Goal: Contribute content: Contribute content

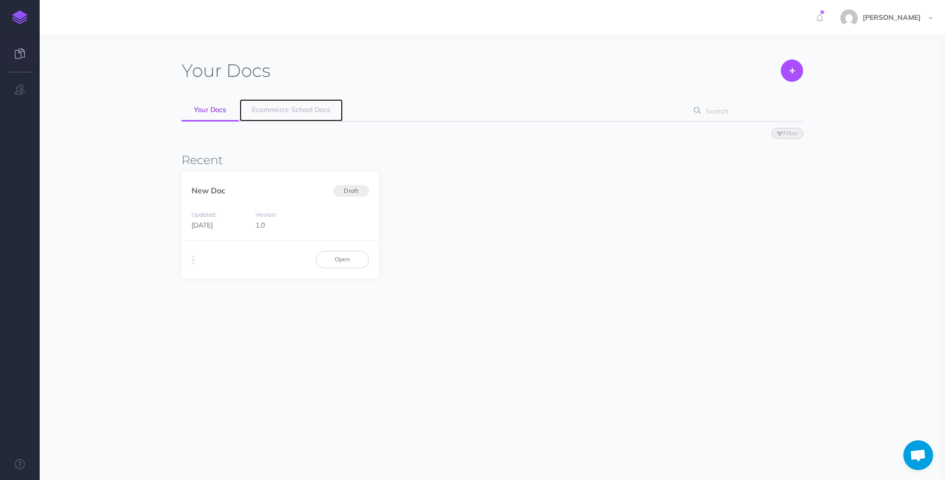
click at [293, 114] on link "Ecommerce School Docs" at bounding box center [291, 110] width 103 height 22
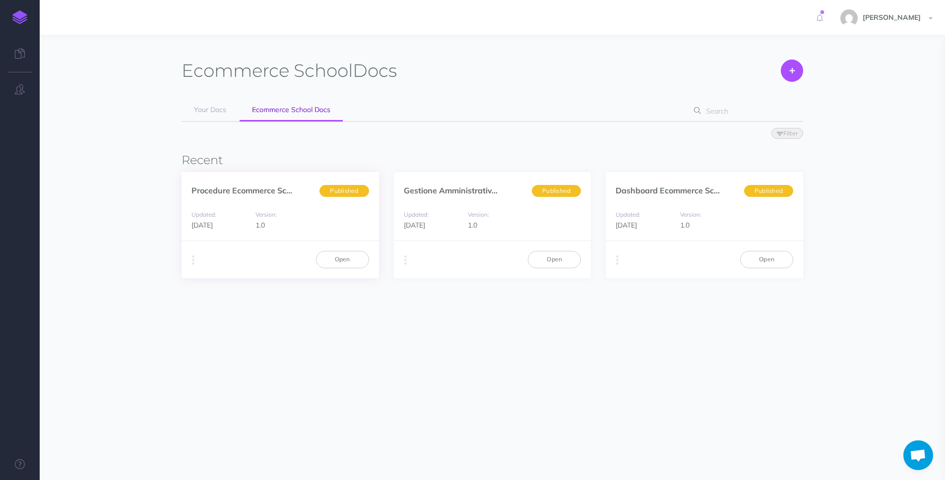
drag, startPoint x: 304, startPoint y: 206, endPoint x: 332, endPoint y: 221, distance: 31.9
click at [305, 207] on div "Updated: [DATE] Version: 1.0" at bounding box center [279, 220] width 197 height 42
click at [346, 254] on link "Open" at bounding box center [342, 259] width 53 height 17
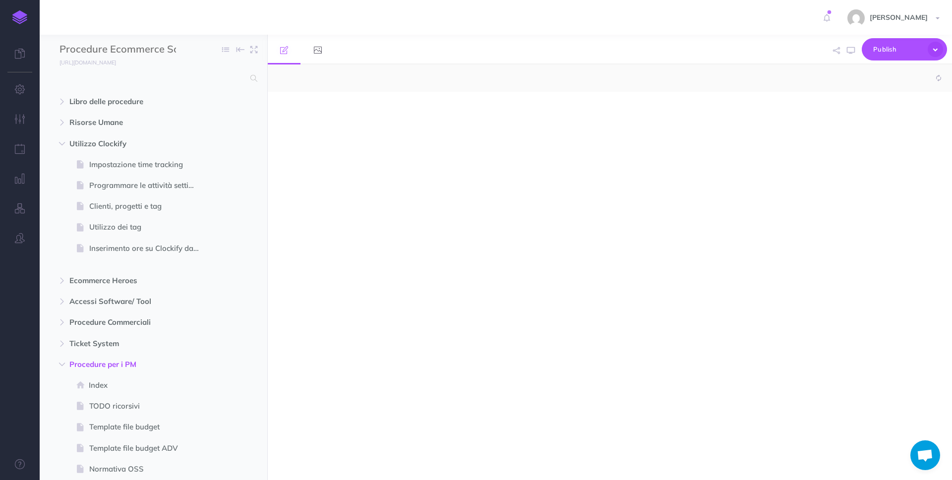
select select "null"
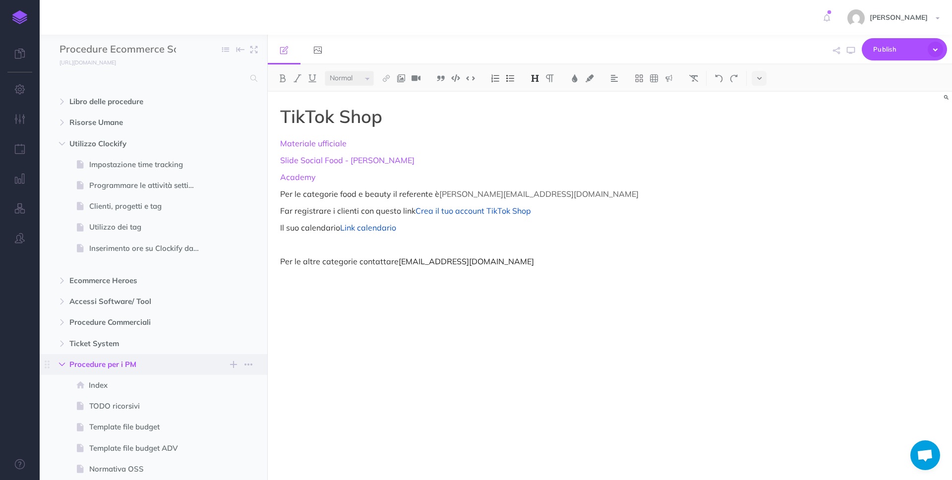
click at [61, 362] on icon "button" at bounding box center [62, 365] width 6 height 6
click at [62, 144] on icon "button" at bounding box center [62, 144] width 6 height 6
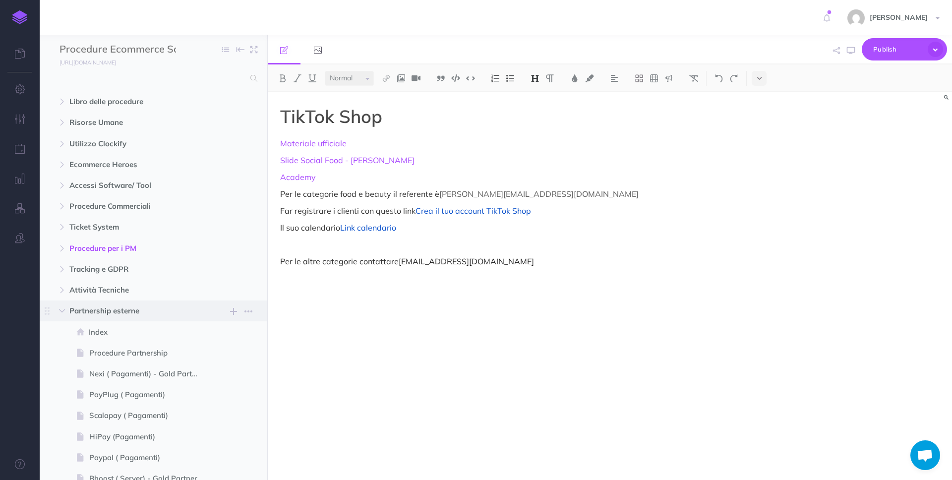
click at [90, 307] on span "Partnership esterne" at bounding box center [132, 311] width 126 height 12
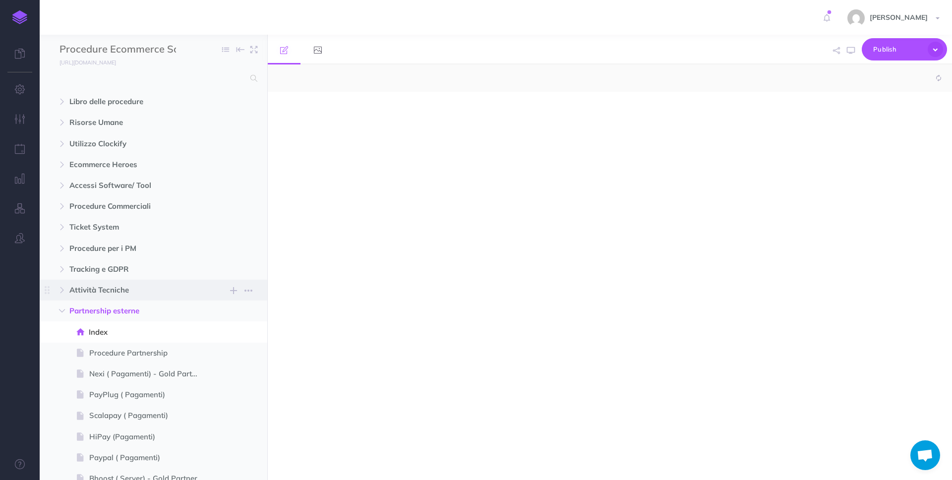
select select "null"
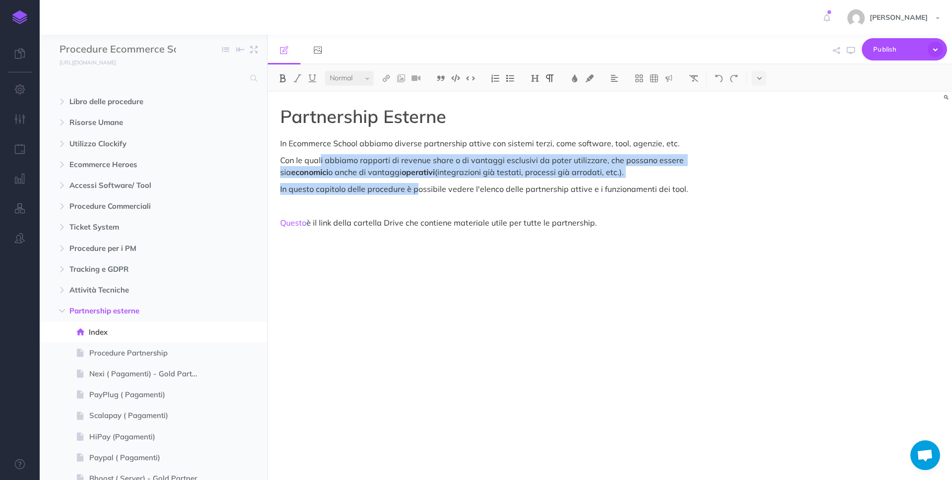
drag, startPoint x: 321, startPoint y: 161, endPoint x: 415, endPoint y: 188, distance: 97.1
click at [415, 188] on div "Partnership Esterne In Ecommerce School abbiamo diverse partnership attive con …" at bounding box center [507, 281] width 479 height 378
click at [416, 188] on p "In questo capitolo delle procedure è possibile vedere l'elenco delle partnershi…" at bounding box center [507, 189] width 454 height 12
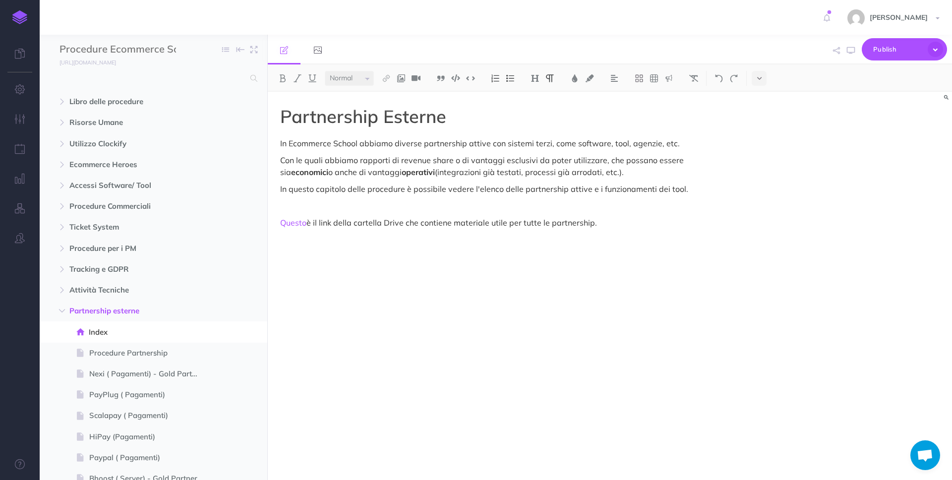
click at [646, 204] on p at bounding box center [507, 206] width 454 height 12
click at [292, 220] on link "Questo" at bounding box center [293, 223] width 26 height 10
click at [111, 353] on span "Procedure Partnership" at bounding box center [148, 353] width 119 height 12
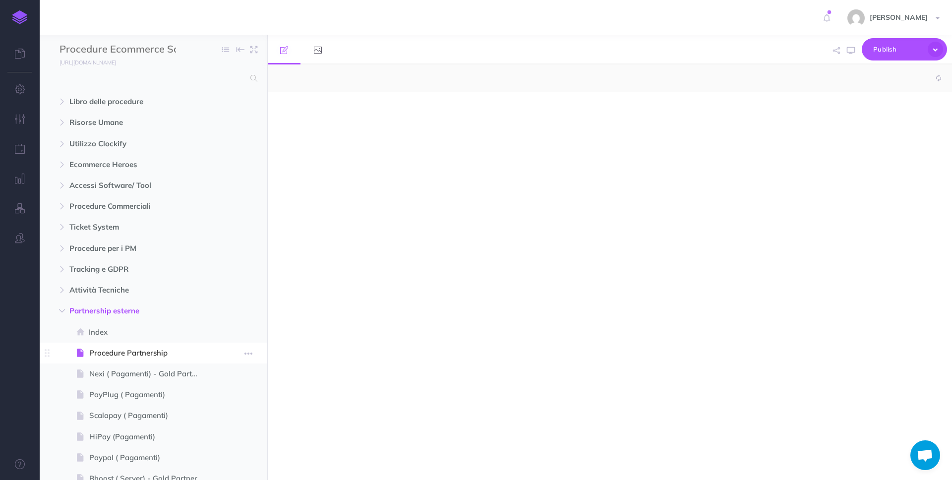
select select "null"
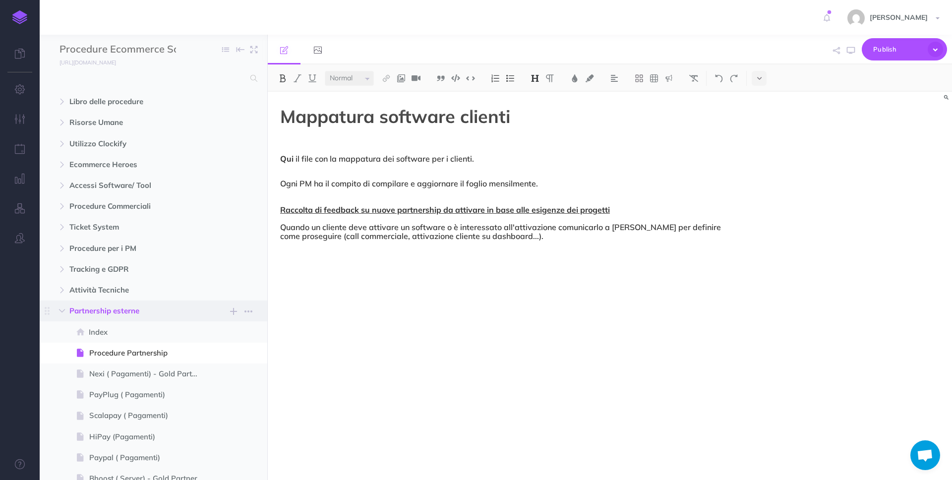
click at [143, 306] on span "Partnership esterne" at bounding box center [132, 311] width 126 height 12
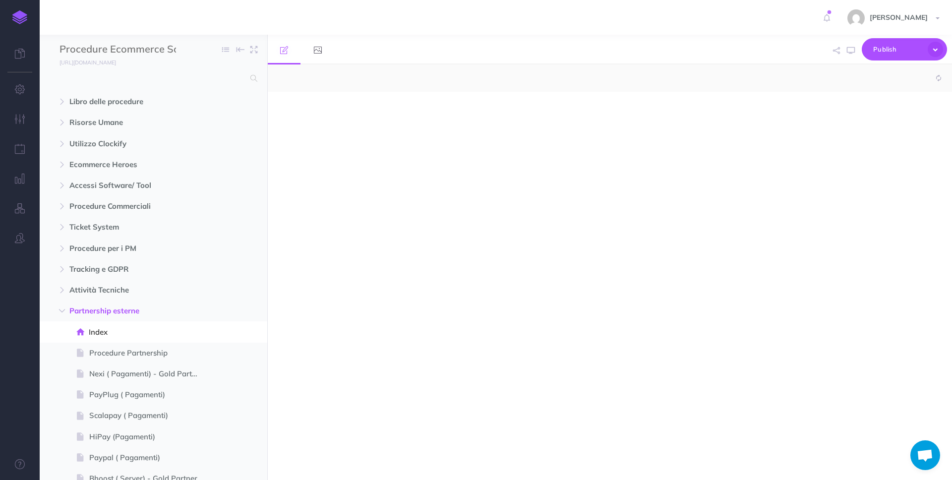
select select "null"
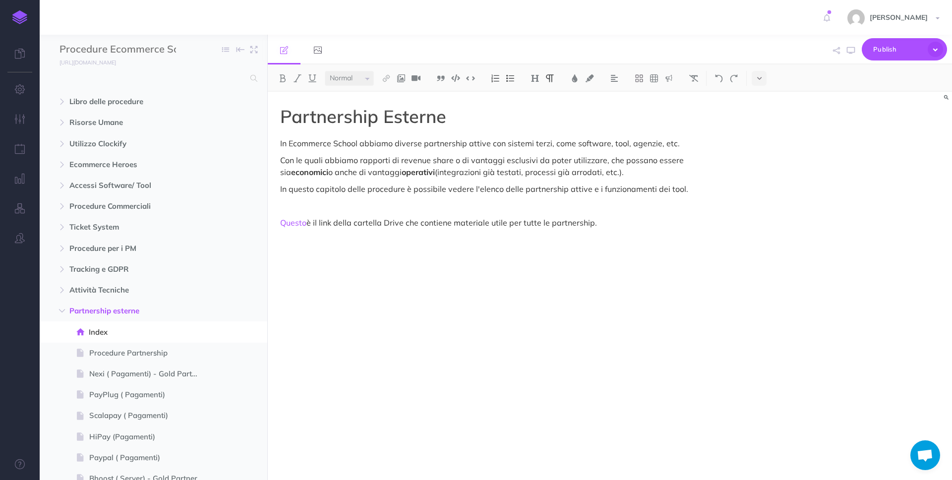
click at [648, 255] on div "Partnership Esterne In Ecommerce School abbiamo diverse partnership attive con …" at bounding box center [507, 281] width 479 height 378
click at [455, 253] on p "Con i seguenti software abbiamo stretto delle colaborazioni" at bounding box center [507, 256] width 454 height 12
click at [561, 258] on p "Con i seguenti software abbiamo stretto delle collaborazioni" at bounding box center [507, 256] width 454 height 12
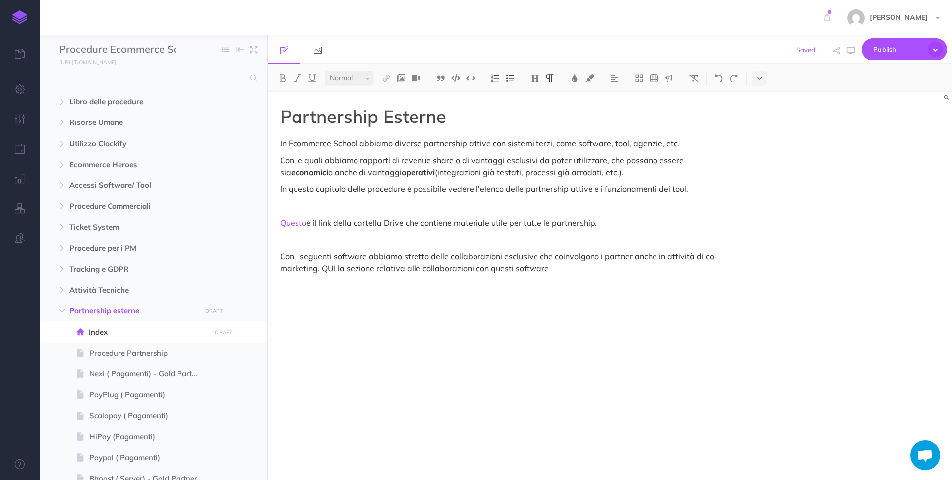
click at [322, 266] on p "Con i seguenti software abbiamo stretto delle collaborazioni esclusive che coin…" at bounding box center [507, 262] width 454 height 24
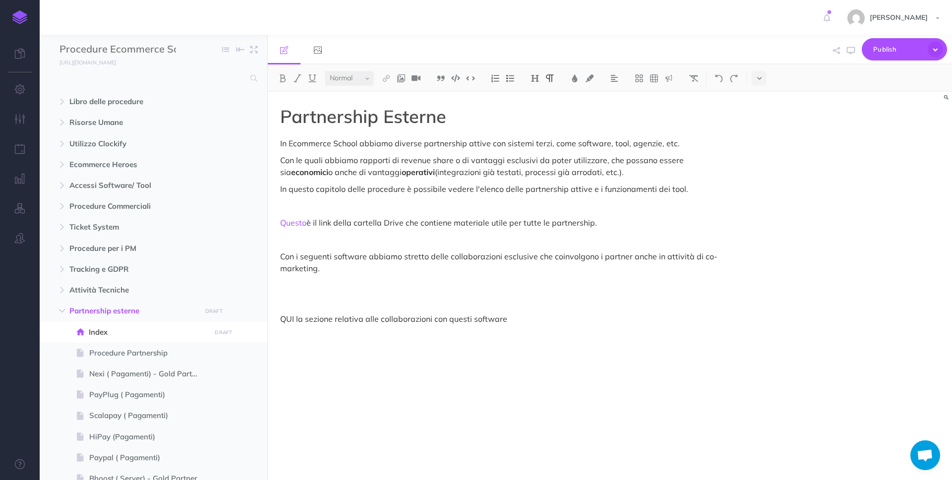
click at [292, 295] on div "Partnership Esterne In Ecommerce School abbiamo diverse partnership attive con …" at bounding box center [507, 281] width 479 height 378
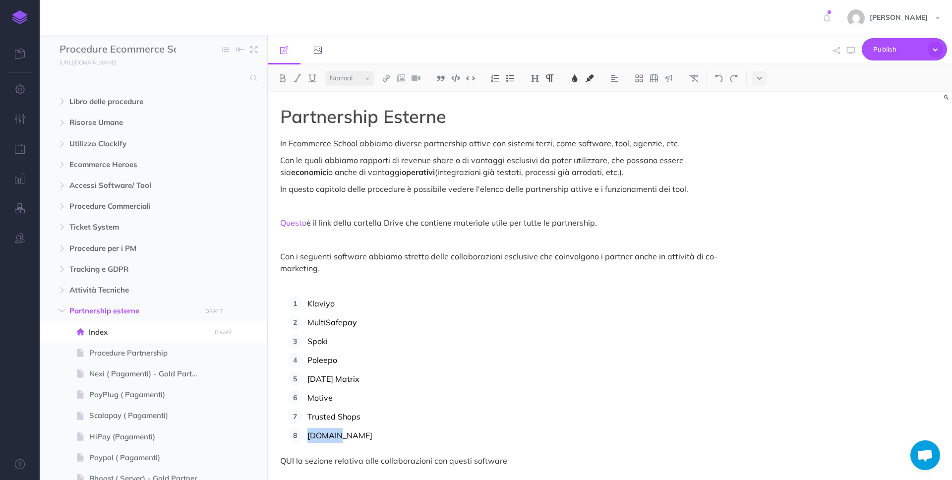
drag, startPoint x: 356, startPoint y: 441, endPoint x: 291, endPoint y: 435, distance: 65.2
click at [302, 435] on li "[DOMAIN_NAME]" at bounding box center [518, 435] width 432 height 15
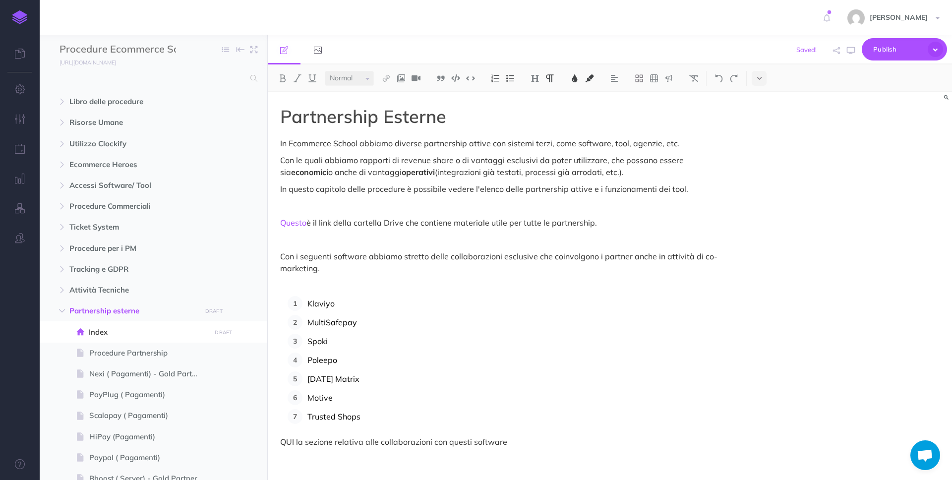
click at [508, 442] on p "QUI la sezione relativa alle collaborazioni con questi software" at bounding box center [507, 442] width 454 height 12
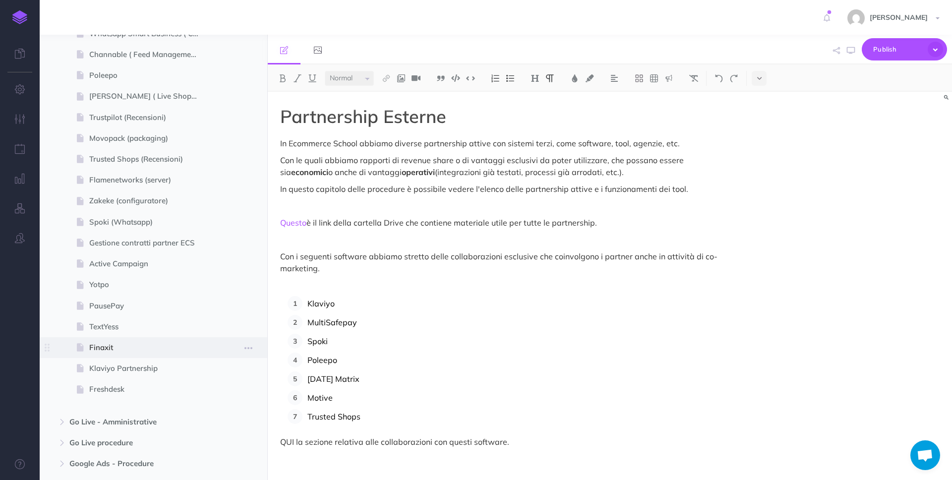
scroll to position [722, 0]
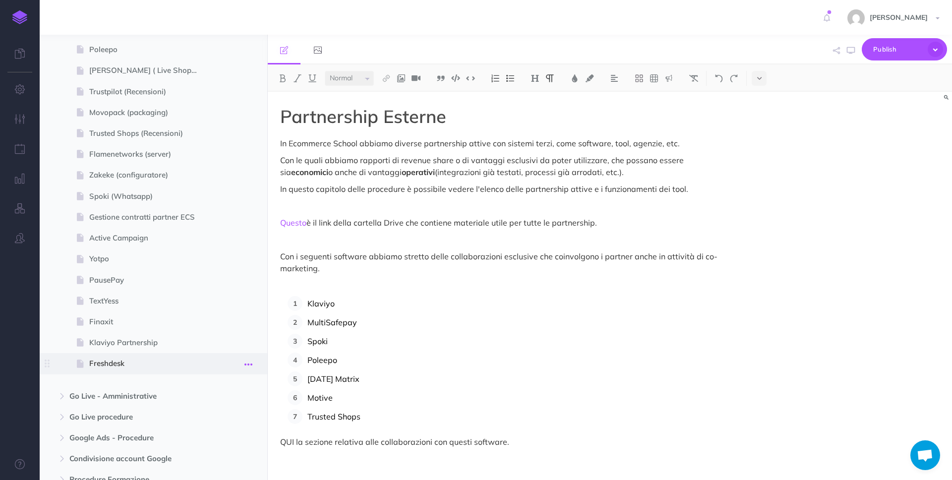
click at [247, 363] on icon "button" at bounding box center [248, 365] width 8 height 12
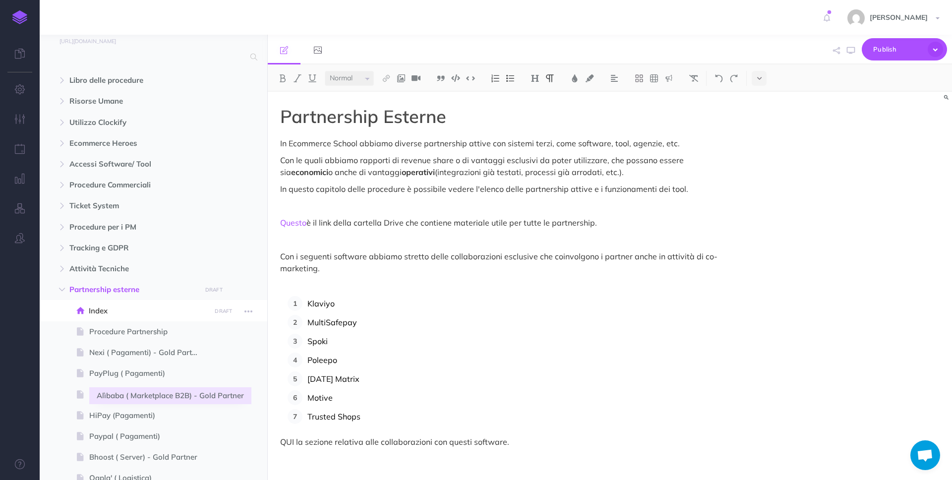
scroll to position [13, 0]
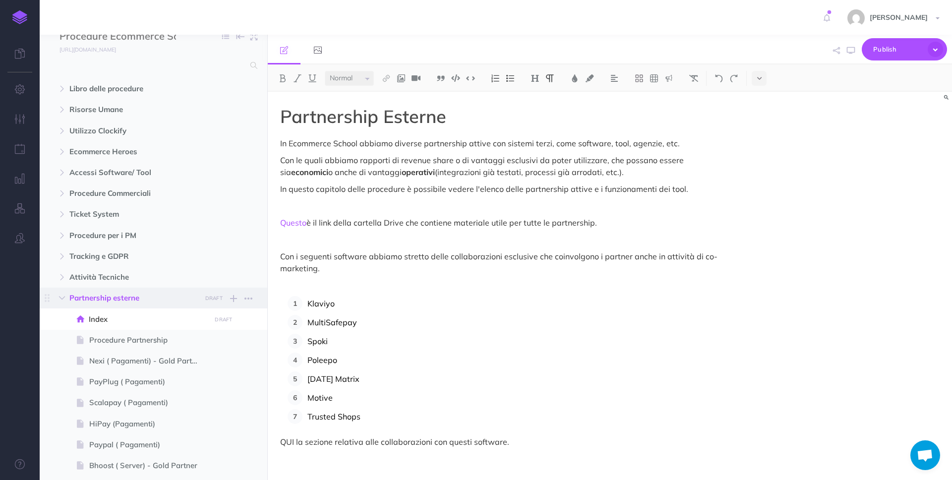
click at [104, 295] on span "Partnership esterne" at bounding box center [132, 298] width 126 height 12
click at [231, 296] on icon "button" at bounding box center [233, 299] width 7 height 12
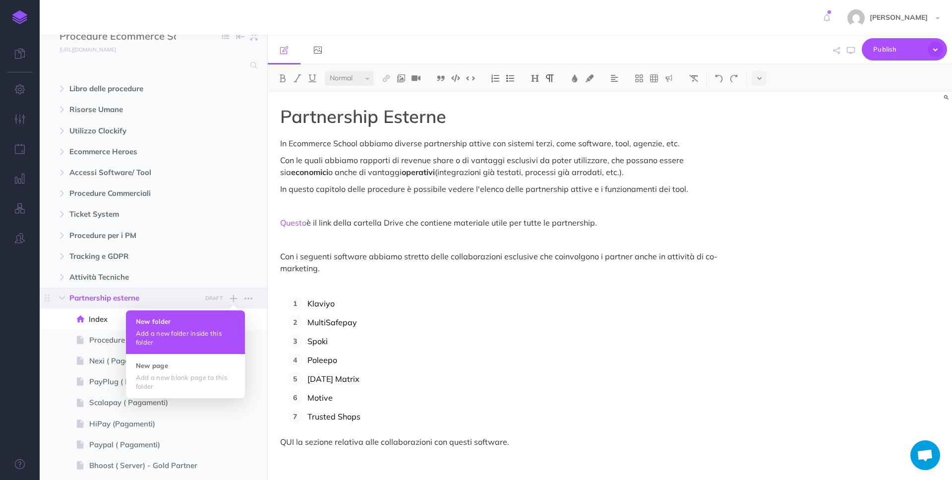
click at [207, 324] on h4 "New folder" at bounding box center [185, 321] width 99 height 7
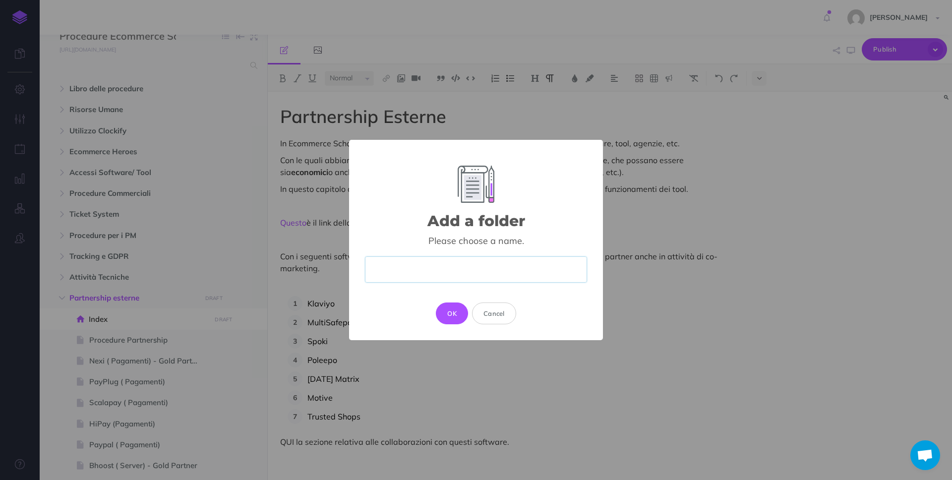
paste input "Collaborazione Marketing Software"
type input "Collaborazione Marketing Software"
click at [456, 308] on button "OK" at bounding box center [452, 313] width 32 height 22
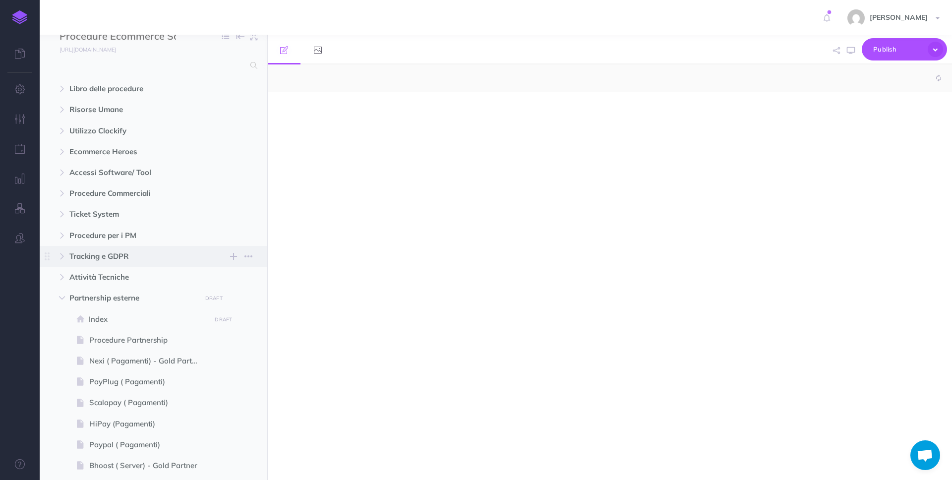
select select "null"
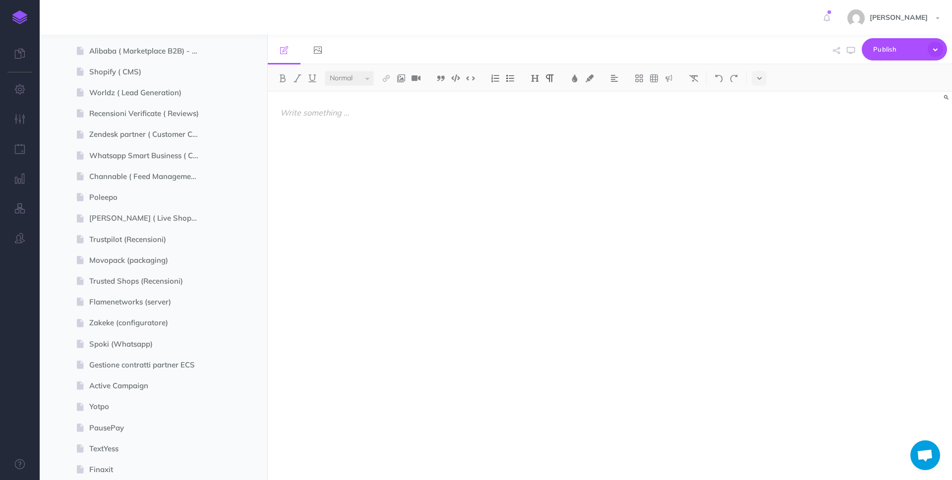
scroll to position [922, 0]
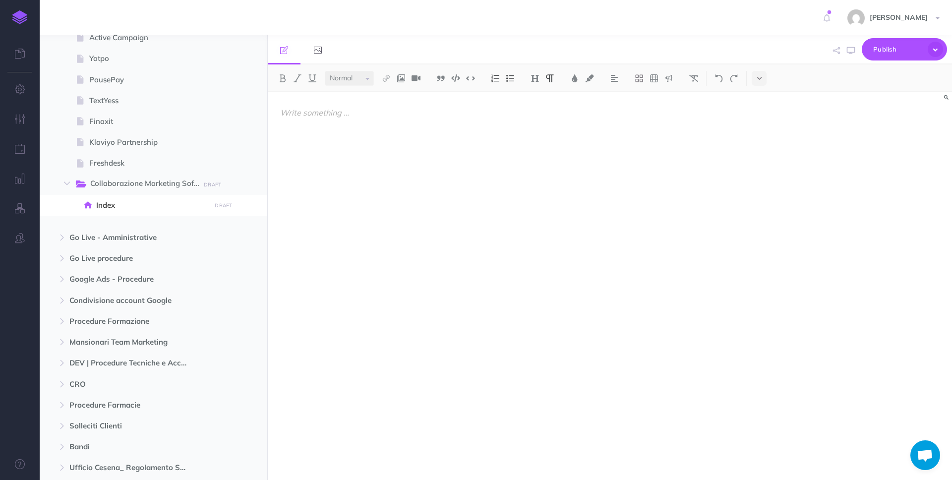
click at [535, 208] on div at bounding box center [507, 281] width 479 height 378
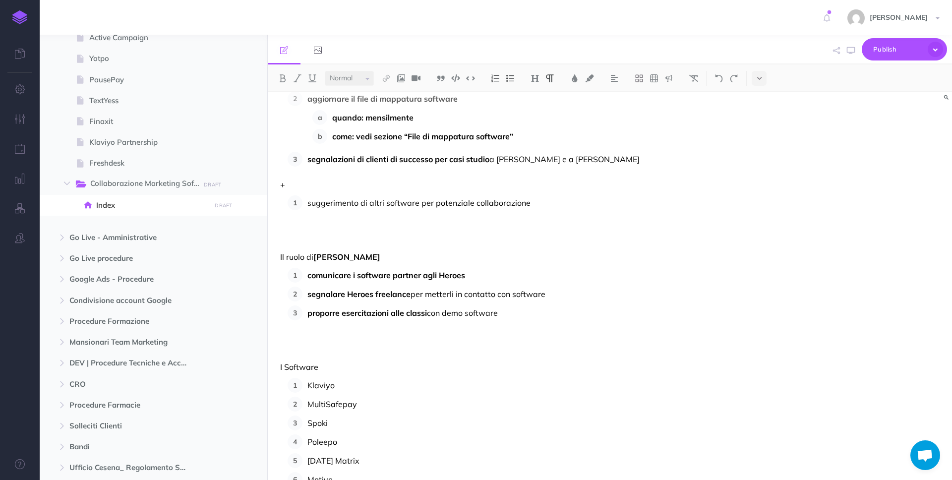
scroll to position [0, 0]
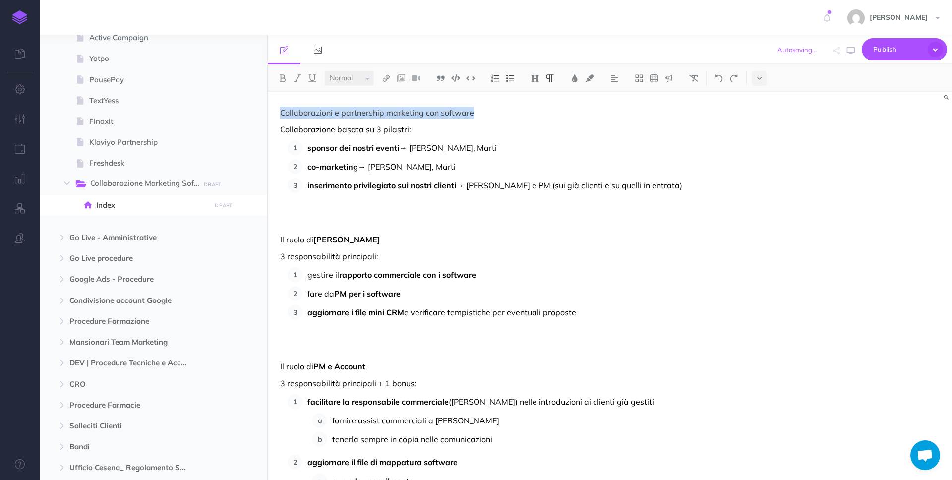
drag, startPoint x: 505, startPoint y: 118, endPoint x: 270, endPoint y: 106, distance: 235.8
click at [262, 110] on div "Procedure Ecommerce School Collapse all Expand all Expand to root folders [URL]…" at bounding box center [496, 257] width 912 height 445
click at [534, 84] on button at bounding box center [535, 78] width 15 height 15
click at [537, 91] on button "H1" at bounding box center [535, 95] width 15 height 15
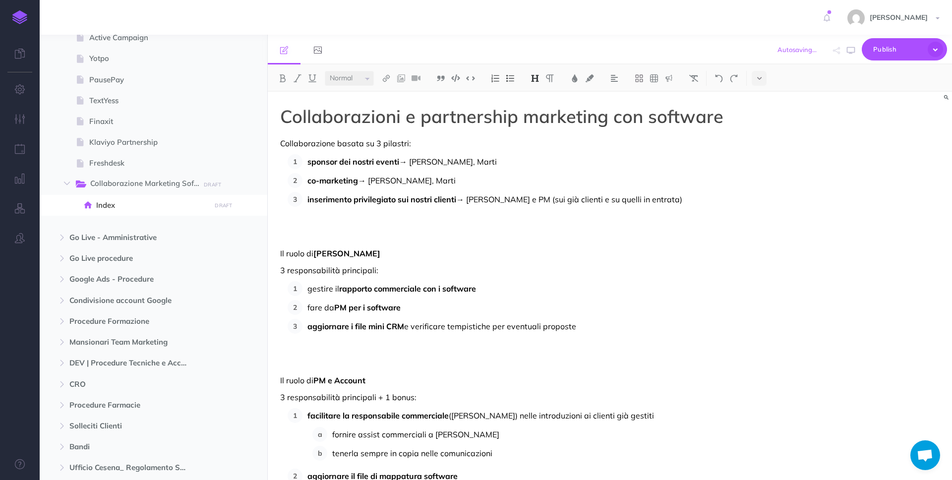
click at [282, 144] on span "Collaborazione basata su 3 pilastri:" at bounding box center [345, 143] width 131 height 10
drag, startPoint x: 448, startPoint y: 145, endPoint x: 368, endPoint y: 144, distance: 79.4
click at [368, 144] on span "Queste collaborazioni si ollaborazione basata su 3 pilastri:" at bounding box center [388, 143] width 216 height 10
click at [411, 161] on span "→ [PERSON_NAME], Marti" at bounding box center [448, 162] width 98 height 10
click at [372, 182] on span "→ [PERSON_NAME], Marti" at bounding box center [407, 181] width 98 height 10
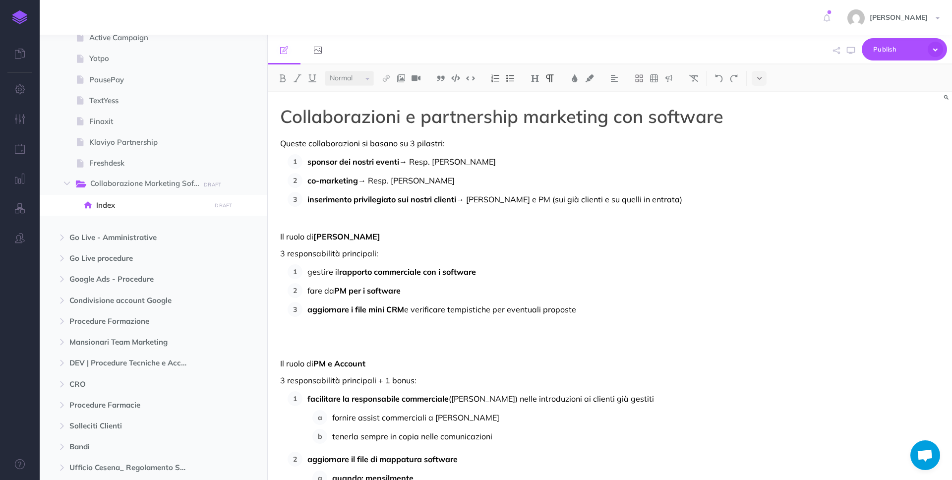
click at [351, 344] on p at bounding box center [507, 341] width 454 height 24
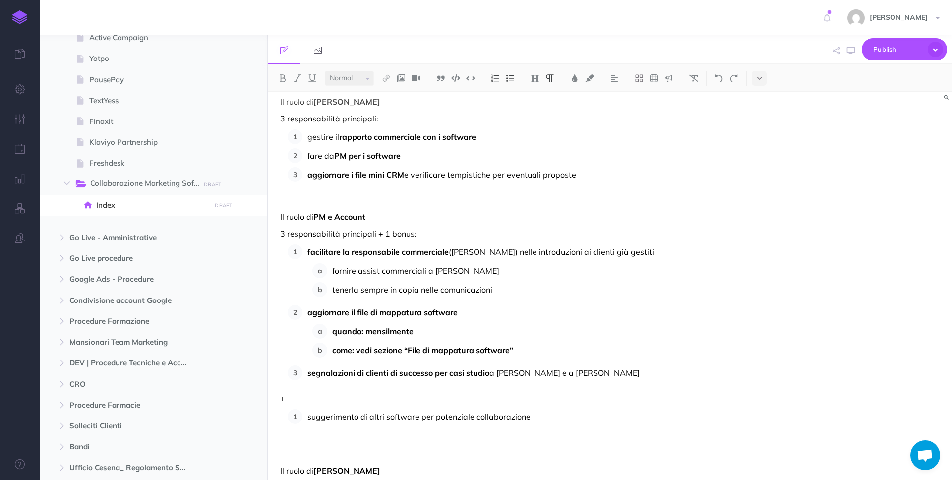
scroll to position [145, 0]
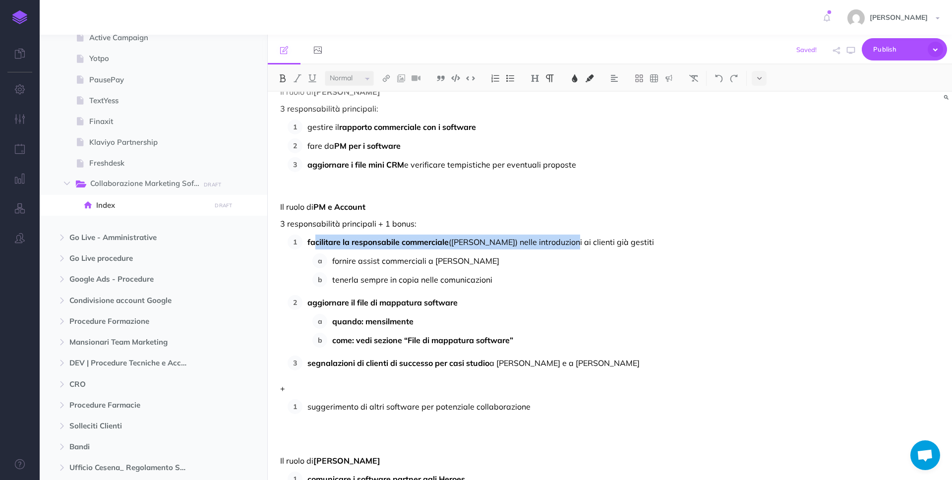
drag, startPoint x: 315, startPoint y: 244, endPoint x: 554, endPoint y: 248, distance: 239.6
click at [554, 248] on p "facilitare la responsabile commerciale ([PERSON_NAME]) nelle introduzioni ai cl…" at bounding box center [520, 242] width 427 height 15
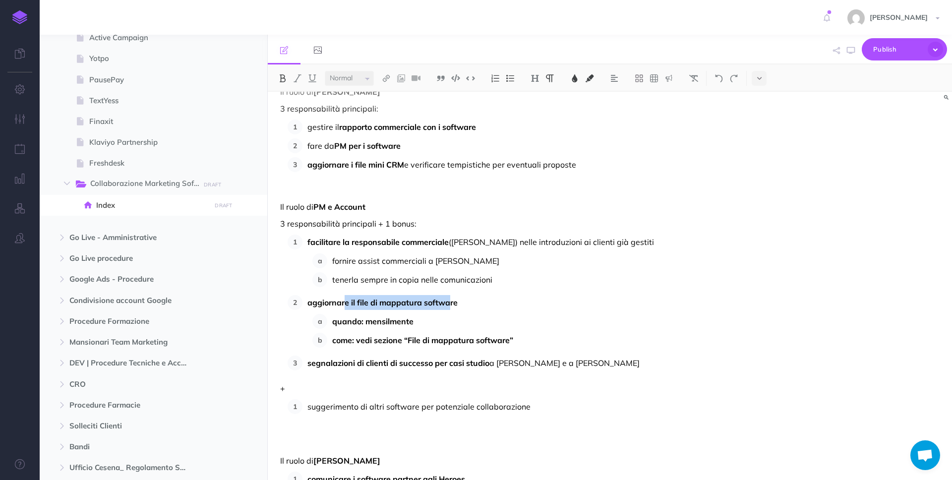
drag, startPoint x: 346, startPoint y: 306, endPoint x: 450, endPoint y: 302, distance: 104.2
click at [450, 302] on span "aggiornare il file di mappatura software" at bounding box center [382, 303] width 150 height 10
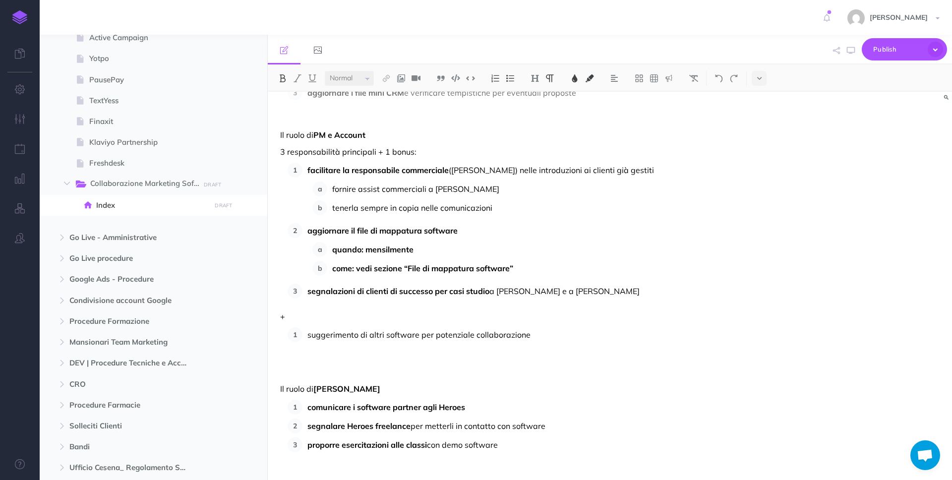
scroll to position [226, 0]
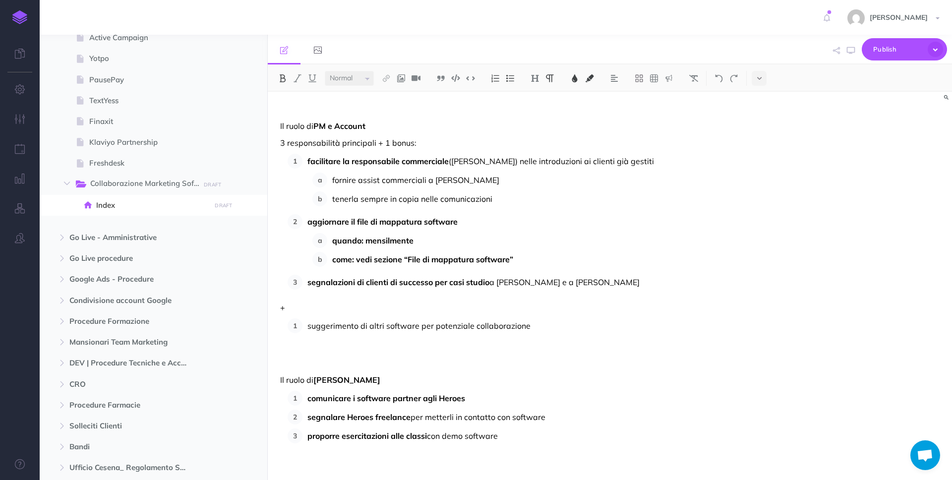
click at [309, 326] on span "suggerimento di altri software per potenziale collaborazione" at bounding box center [418, 326] width 223 height 10
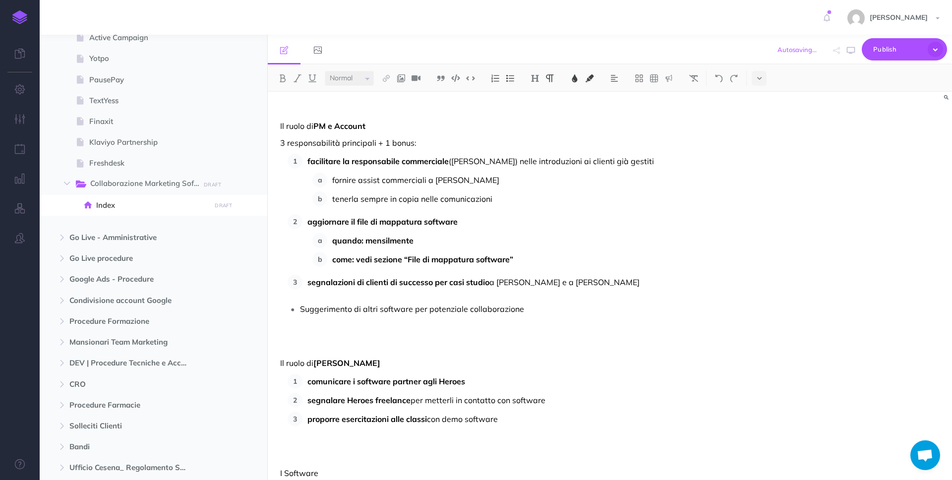
click at [300, 310] on li "Suggerimento di altri software per potenziale collaborazione" at bounding box center [517, 308] width 434 height 15
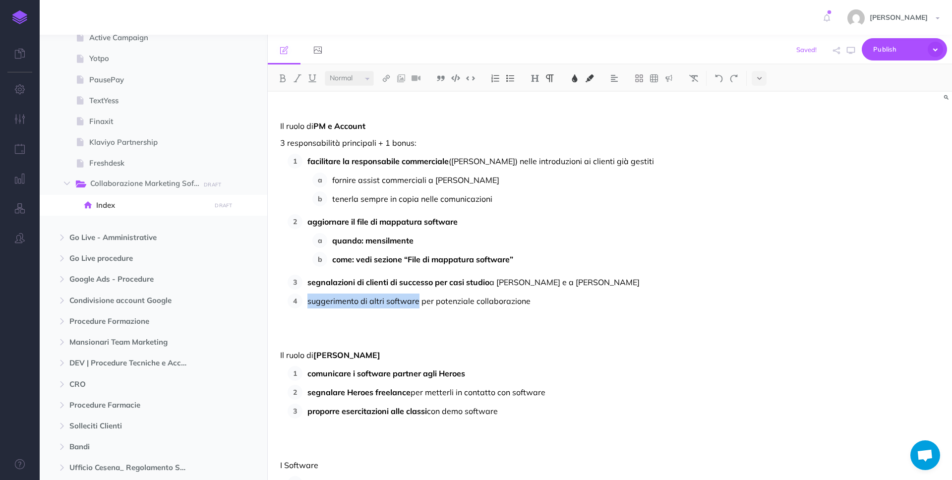
drag, startPoint x: 307, startPoint y: 301, endPoint x: 418, endPoint y: 299, distance: 110.1
click at [418, 299] on span "suggerimento di altri software per potenziale collaborazione" at bounding box center [418, 301] width 223 height 10
click at [284, 142] on span "3 responsabilità principali + 1 bonus:" at bounding box center [348, 143] width 136 height 10
drag, startPoint x: 413, startPoint y: 141, endPoint x: 384, endPoint y: 141, distance: 28.8
click at [384, 141] on span "4 responsabilità principali + 1 bonus:" at bounding box center [348, 143] width 136 height 10
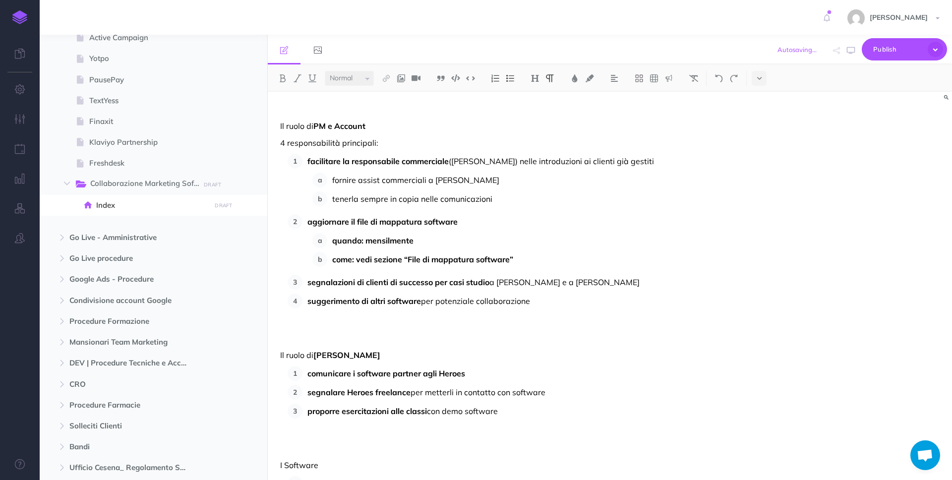
click at [382, 337] on p at bounding box center [507, 332] width 454 height 24
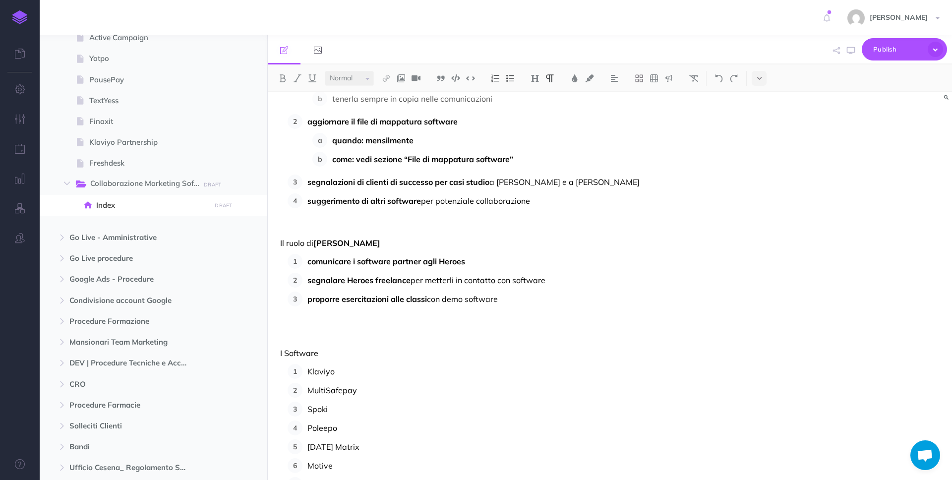
scroll to position [340, 0]
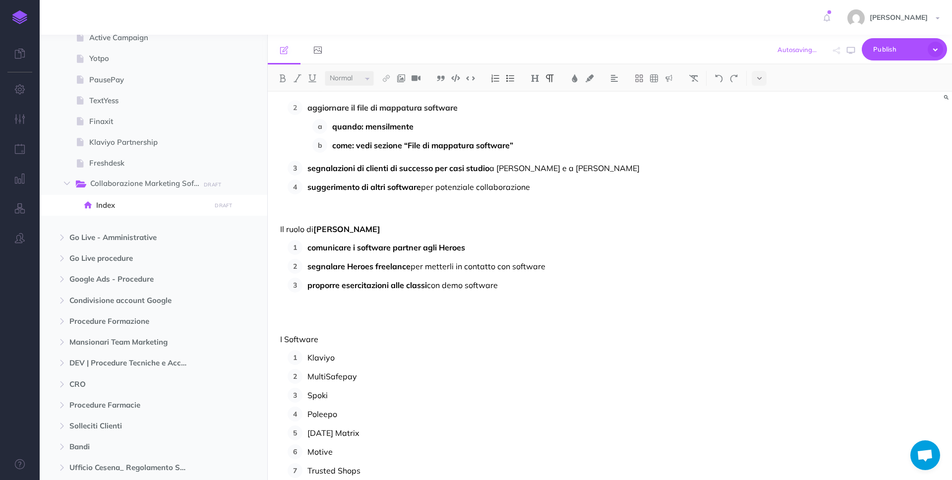
click at [331, 317] on p at bounding box center [507, 316] width 454 height 24
click at [344, 331] on p "I Software" at bounding box center [507, 327] width 454 height 12
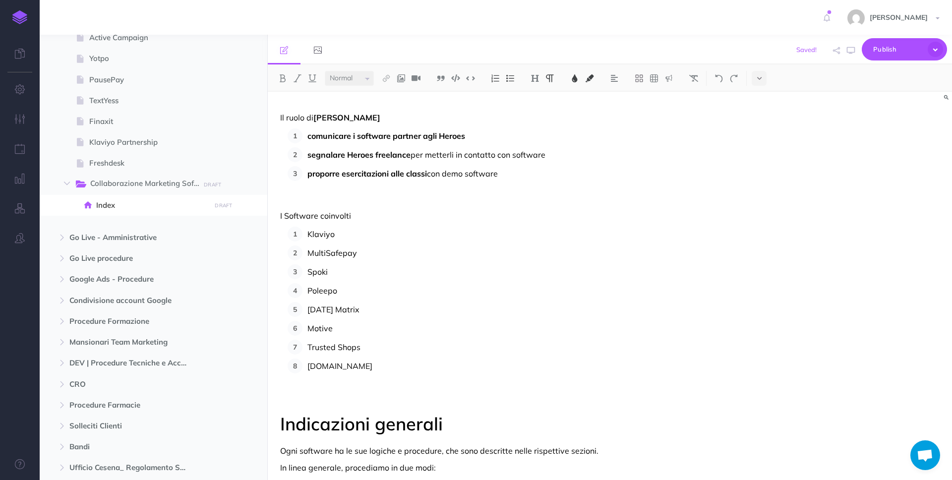
scroll to position [453, 0]
drag, startPoint x: 341, startPoint y: 362, endPoint x: 290, endPoint y: 362, distance: 51.6
click at [302, 362] on li "[DOMAIN_NAME]" at bounding box center [518, 364] width 432 height 15
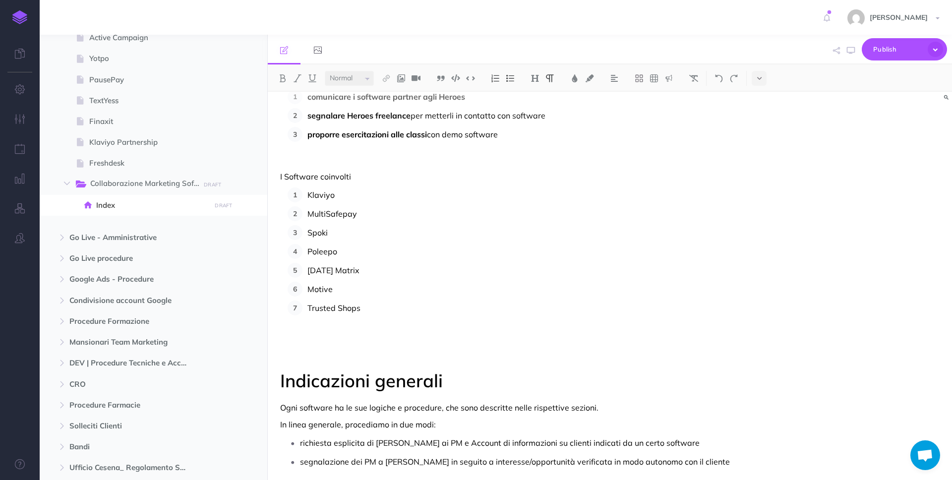
scroll to position [715, 0]
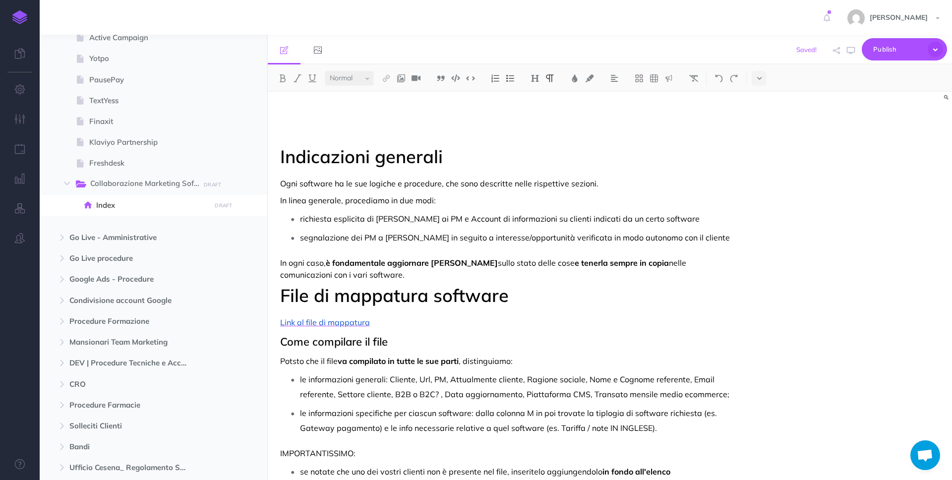
click at [304, 136] on p at bounding box center [507, 130] width 454 height 24
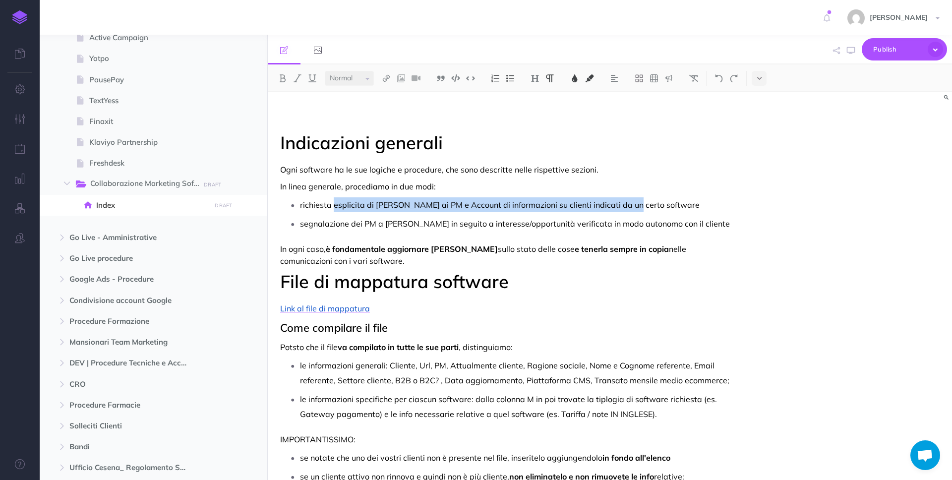
drag, startPoint x: 333, startPoint y: 205, endPoint x: 619, endPoint y: 202, distance: 286.6
click at [619, 202] on span "richiesta esplicita di [PERSON_NAME] ai PM e Account di informazioni su clienti…" at bounding box center [500, 205] width 400 height 10
drag, startPoint x: 354, startPoint y: 206, endPoint x: 603, endPoint y: 209, distance: 249.0
click at [603, 209] on span "richiesta esplicita di [PERSON_NAME] ai PM e Account di informazioni su clienti…" at bounding box center [500, 205] width 400 height 10
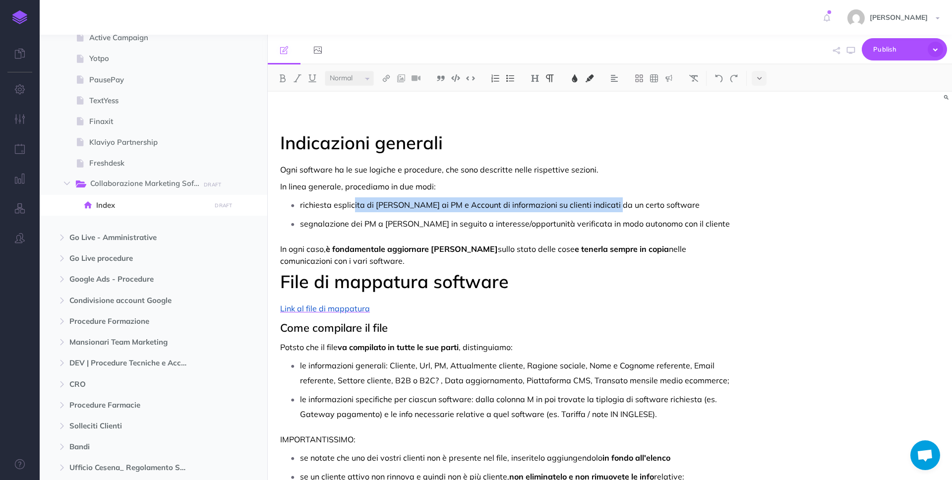
click at [603, 209] on span "richiesta esplicita di [PERSON_NAME] ai PM e Account di informazioni su clienti…" at bounding box center [500, 205] width 400 height 10
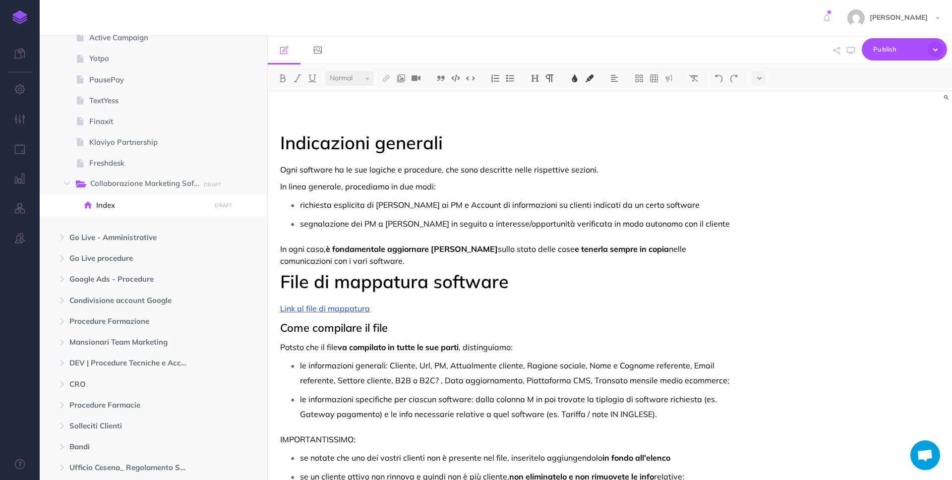
click at [443, 143] on span "Indicazioni generali" at bounding box center [361, 142] width 163 height 22
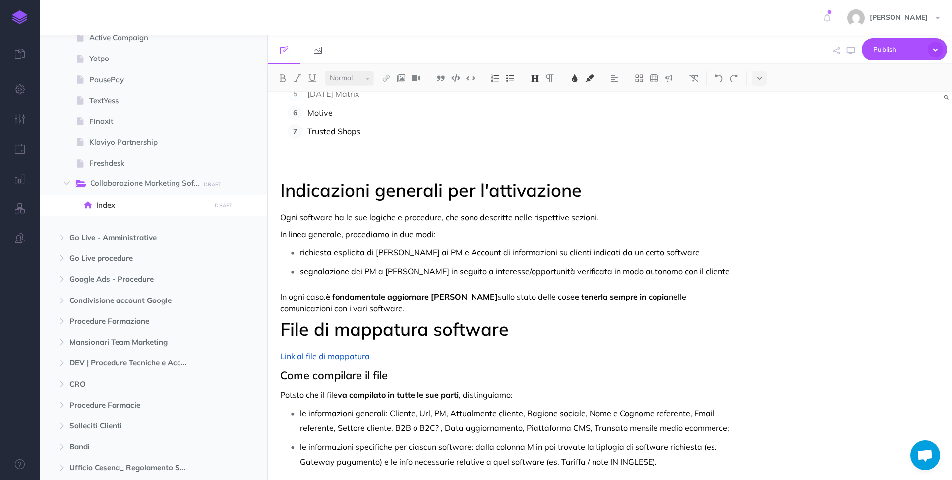
scroll to position [676, 0]
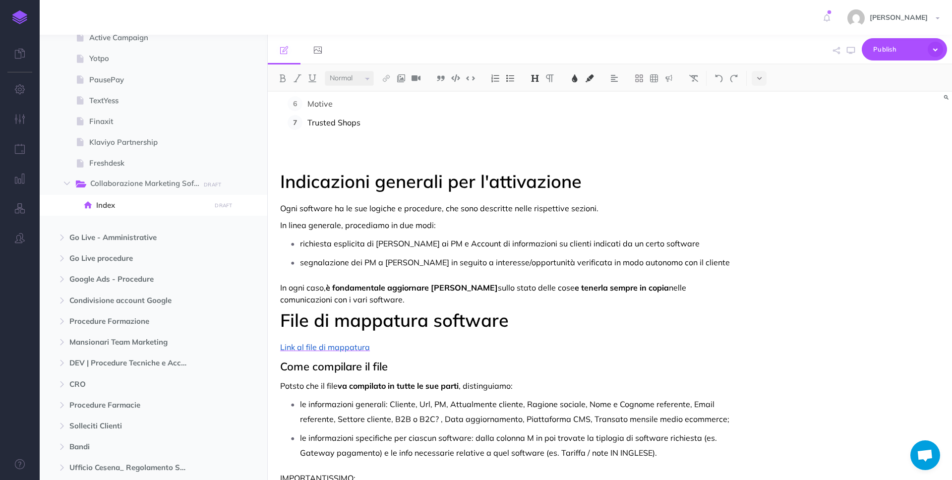
click at [278, 319] on div "Collaborazioni e partnership marketing con software Queste collaborazioni si ba…" at bounding box center [507, 159] width 479 height 1486
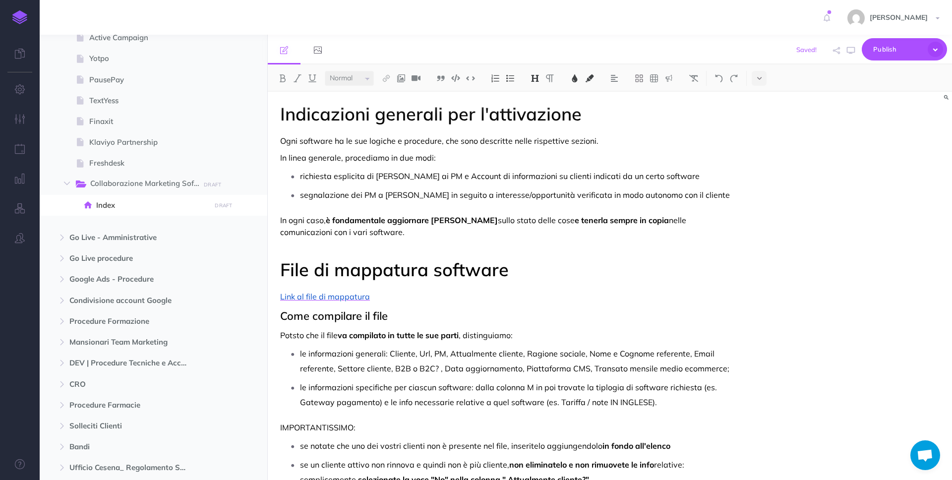
scroll to position [832, 0]
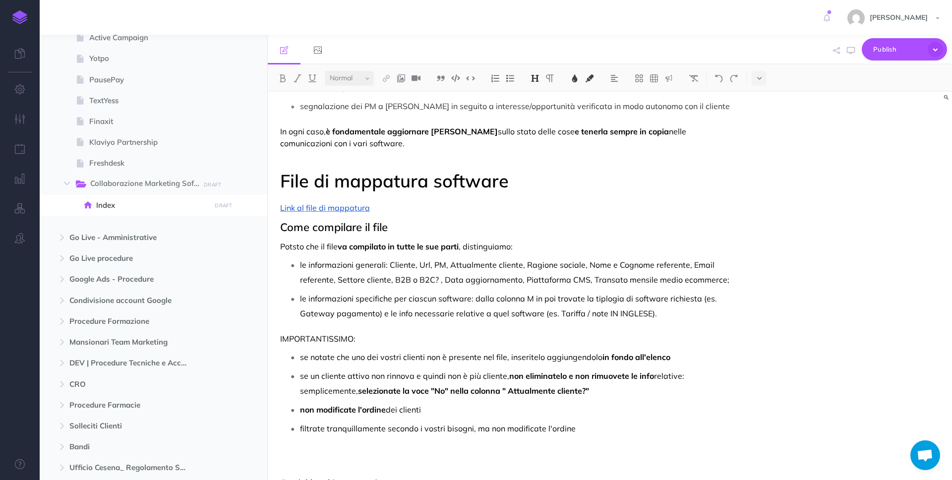
click at [273, 230] on div "Collaborazioni e partnership marketing con software Queste collaborazioni si ba…" at bounding box center [507, 11] width 479 height 1503
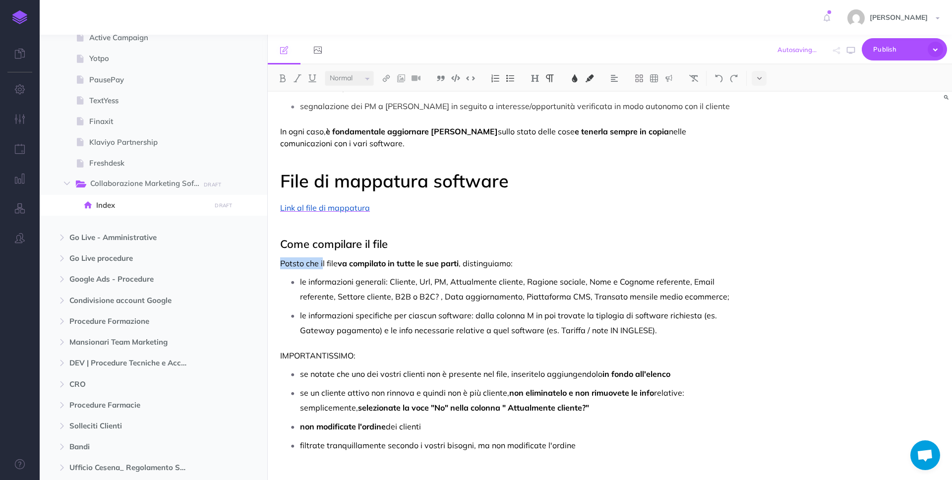
drag, startPoint x: 322, startPoint y: 262, endPoint x: 267, endPoint y: 262, distance: 55.0
click at [268, 262] on div "Collaborazioni e partnership marketing con software Queste collaborazioni si ba…" at bounding box center [507, 20] width 479 height 1520
click at [424, 264] on span ", distinguiamo:" at bounding box center [445, 263] width 54 height 10
drag, startPoint x: 471, startPoint y: 260, endPoint x: 422, endPoint y: 268, distance: 49.7
click at [422, 268] on p "Il file va compilato in tutte le sue parti , distinguiamo:" at bounding box center [507, 263] width 454 height 12
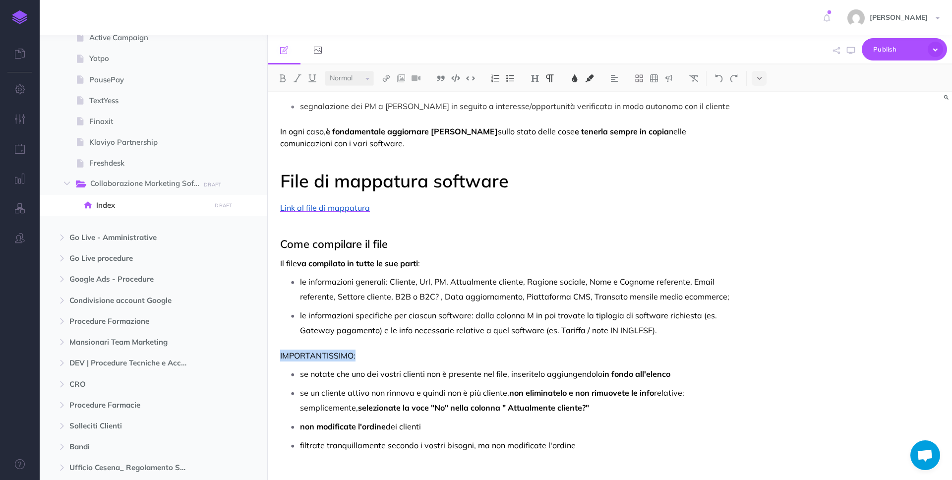
drag, startPoint x: 377, startPoint y: 358, endPoint x: 278, endPoint y: 357, distance: 99.2
click at [278, 357] on div "Collaborazioni e partnership marketing con software Queste collaborazioni si ba…" at bounding box center [507, 20] width 479 height 1520
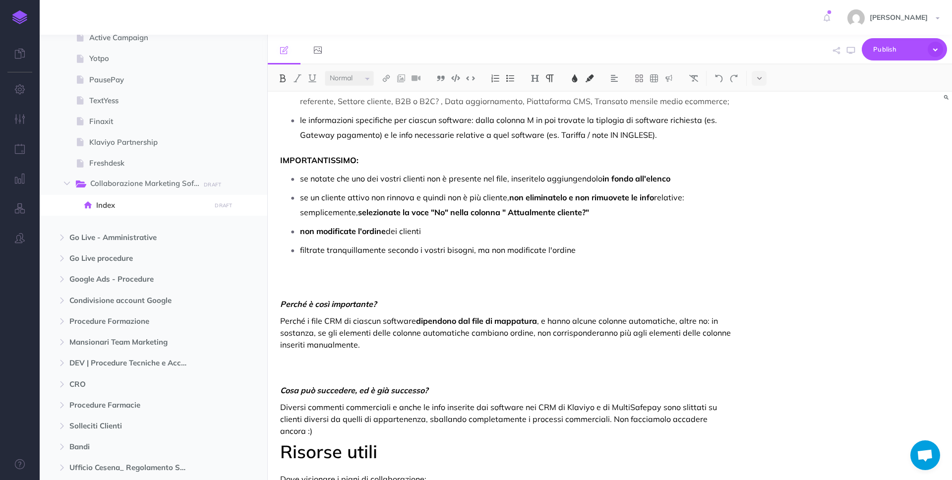
scroll to position [1054, 0]
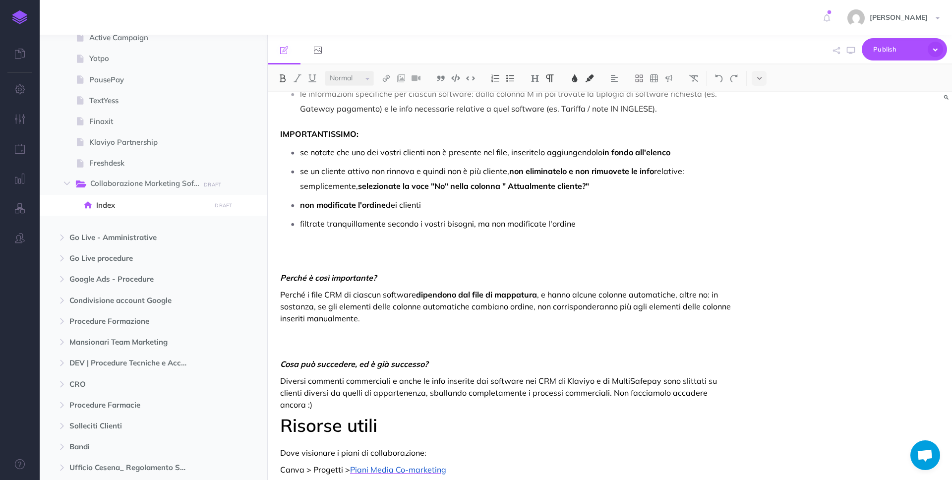
click at [394, 264] on p at bounding box center [507, 255] width 454 height 24
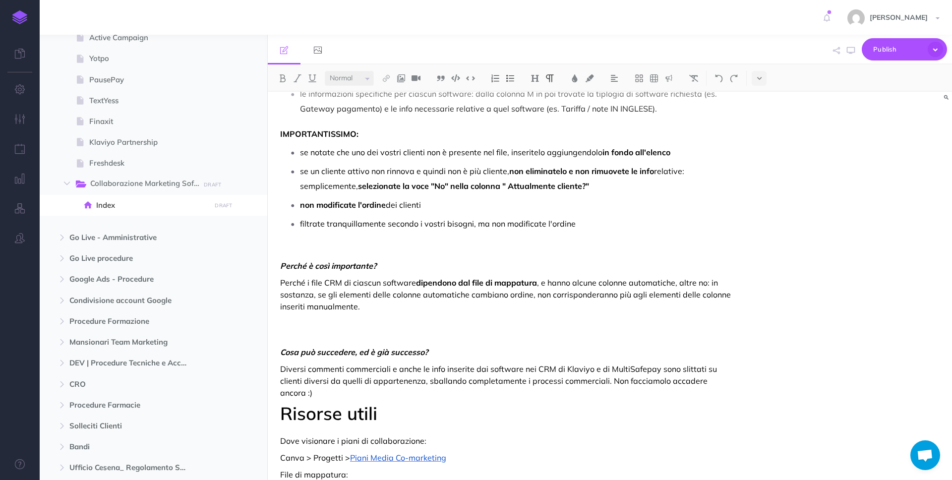
click at [383, 331] on p at bounding box center [507, 329] width 454 height 24
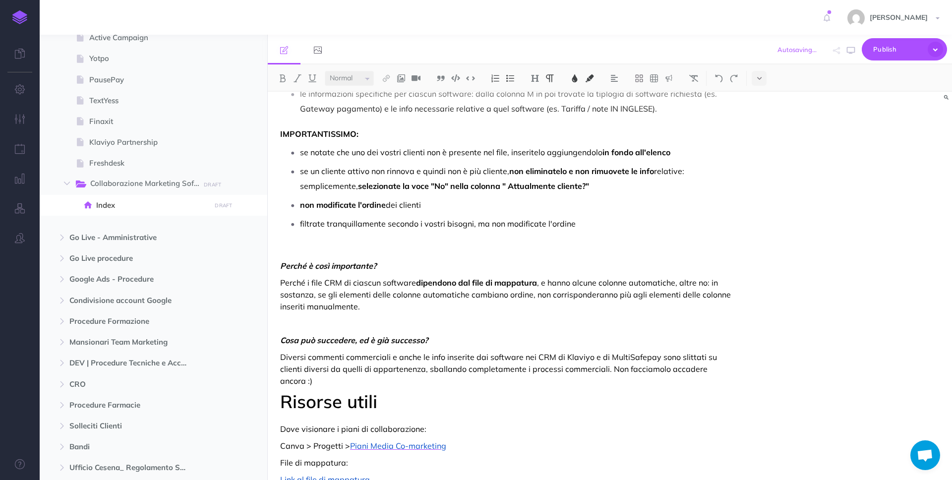
click at [731, 370] on p "Diversi commenti commerciali e anche le info inserite dai software nei CRM di K…" at bounding box center [507, 369] width 454 height 36
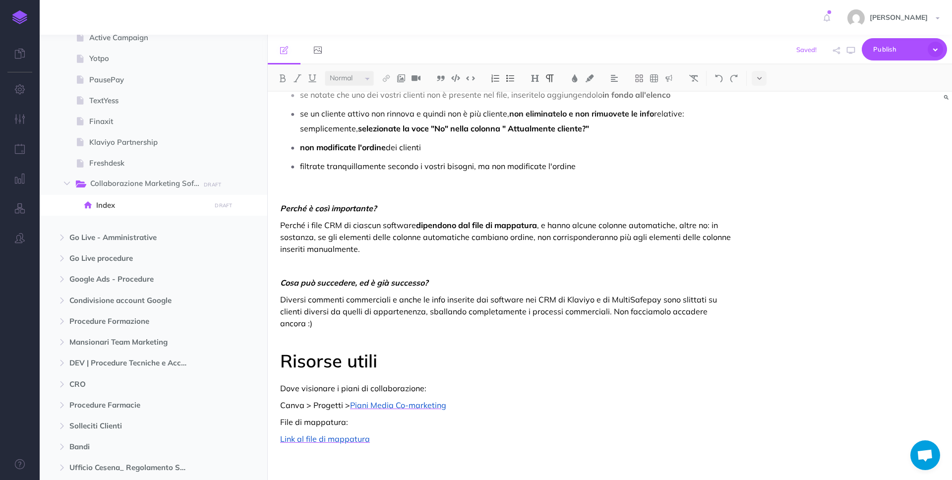
scroll to position [1113, 0]
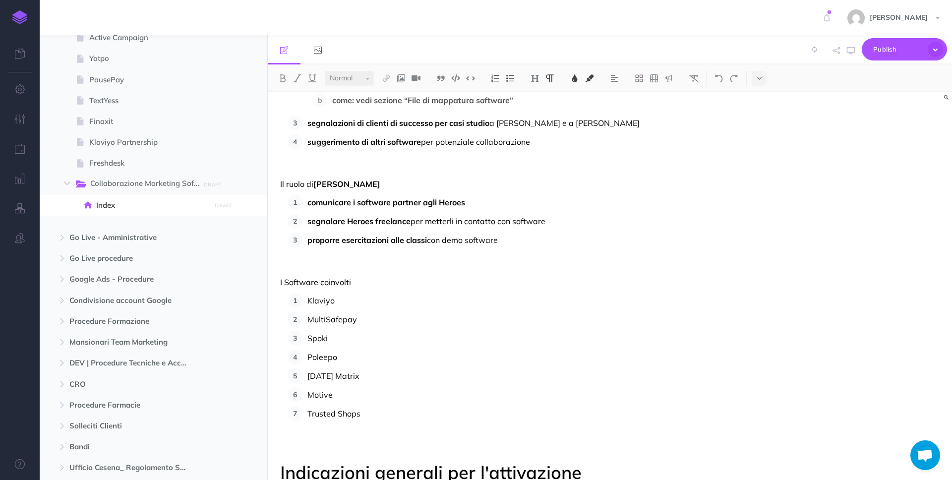
scroll to position [0, 0]
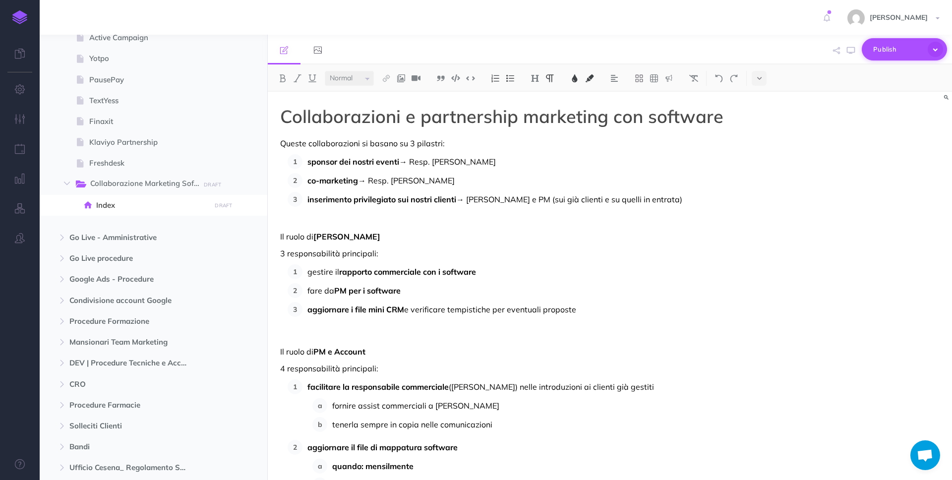
click at [888, 52] on span "Publish" at bounding box center [898, 49] width 50 height 15
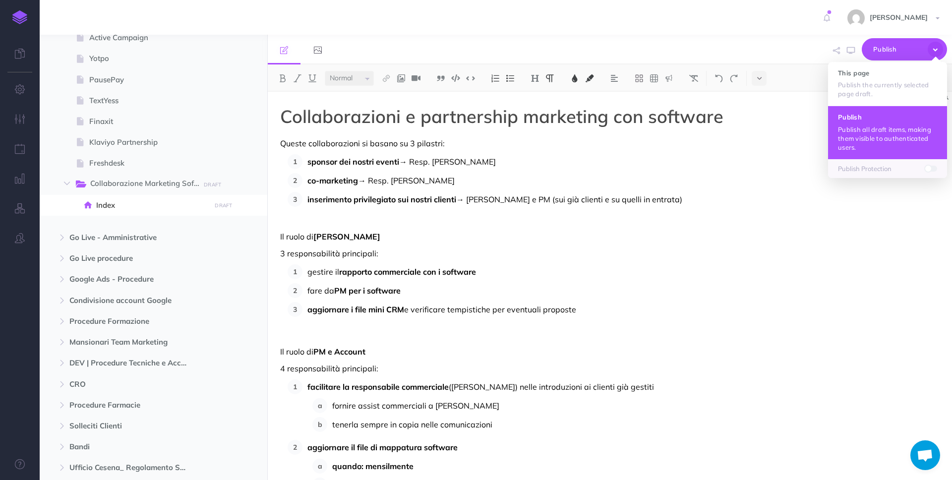
click at [873, 133] on p "Publish all draft items, making them visible to authenticated users." at bounding box center [887, 138] width 99 height 27
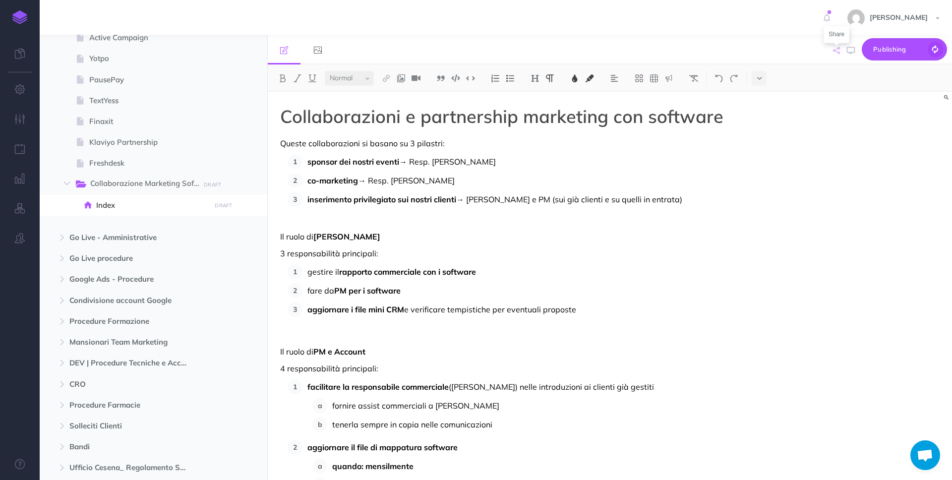
click at [835, 52] on icon "button" at bounding box center [836, 50] width 7 height 7
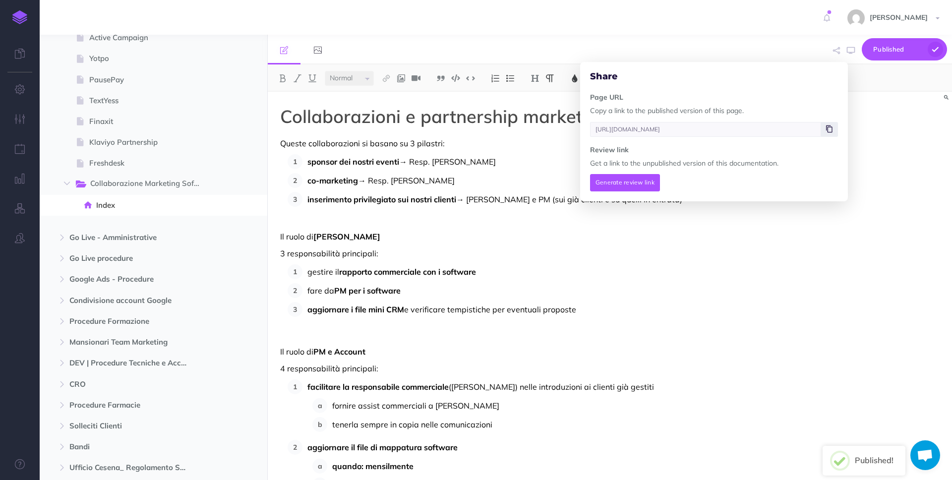
click at [826, 126] on span at bounding box center [829, 129] width 17 height 15
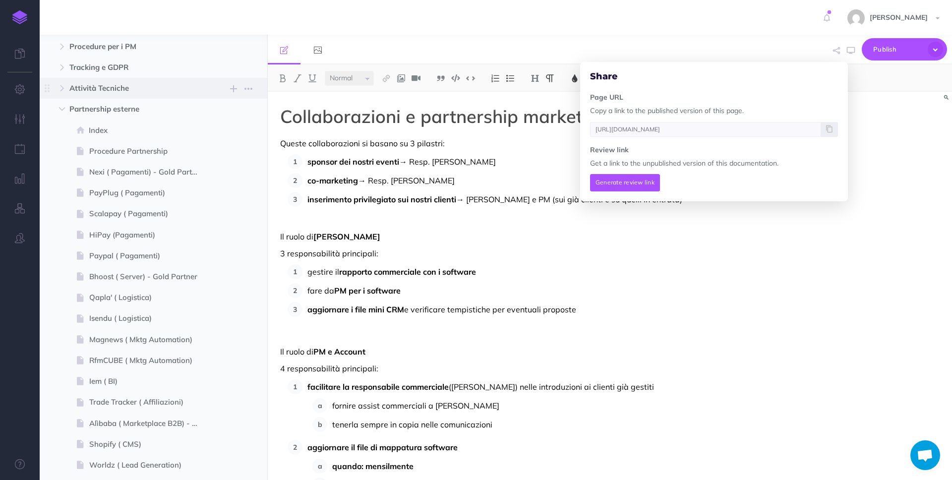
scroll to position [173, 0]
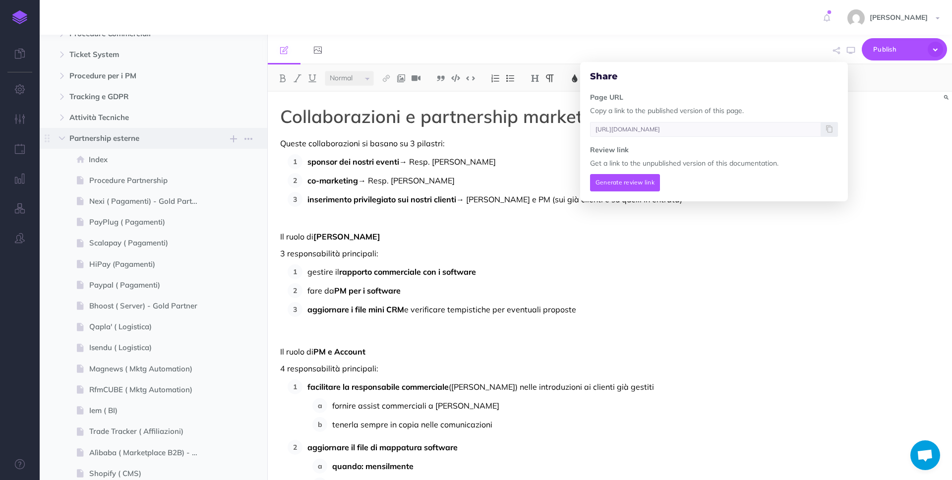
click at [129, 137] on span "Partnership esterne" at bounding box center [132, 138] width 126 height 12
type input "[URL][DOMAIN_NAME]"
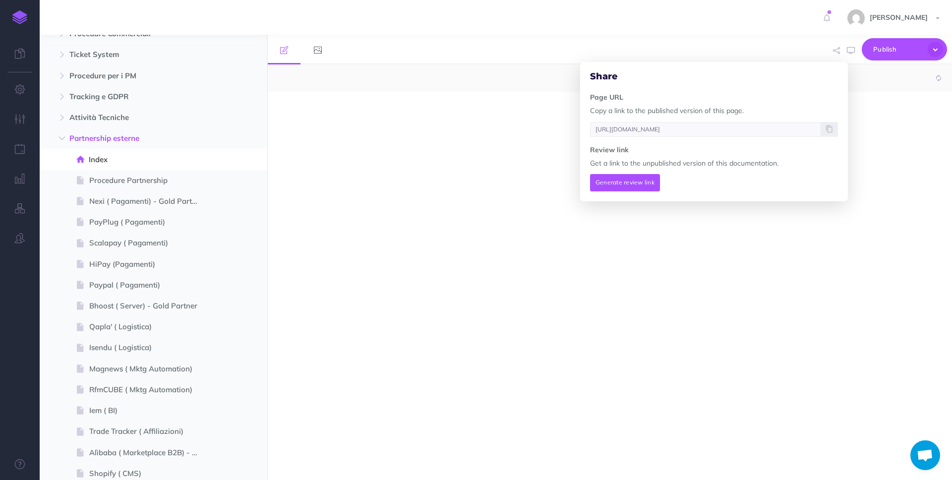
select select "null"
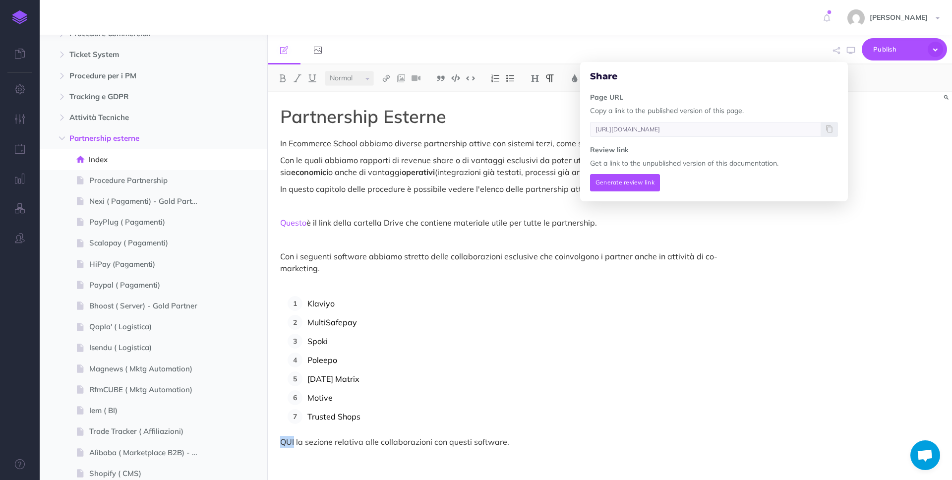
drag, startPoint x: 295, startPoint y: 442, endPoint x: 275, endPoint y: 440, distance: 19.9
click at [275, 440] on div "Partnership Esterne In Ecommerce School abbiamo diverse partnership attive con …" at bounding box center [507, 281] width 479 height 378
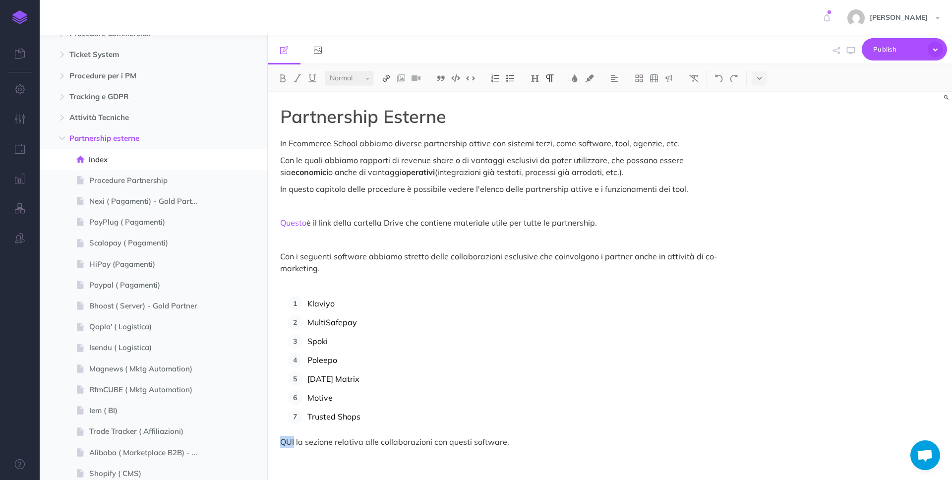
click at [386, 75] on img at bounding box center [386, 78] width 9 height 8
click at [387, 95] on icon at bounding box center [386, 95] width 8 height 7
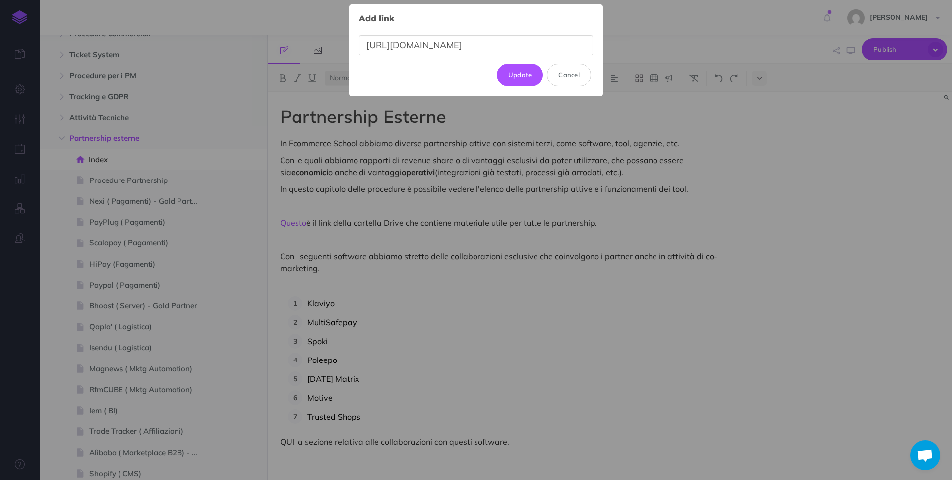
scroll to position [0, 199]
type input "[URL][DOMAIN_NAME]"
click at [531, 73] on button "Update" at bounding box center [520, 75] width 47 height 22
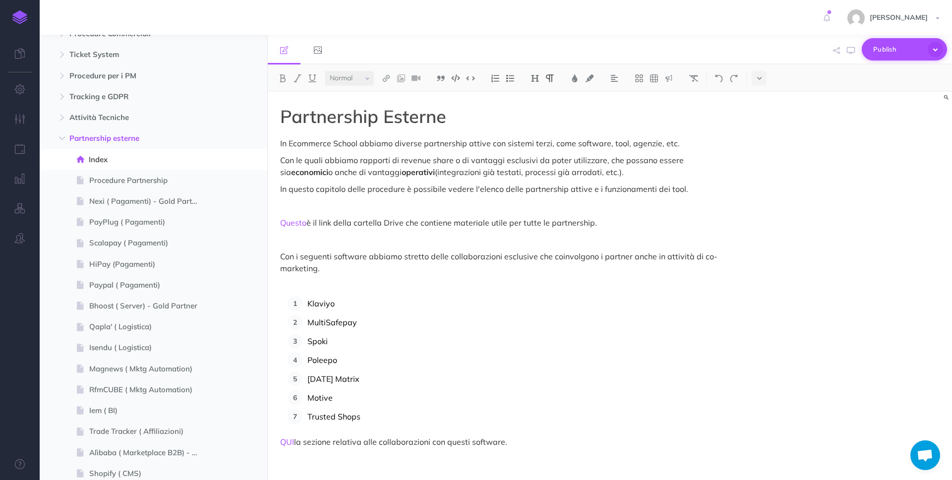
click at [882, 51] on span "Publish" at bounding box center [898, 49] width 50 height 15
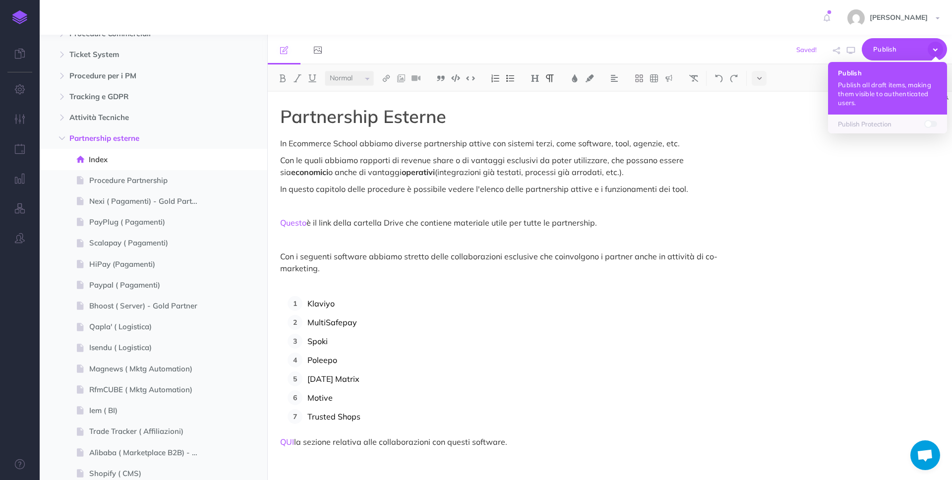
click at [861, 87] on p "Publish all draft items, making them visible to authenticated users." at bounding box center [887, 93] width 99 height 27
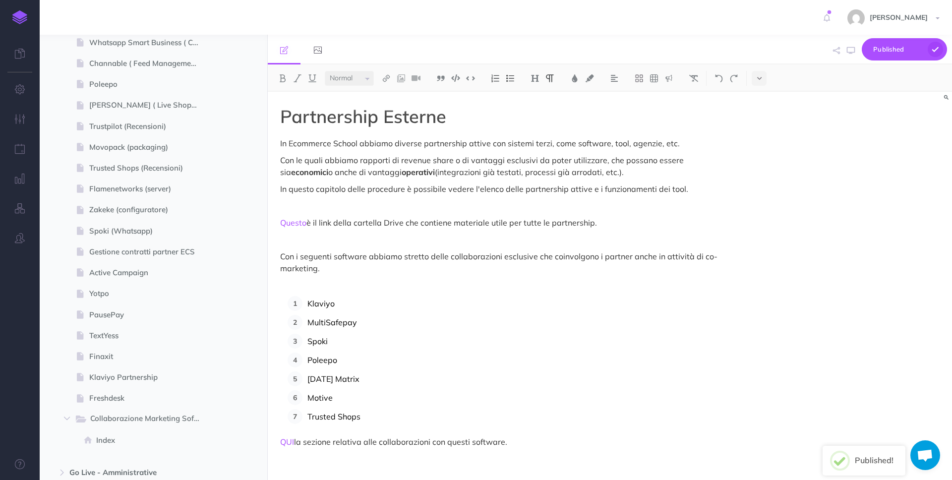
scroll to position [699, 0]
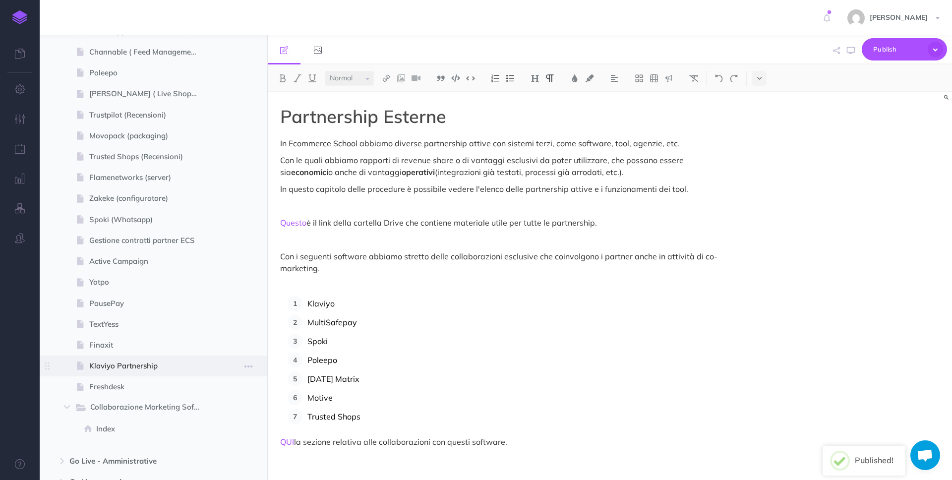
click at [135, 364] on span "Klaviyo Partnership" at bounding box center [148, 366] width 119 height 12
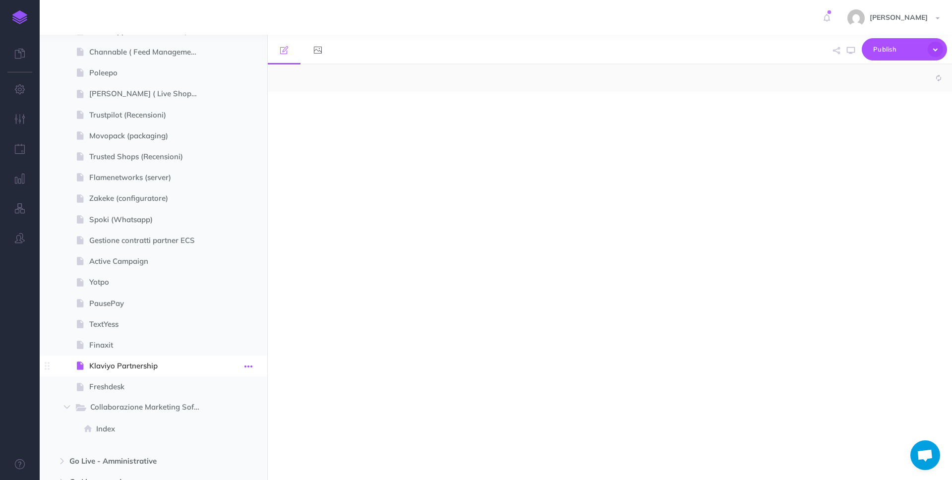
select select "null"
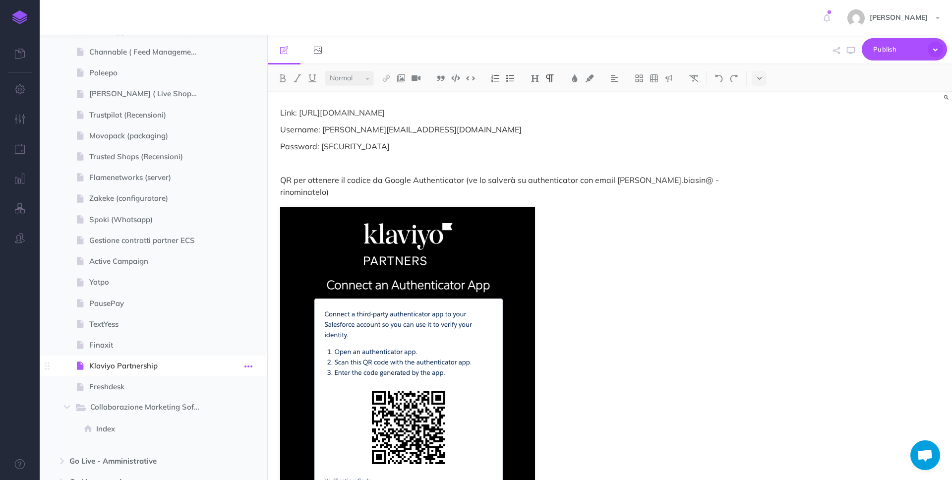
click at [248, 367] on icon "button" at bounding box center [248, 367] width 8 height 12
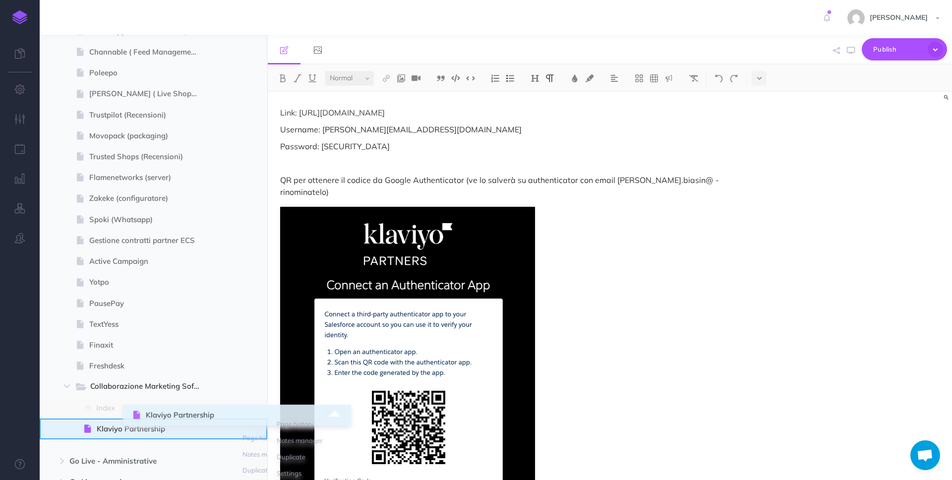
drag, startPoint x: 47, startPoint y: 362, endPoint x: 134, endPoint y: 412, distance: 100.1
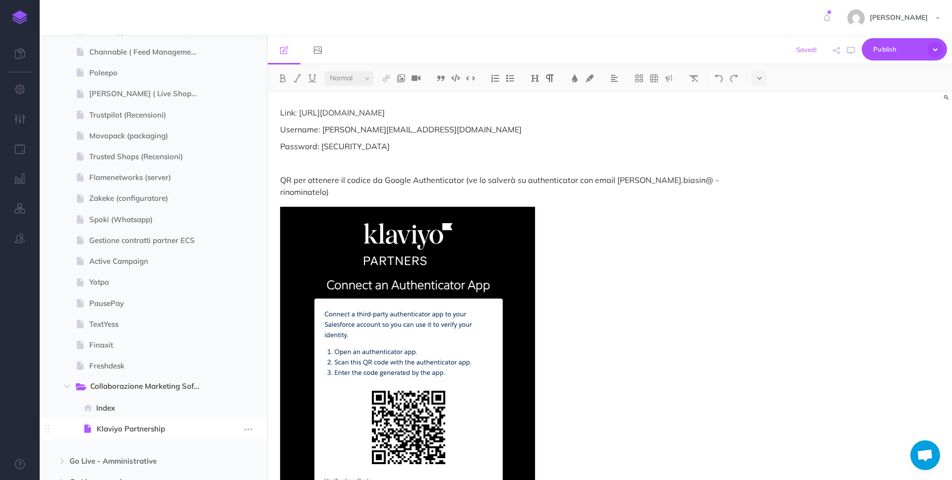
click at [141, 428] on span "Klaviyo Partnership" at bounding box center [152, 429] width 111 height 12
click at [278, 109] on div "Link: [URL][DOMAIN_NAME] Username: [PERSON_NAME][EMAIL_ADDRESS][DOMAIN_NAME] Pa…" at bounding box center [507, 364] width 479 height 544
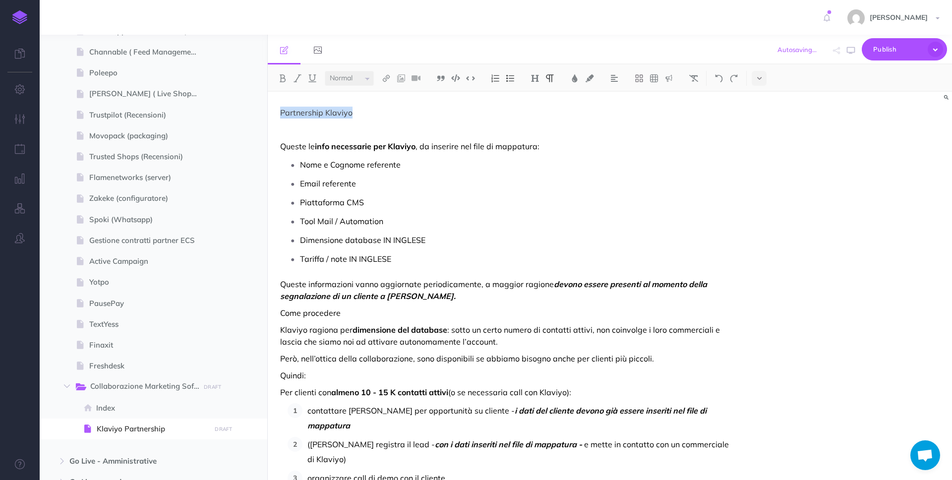
drag, startPoint x: 370, startPoint y: 117, endPoint x: 271, endPoint y: 116, distance: 99.7
click at [533, 77] on img at bounding box center [535, 78] width 9 height 8
click at [537, 97] on button "H1" at bounding box center [535, 95] width 15 height 15
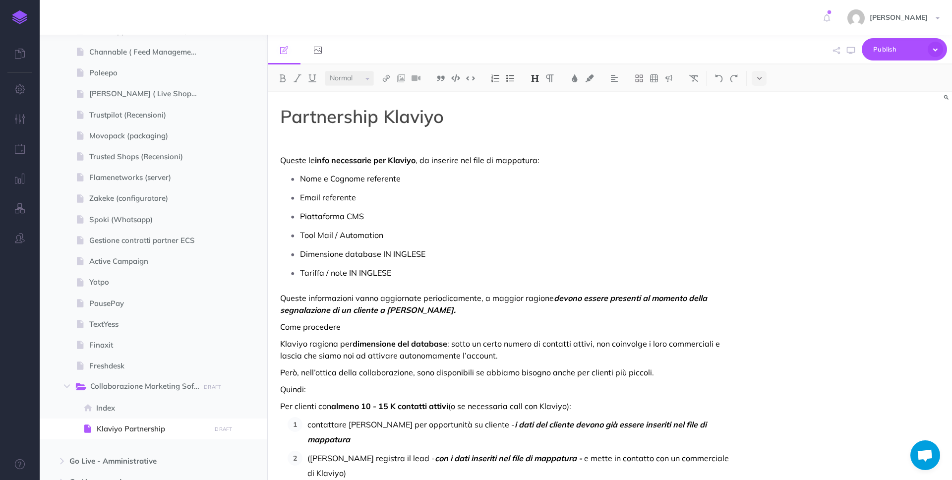
click at [460, 145] on p at bounding box center [507, 143] width 454 height 12
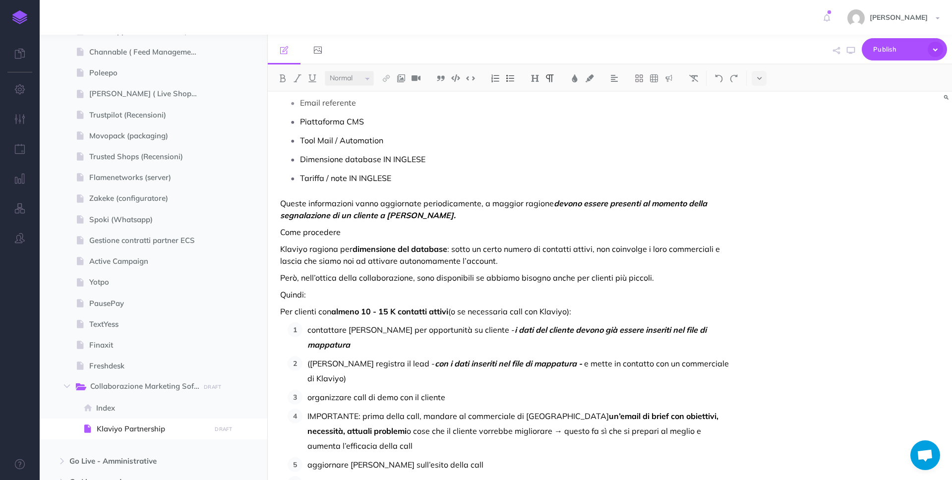
scroll to position [104, 0]
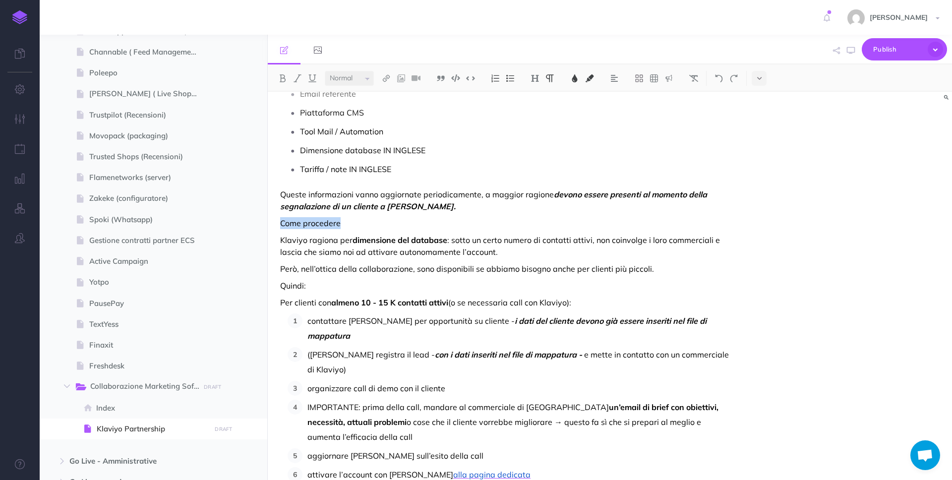
drag, startPoint x: 364, startPoint y: 224, endPoint x: 273, endPoint y: 223, distance: 91.2
click at [539, 78] on img at bounding box center [535, 78] width 9 height 8
click at [531, 124] on button "H3" at bounding box center [535, 125] width 15 height 15
click at [502, 206] on p "Queste informazioni vanno aggiornate periodicamente, a maggior ragione devono e…" at bounding box center [507, 200] width 454 height 24
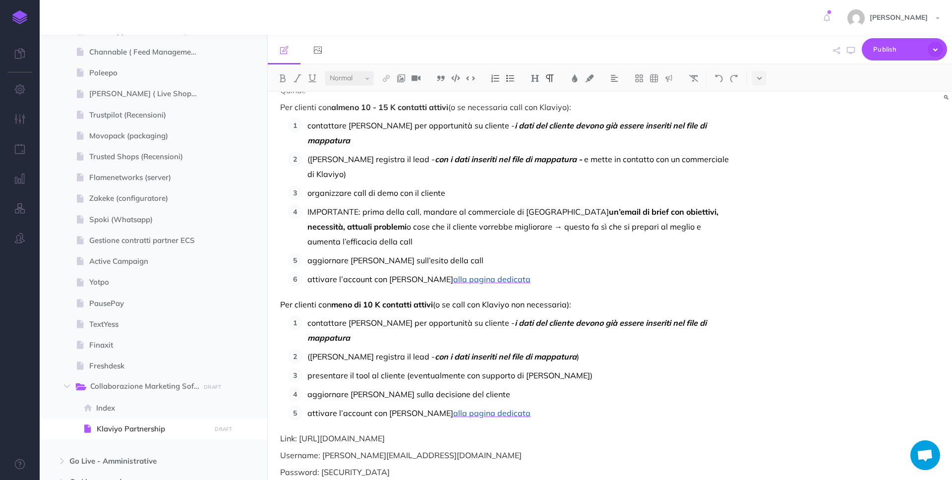
scroll to position [353, 0]
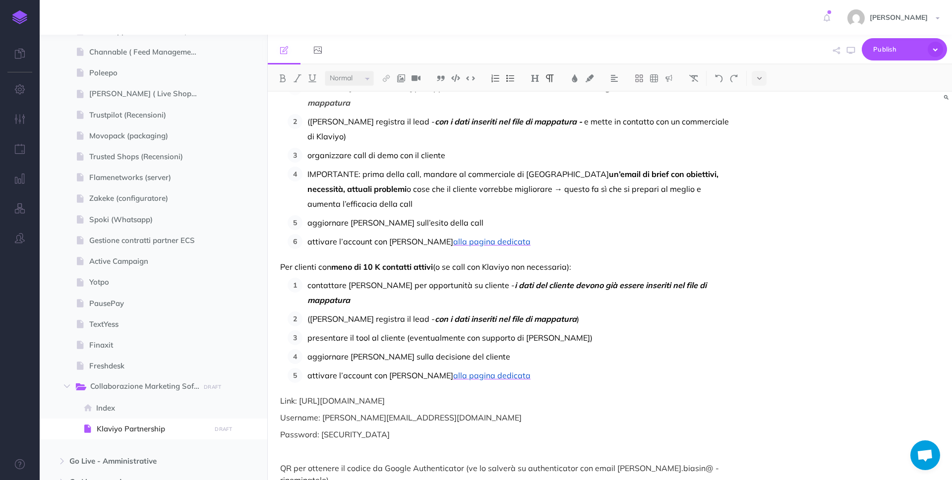
click at [275, 355] on div "Partnership Klaviyo Queste le info necessarie per Klaviyo , da inserire nel fil…" at bounding box center [507, 331] width 479 height 1185
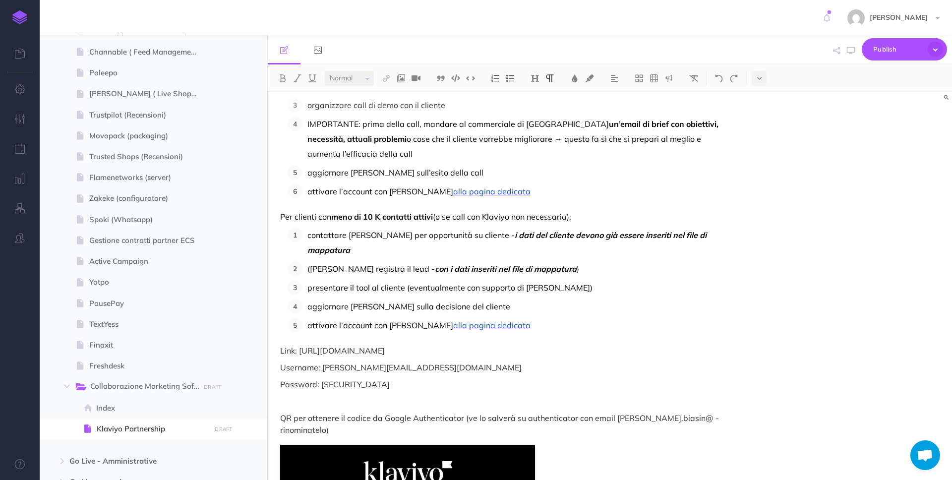
scroll to position [590, 0]
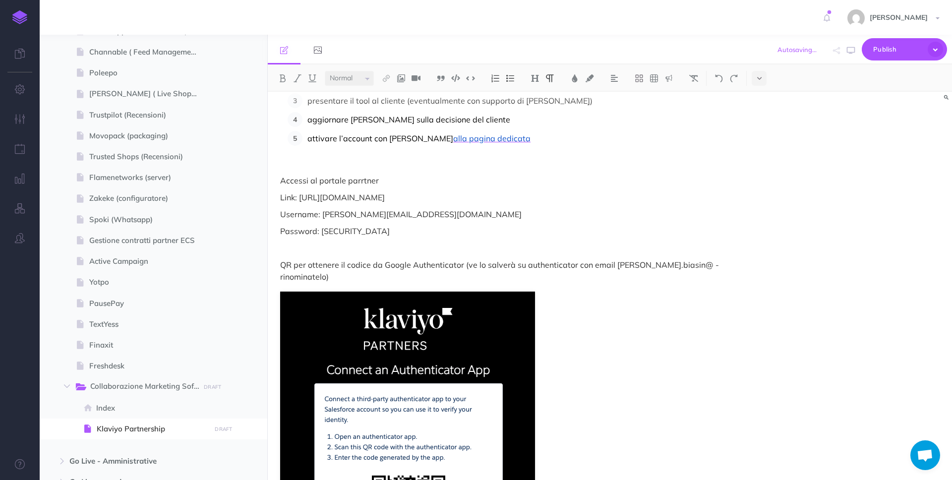
click at [361, 175] on p "Accessi al portale parrtner" at bounding box center [507, 181] width 454 height 12
drag, startPoint x: 377, startPoint y: 131, endPoint x: 274, endPoint y: 131, distance: 102.6
click at [274, 131] on div "Partnership Klaviyo Queste le info necessarie per Klaviyo , da inserire nel fil…" at bounding box center [507, 111] width 479 height 1218
click at [535, 79] on img at bounding box center [535, 78] width 9 height 8
click at [538, 112] on button "H2" at bounding box center [535, 110] width 15 height 15
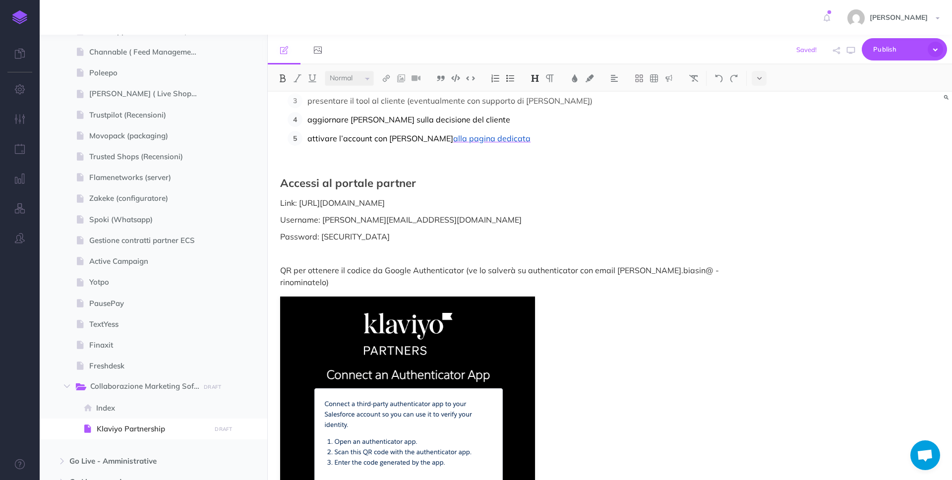
click at [519, 197] on p "Link: [URL][DOMAIN_NAME]" at bounding box center [507, 203] width 454 height 12
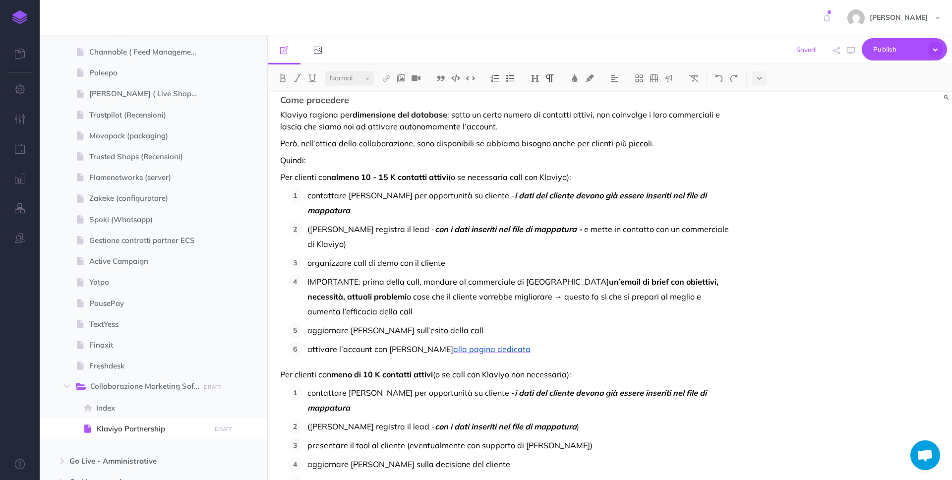
scroll to position [0, 0]
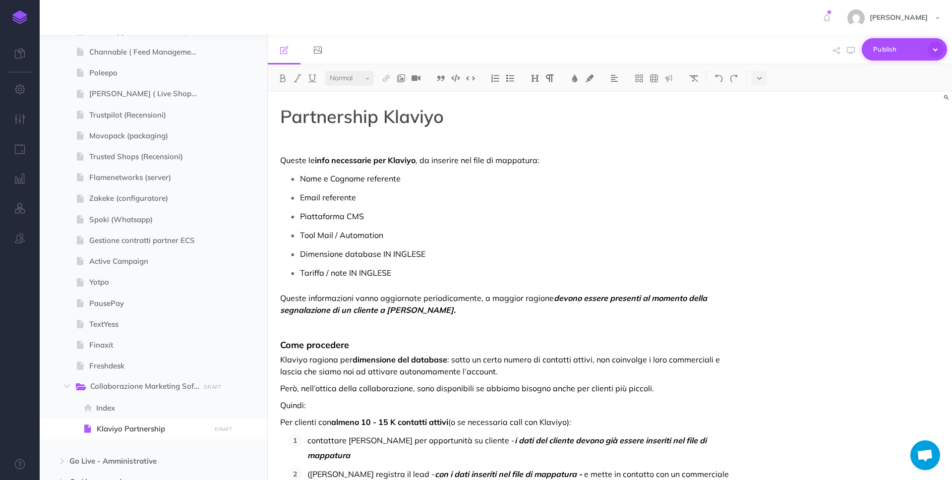
click at [893, 48] on span "Publish" at bounding box center [898, 49] width 50 height 15
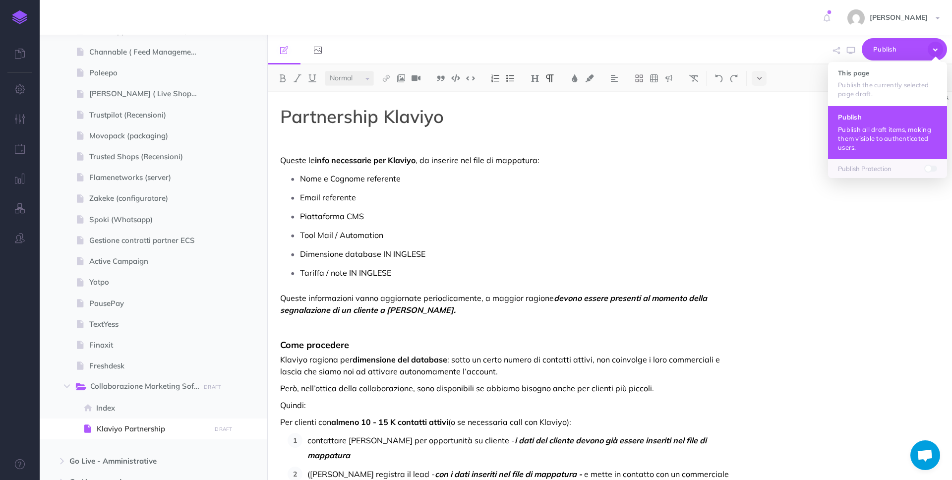
click at [908, 137] on p "Publish all draft items, making them visible to authenticated users." at bounding box center [887, 138] width 99 height 27
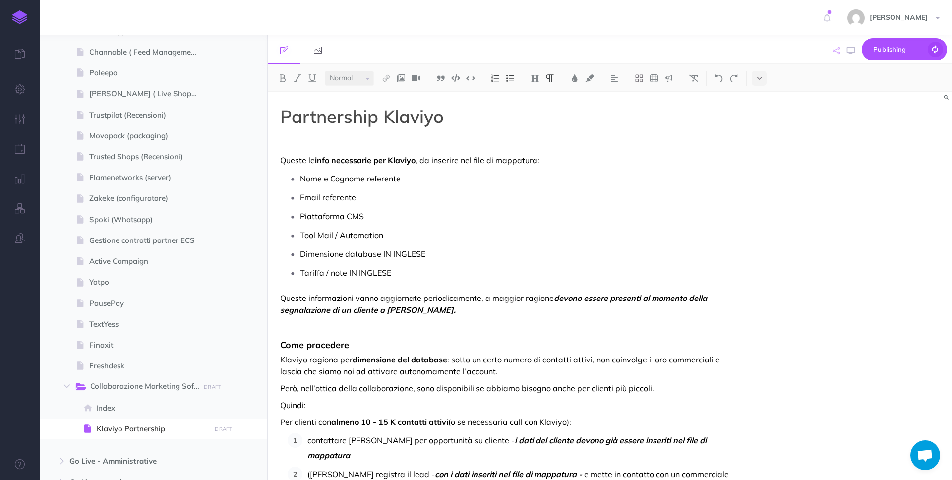
click at [836, 49] on icon "button" at bounding box center [836, 50] width 7 height 7
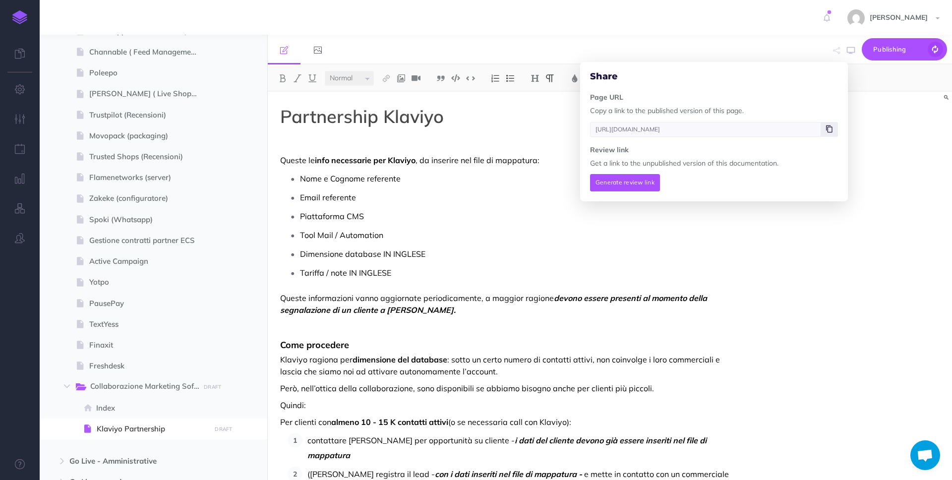
click at [830, 131] on icon at bounding box center [829, 129] width 6 height 6
click at [164, 385] on span "Collaborazione Marketing Software" at bounding box center [149, 386] width 119 height 13
type input "[URL][DOMAIN_NAME]"
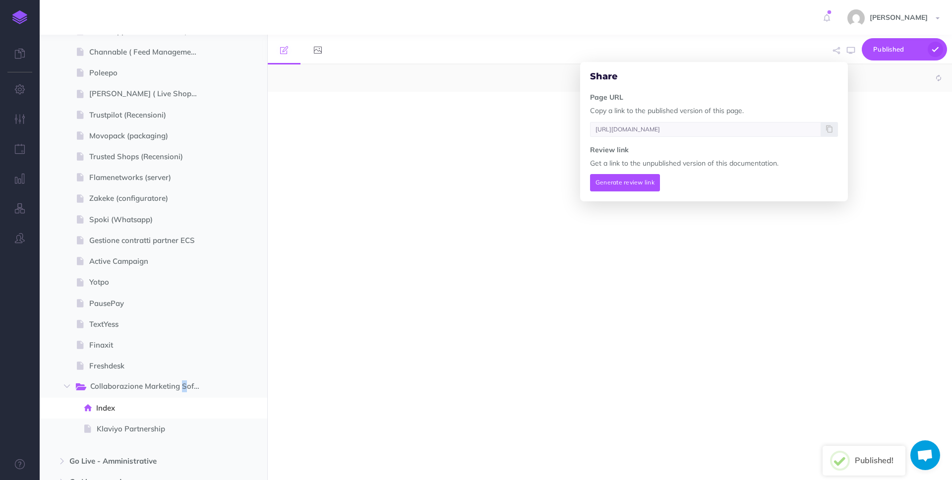
select select "null"
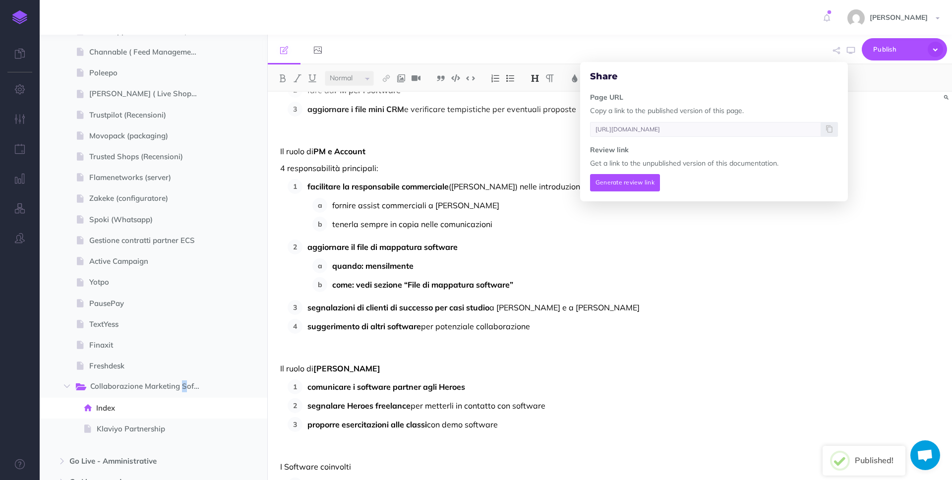
scroll to position [553, 0]
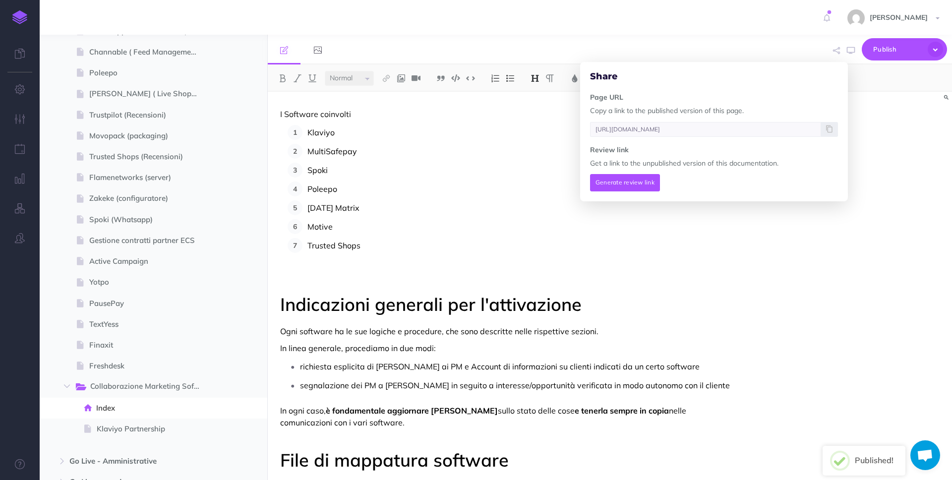
click at [390, 132] on p "Klaviyo" at bounding box center [520, 132] width 427 height 15
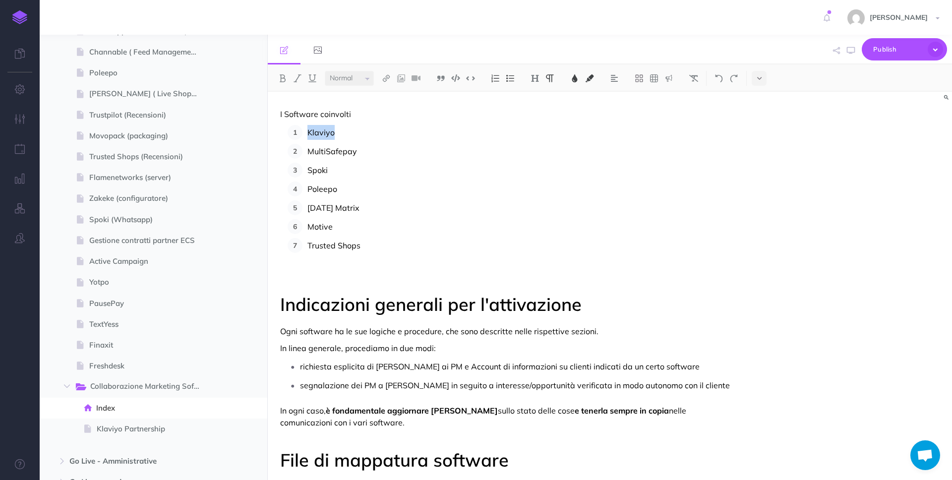
drag, startPoint x: 377, startPoint y: 129, endPoint x: 305, endPoint y: 135, distance: 72.1
click at [305, 135] on li "Klaviyo" at bounding box center [518, 132] width 432 height 15
click at [387, 75] on img at bounding box center [386, 78] width 9 height 8
click at [387, 98] on icon at bounding box center [386, 95] width 8 height 7
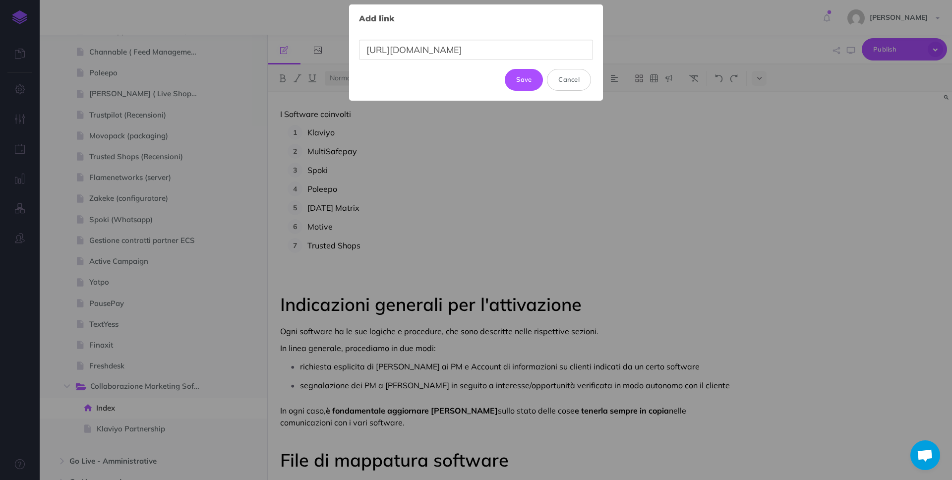
scroll to position [0, 282]
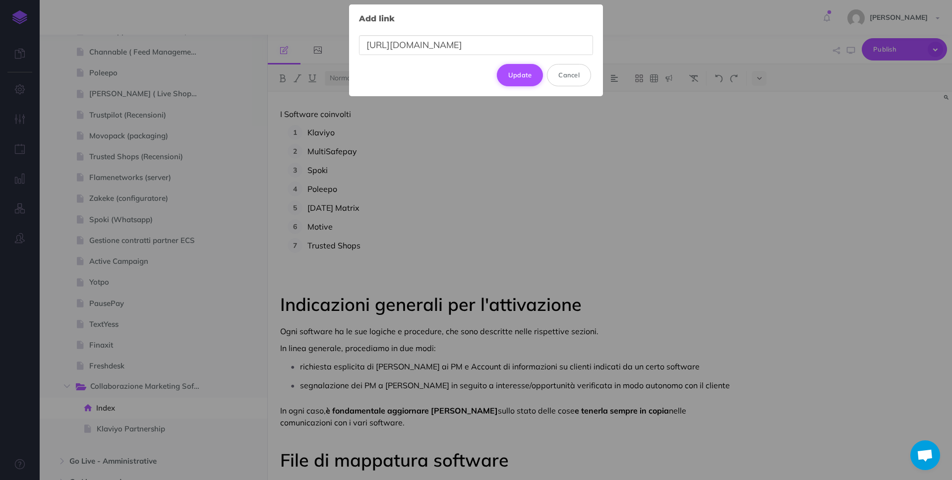
type input "[URL][DOMAIN_NAME]"
click at [528, 76] on button "Update" at bounding box center [520, 75] width 47 height 22
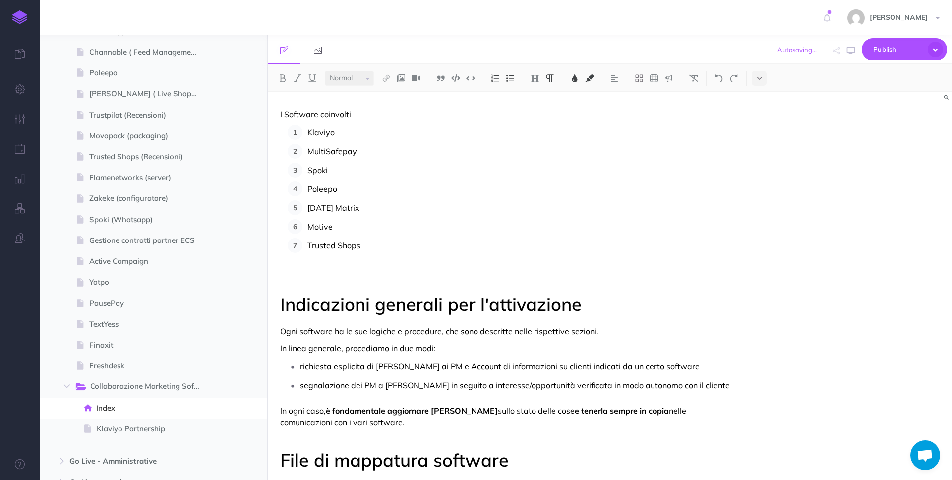
click at [347, 116] on span "I Software coinvolti" at bounding box center [315, 114] width 71 height 10
drag, startPoint x: 342, startPoint y: 132, endPoint x: 304, endPoint y: 135, distance: 37.8
click at [304, 135] on li "Klaviyo" at bounding box center [518, 132] width 432 height 15
click at [386, 76] on img at bounding box center [386, 78] width 9 height 8
click at [388, 96] on icon at bounding box center [386, 95] width 8 height 7
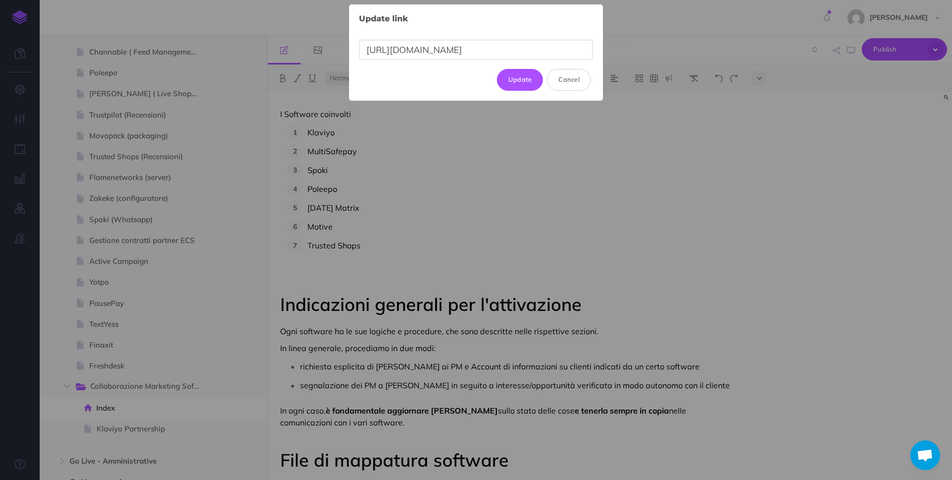
scroll to position [0, 282]
click at [515, 72] on button "Update" at bounding box center [520, 80] width 47 height 22
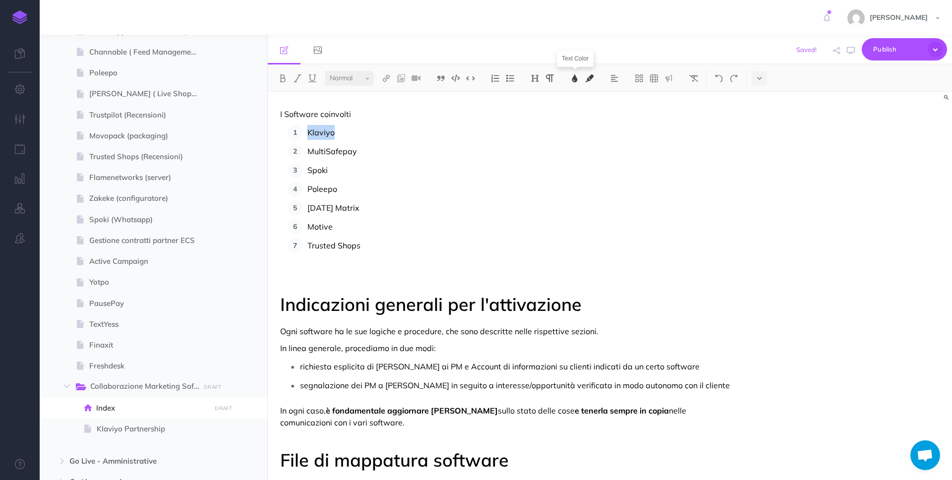
click at [574, 80] on img at bounding box center [574, 78] width 9 height 8
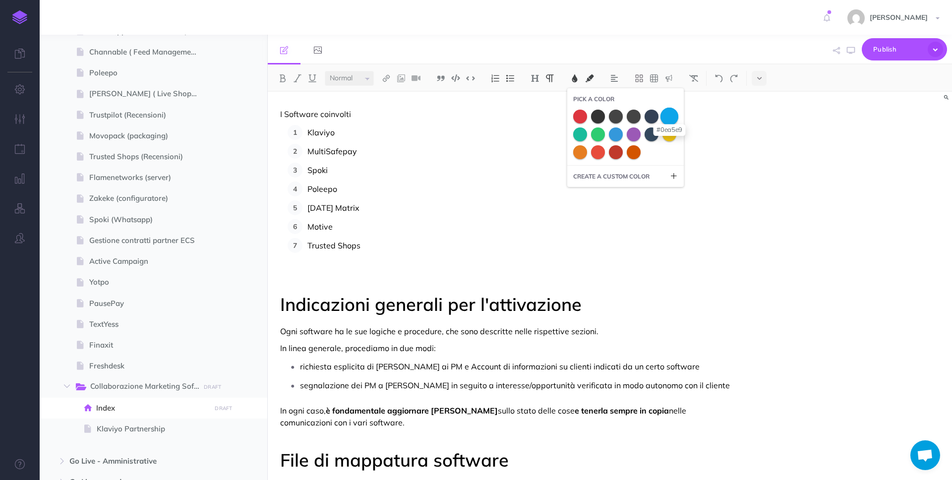
click at [667, 112] on span at bounding box center [670, 116] width 18 height 18
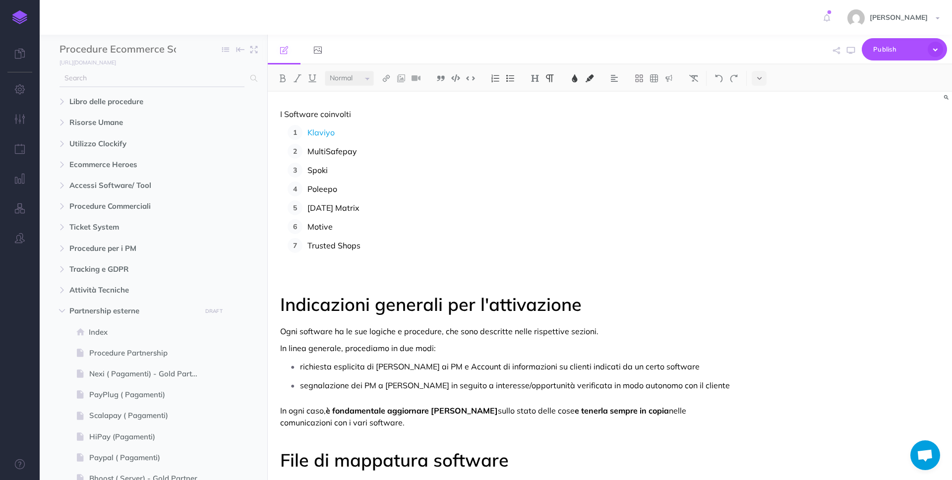
click at [129, 83] on input "text" at bounding box center [152, 78] width 185 height 18
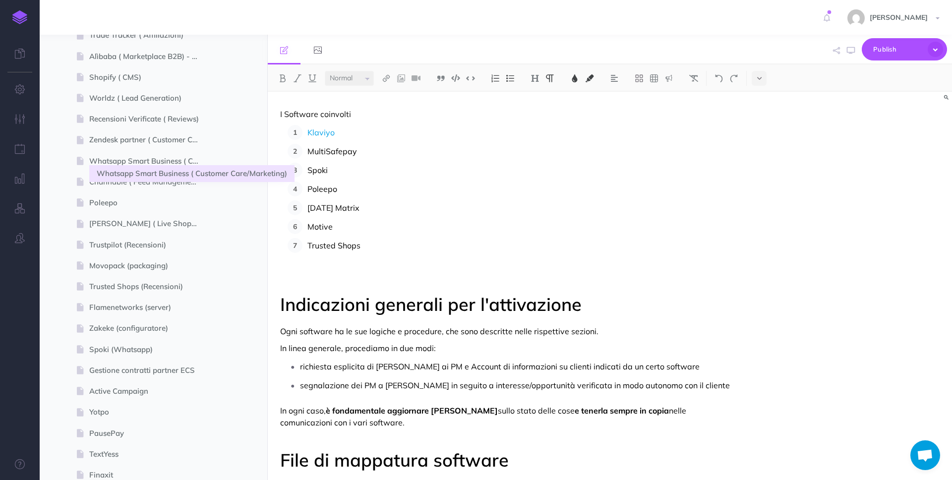
scroll to position [886, 0]
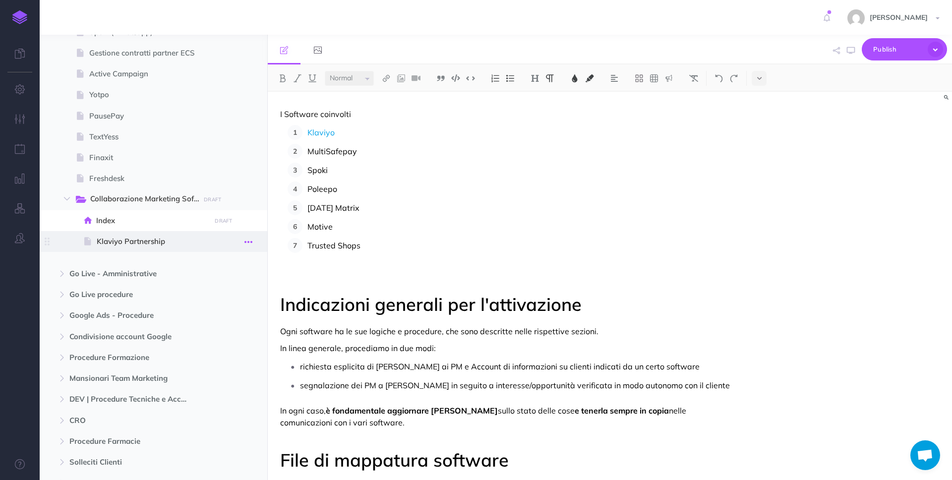
type input "multis"
click at [245, 242] on icon "button" at bounding box center [248, 242] width 8 height 12
click at [236, 288] on link "Duplicate" at bounding box center [220, 292] width 74 height 16
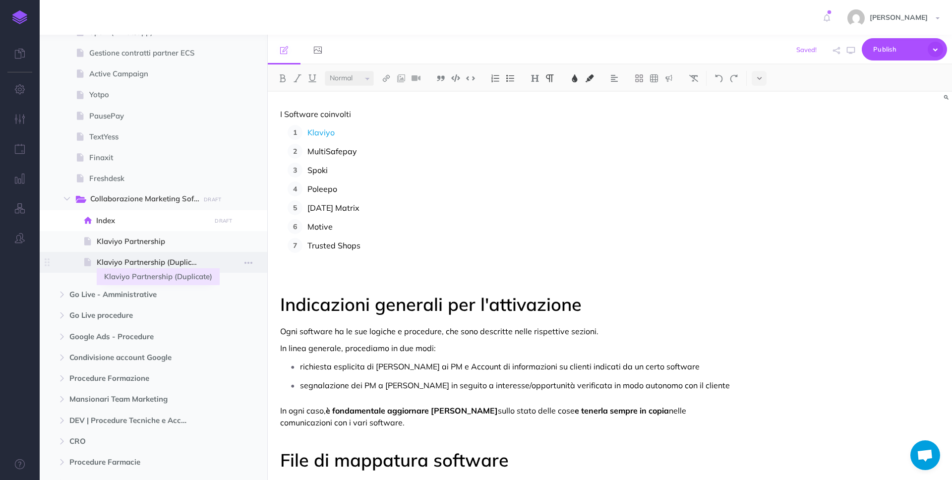
click at [182, 262] on span "Klaviyo Partnership (Duplicate)" at bounding box center [152, 262] width 111 height 12
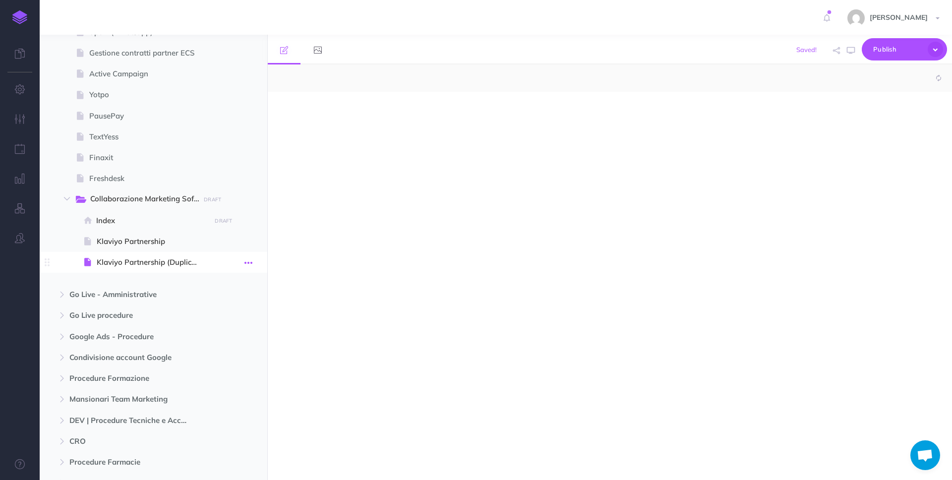
click at [249, 262] on icon "button" at bounding box center [248, 263] width 8 height 12
select select "null"
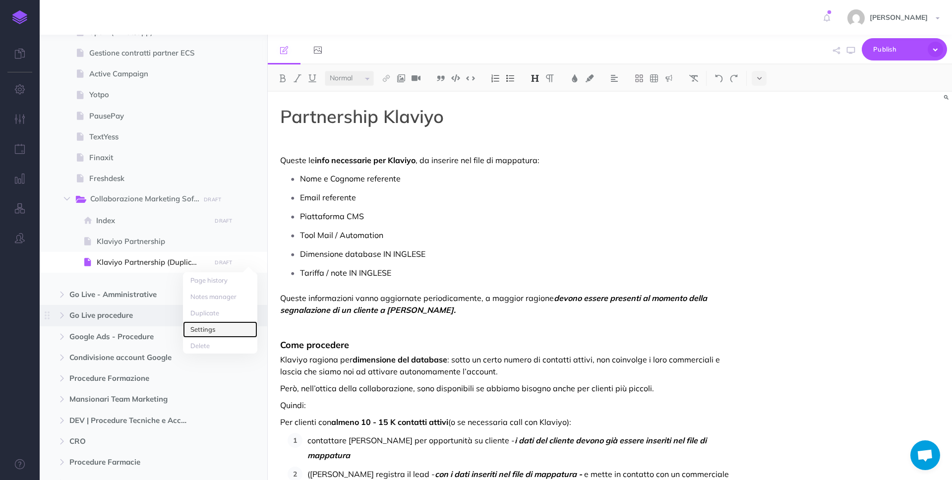
click at [227, 325] on link "Settings" at bounding box center [220, 329] width 74 height 16
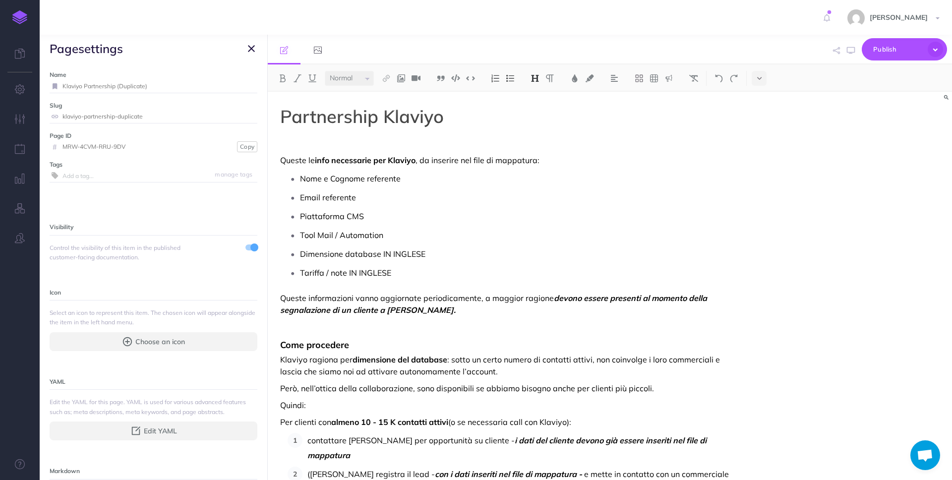
drag, startPoint x: 161, startPoint y: 85, endPoint x: 55, endPoint y: 84, distance: 106.1
click at [55, 84] on div "Klaviyo Partnership (Duplicate)" at bounding box center [154, 86] width 208 height 13
type input "Multisafepay Partnership"
click at [239, 82] on small "Save" at bounding box center [245, 85] width 13 height 7
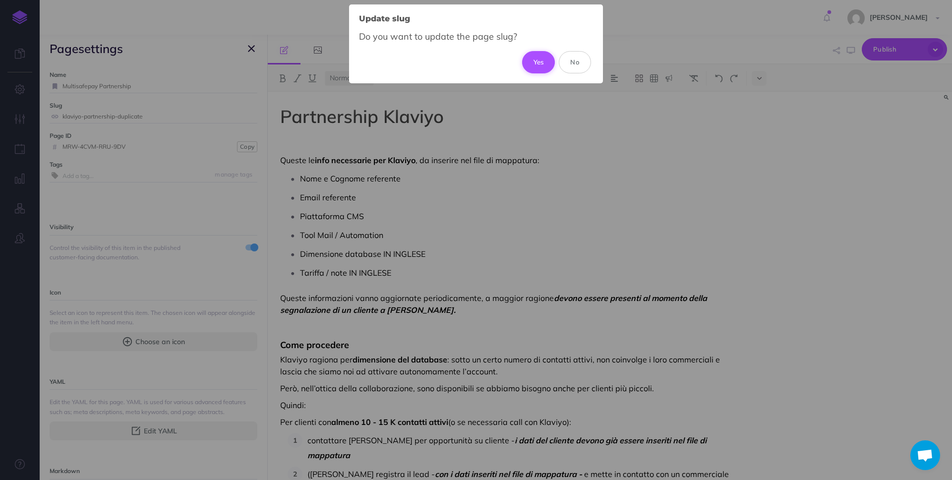
click at [535, 65] on button "Yes" at bounding box center [538, 62] width 33 height 22
type input "multisafepay-partnership"
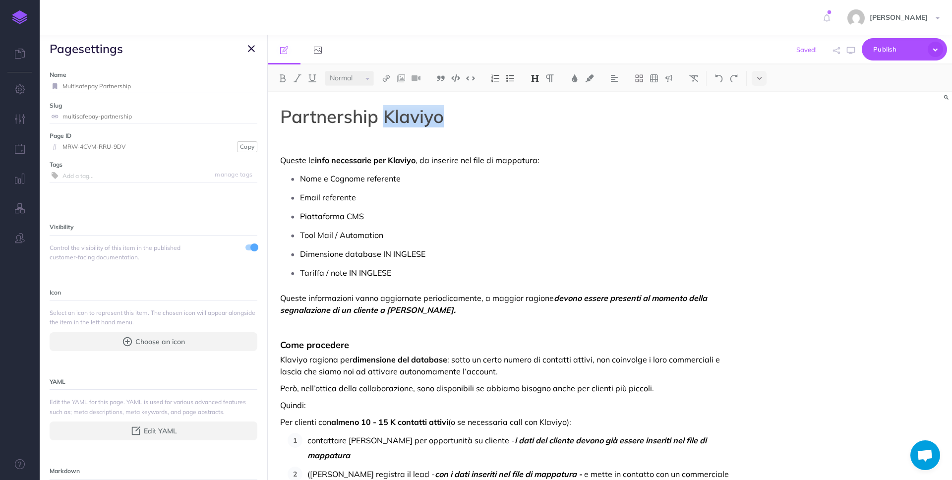
drag, startPoint x: 384, startPoint y: 122, endPoint x: 515, endPoint y: 122, distance: 130.9
click at [515, 122] on h1 "Partnership Klaviyo" at bounding box center [507, 117] width 454 height 20
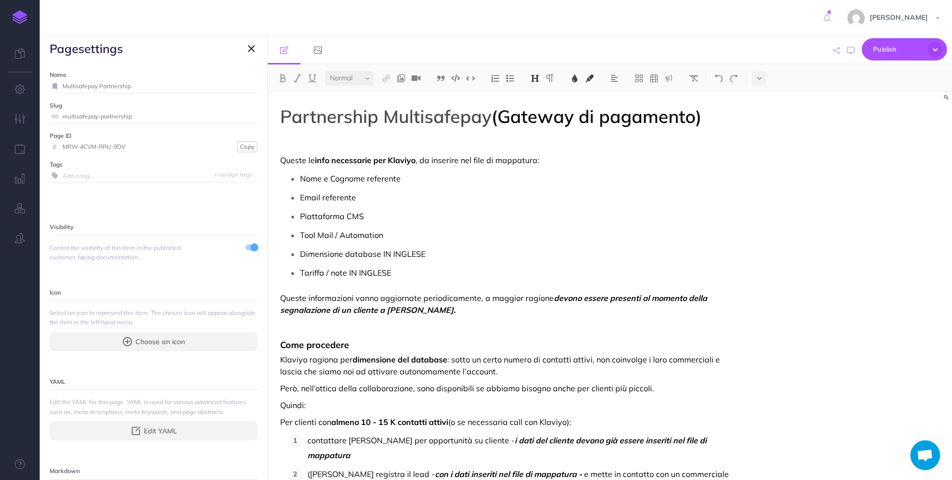
click at [500, 112] on span "(Gateway di pagamento)" at bounding box center [596, 116] width 210 height 22
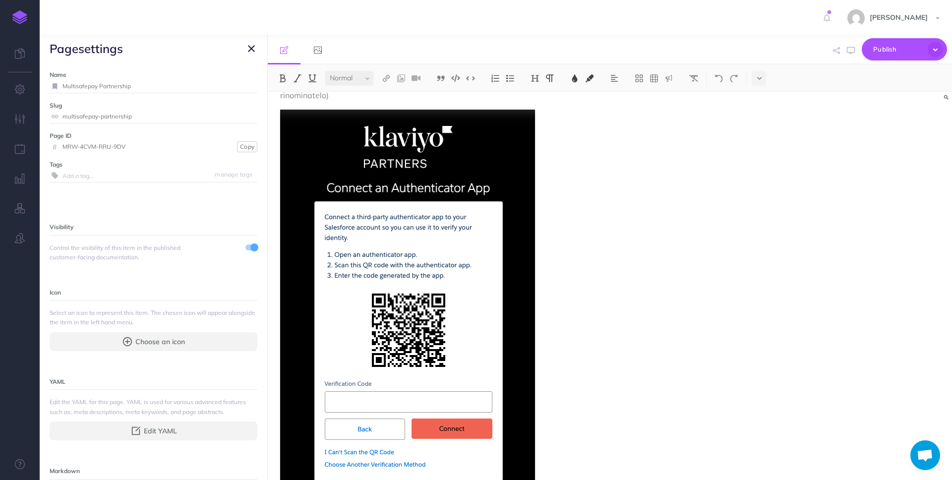
scroll to position [779, 0]
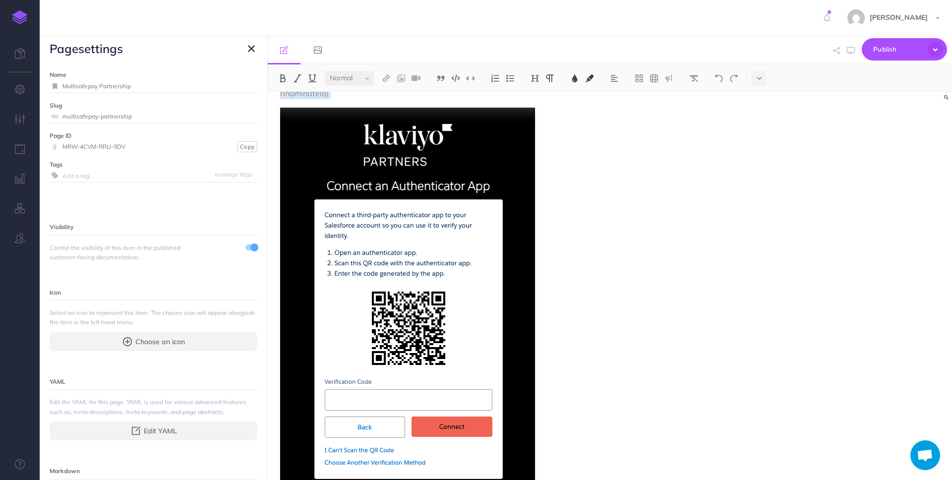
drag, startPoint x: 280, startPoint y: 162, endPoint x: 665, endPoint y: 457, distance: 485.3
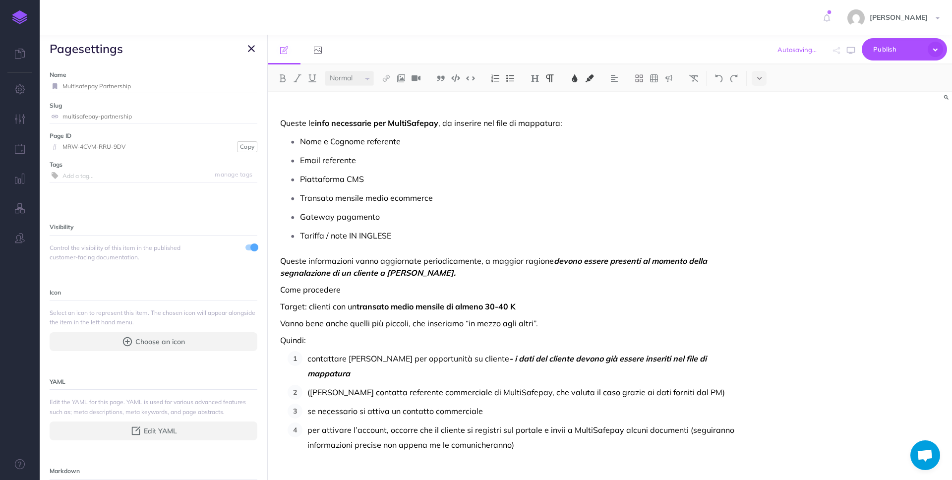
scroll to position [38, 0]
click at [877, 44] on span "Publish" at bounding box center [898, 49] width 50 height 15
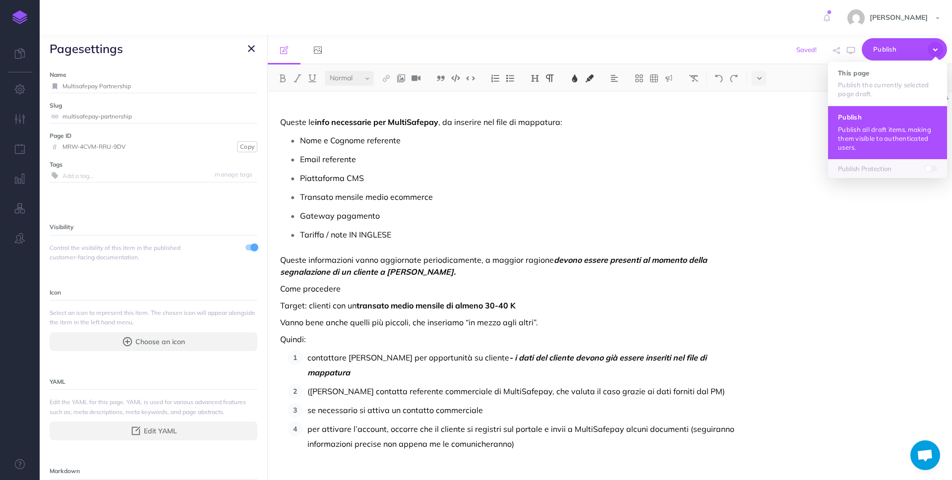
click at [872, 121] on button "Publish Publish all draft items, making them visible to authenticated users." at bounding box center [887, 132] width 119 height 53
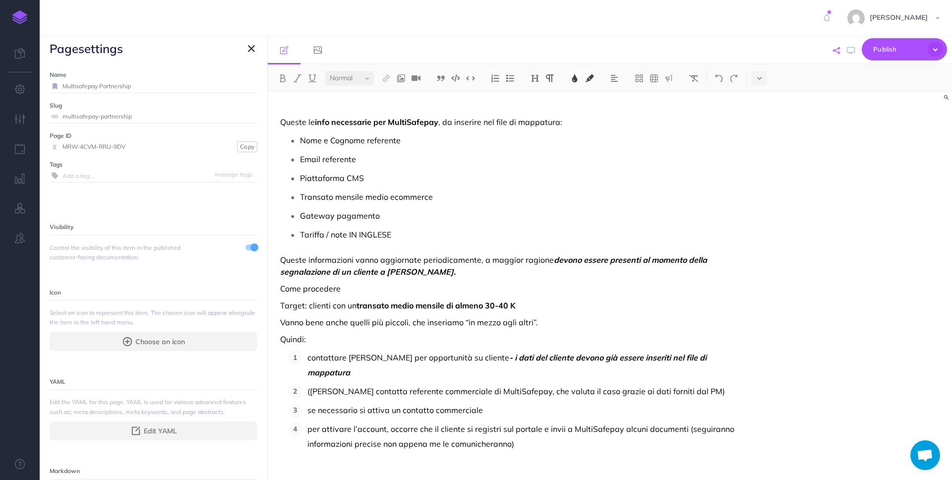
click at [837, 45] on button "button" at bounding box center [837, 50] width 12 height 29
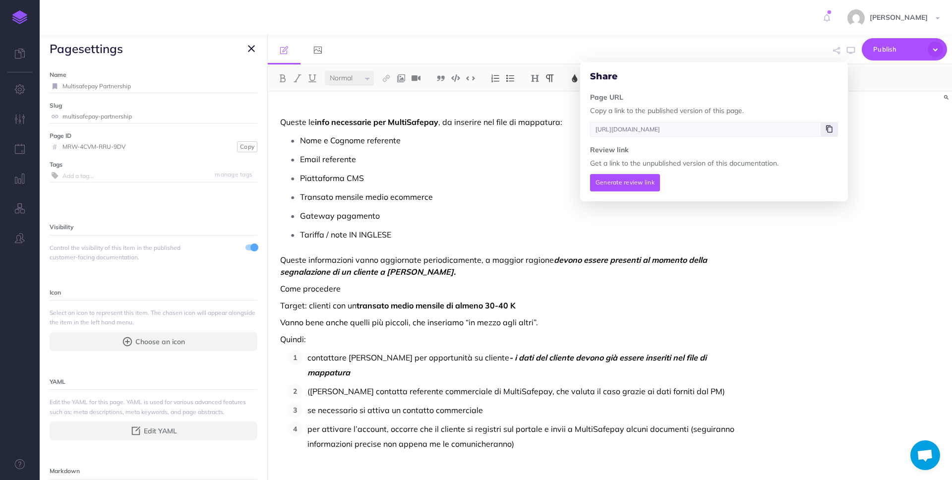
click at [833, 129] on span at bounding box center [829, 129] width 17 height 15
click at [250, 47] on icon "button" at bounding box center [251, 49] width 7 height 12
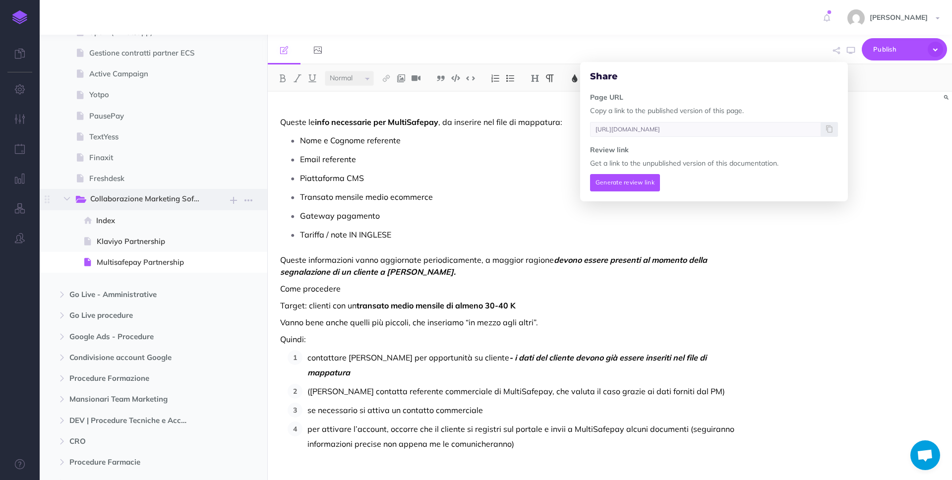
click at [174, 202] on span "Collaborazione Marketing Software" at bounding box center [149, 199] width 119 height 13
type input "[URL][DOMAIN_NAME]"
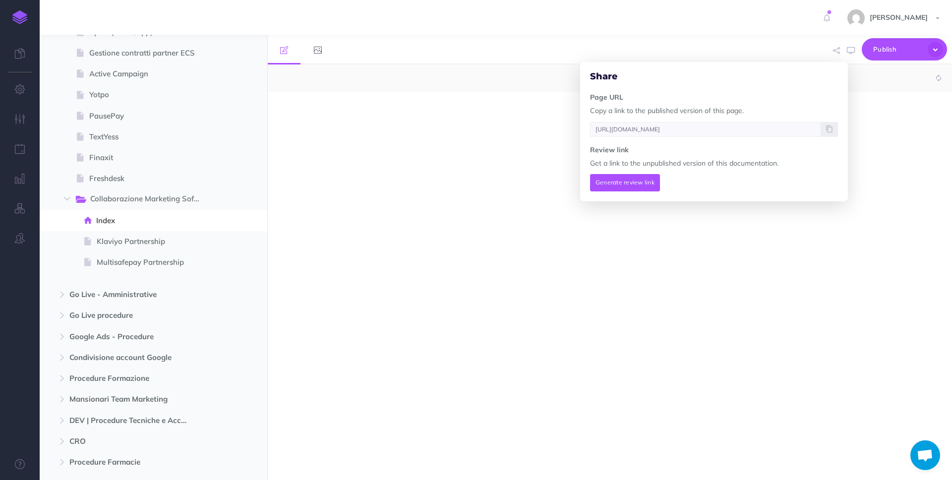
select select "null"
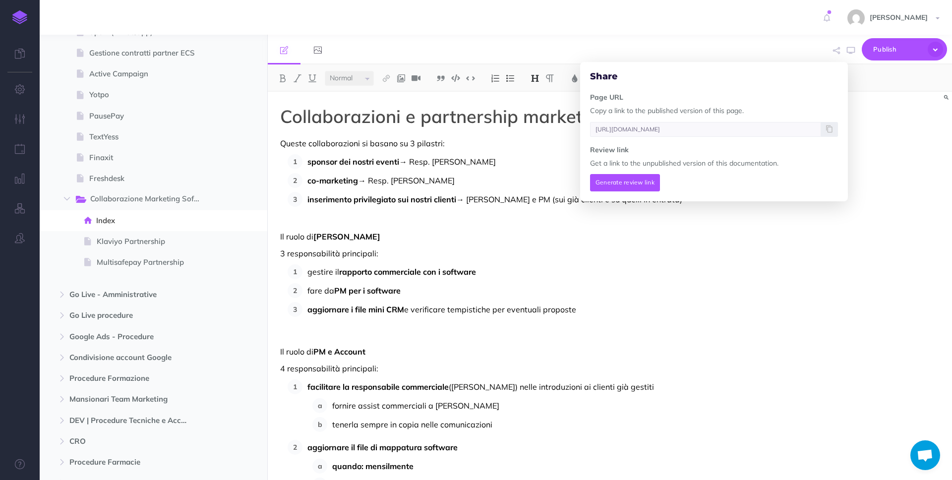
click at [403, 249] on p "3 responsabilità principali:" at bounding box center [507, 253] width 454 height 12
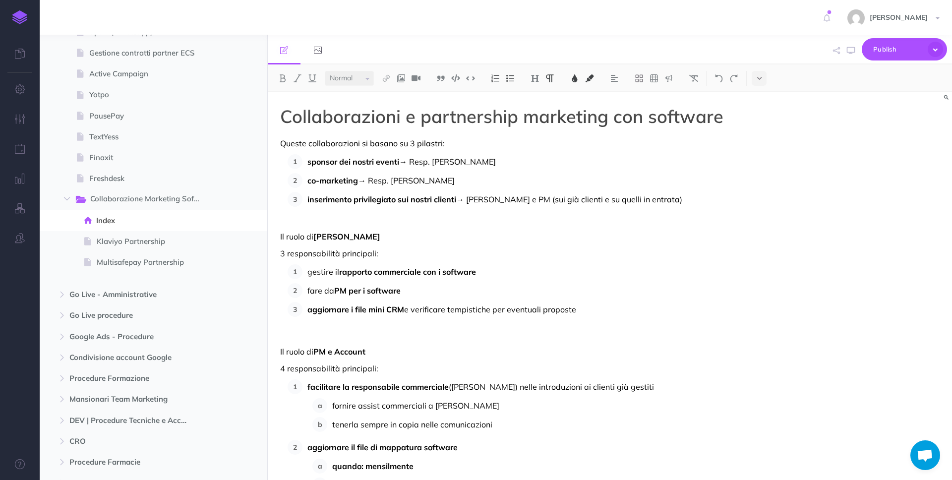
scroll to position [334, 0]
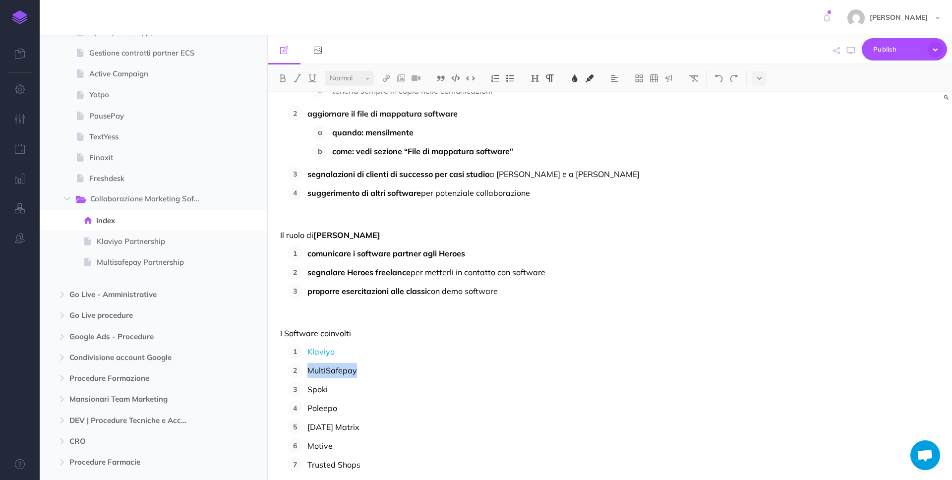
drag, startPoint x: 365, startPoint y: 369, endPoint x: 307, endPoint y: 373, distance: 58.2
click at [307, 373] on p "MultiSafepay" at bounding box center [520, 370] width 427 height 15
click at [388, 80] on img at bounding box center [386, 78] width 9 height 8
click at [386, 98] on icon at bounding box center [386, 95] width 8 height 7
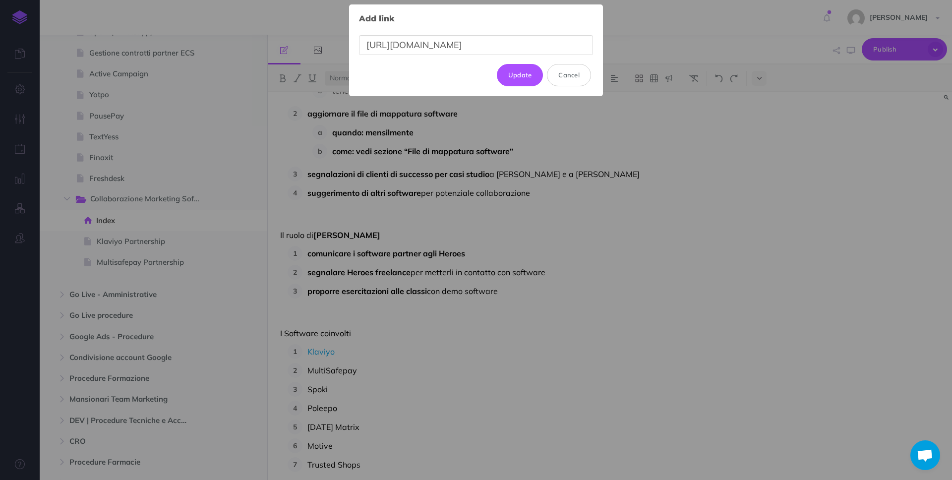
scroll to position [0, 305]
type input "[URL][DOMAIN_NAME]"
click at [525, 74] on button "Update" at bounding box center [520, 75] width 47 height 22
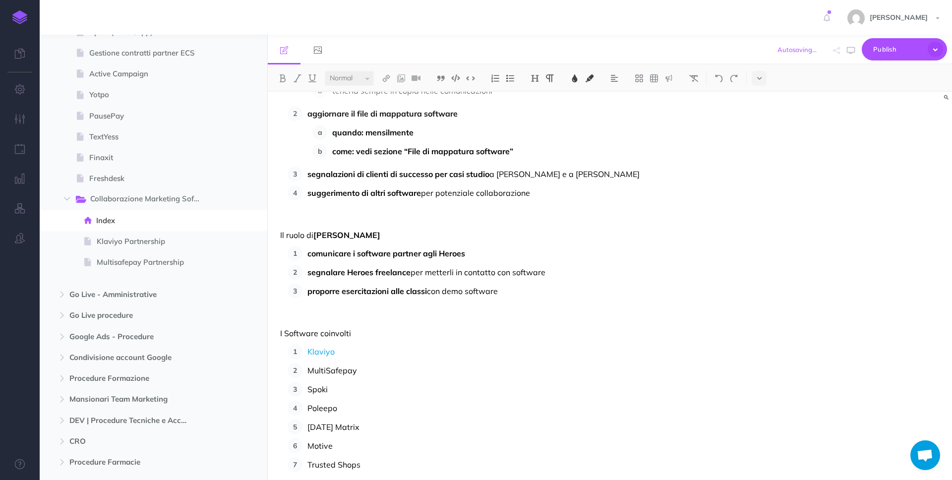
click at [575, 77] on img at bounding box center [574, 78] width 9 height 8
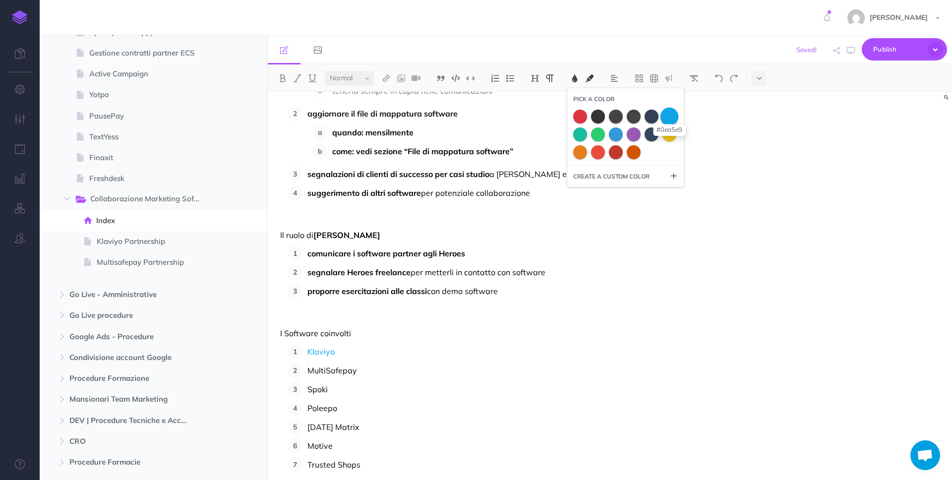
click at [672, 112] on span at bounding box center [670, 116] width 18 height 18
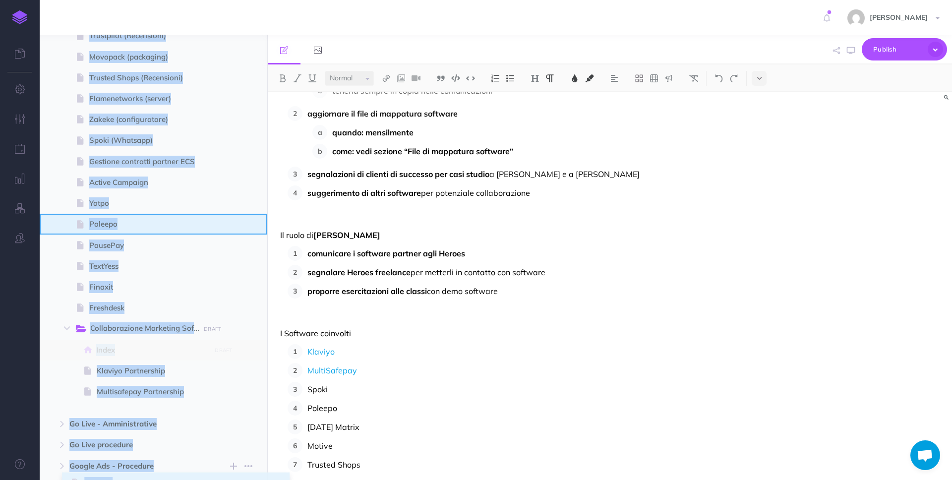
scroll to position [792, 0]
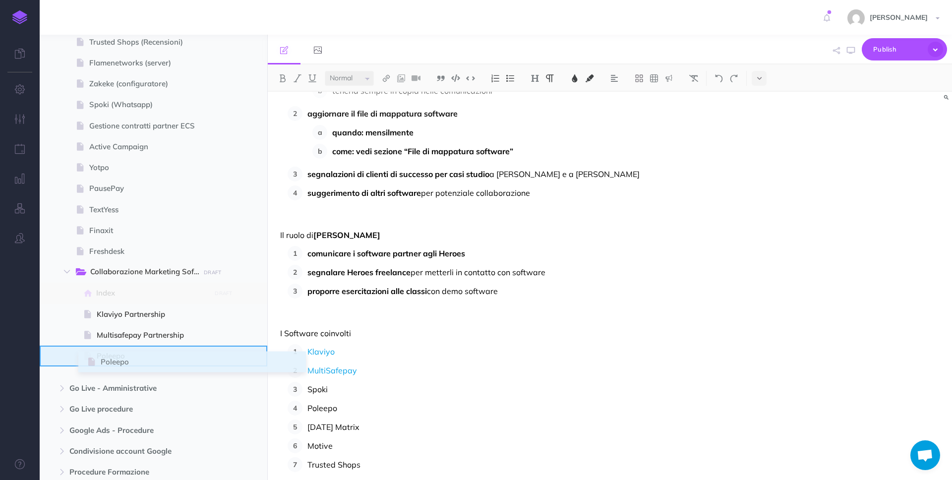
drag, startPoint x: 44, startPoint y: 253, endPoint x: 89, endPoint y: 358, distance: 113.8
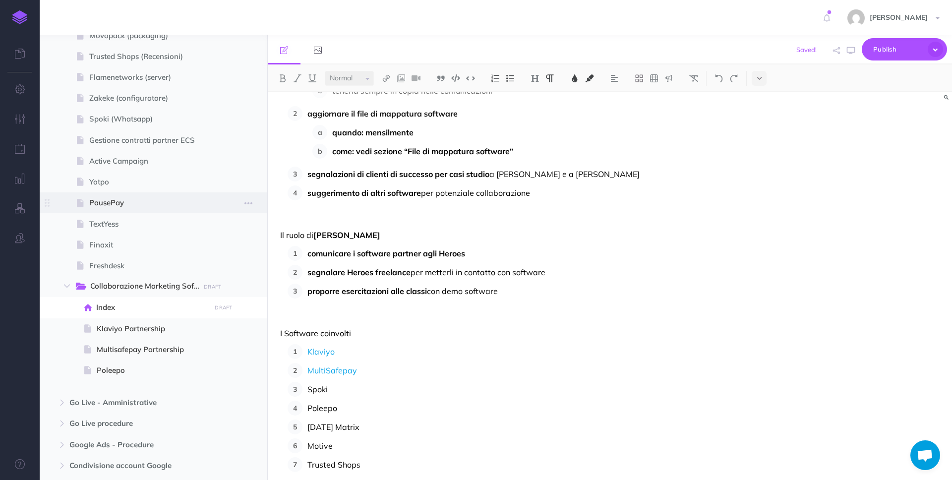
scroll to position [769, 0]
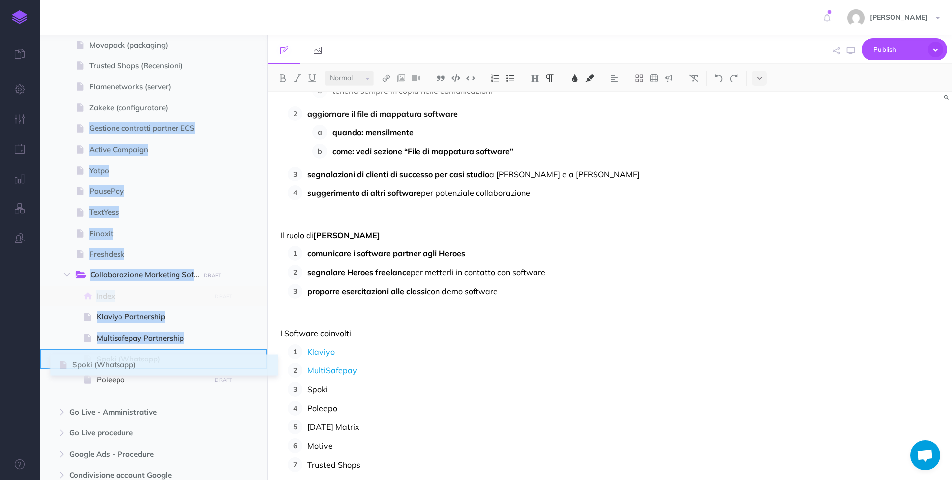
drag, startPoint x: 46, startPoint y: 127, endPoint x: 61, endPoint y: 363, distance: 236.5
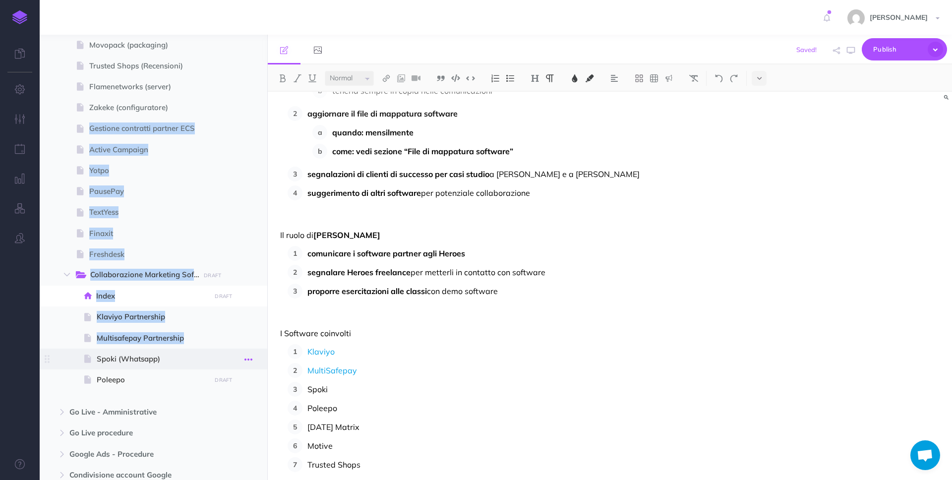
click at [250, 359] on icon "button" at bounding box center [248, 360] width 8 height 12
click at [236, 424] on link "Settings" at bounding box center [220, 426] width 74 height 16
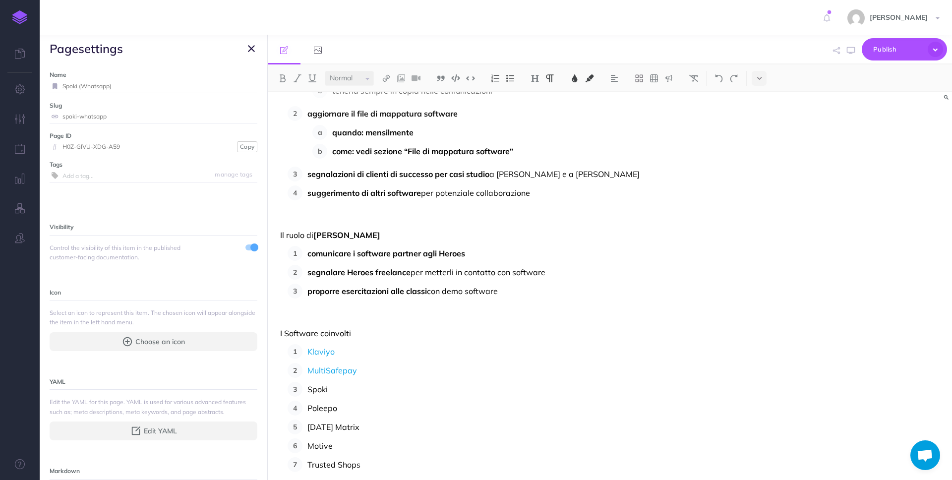
click at [78, 86] on input "Spoki (Whatsapp)" at bounding box center [159, 86] width 195 height 13
type input "Spoki Partnership (Whatsapp)"
click at [239, 86] on small "Save" at bounding box center [245, 85] width 13 height 7
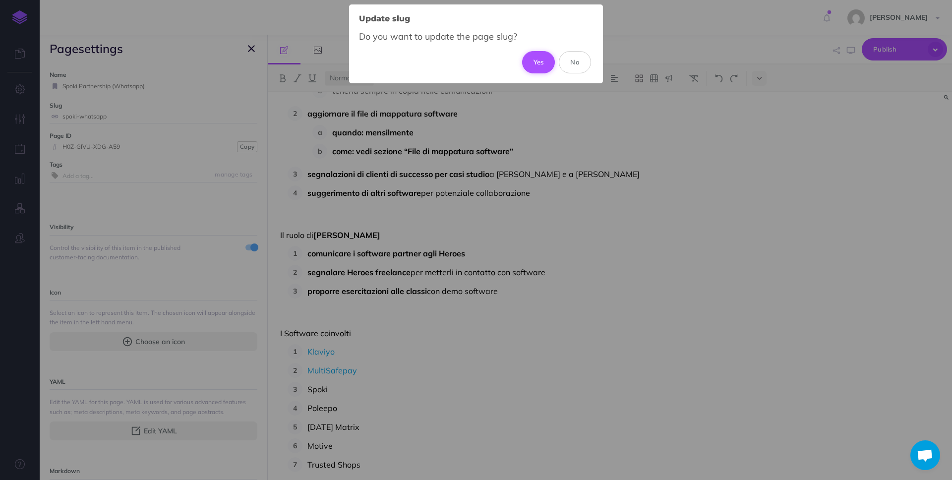
click at [544, 61] on button "Yes" at bounding box center [538, 62] width 33 height 22
type input "spoki-partnership-whatsapp"
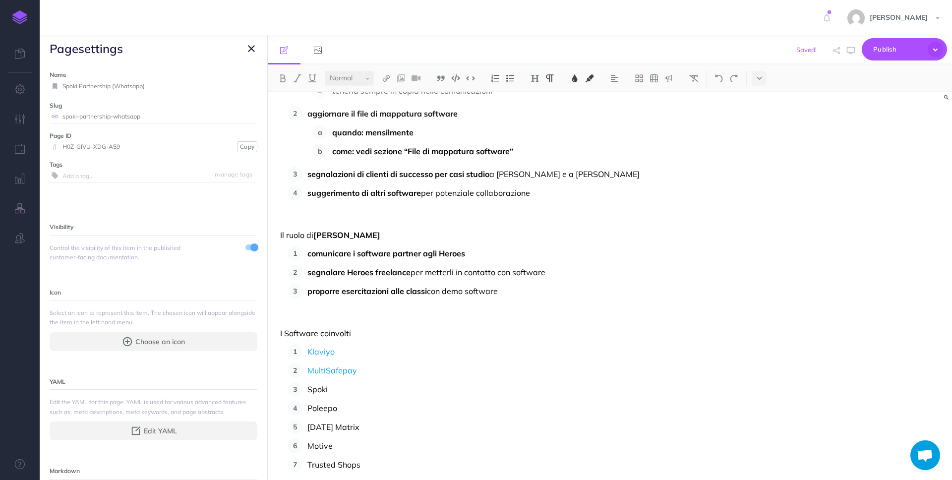
click at [251, 48] on icon "button" at bounding box center [251, 49] width 7 height 12
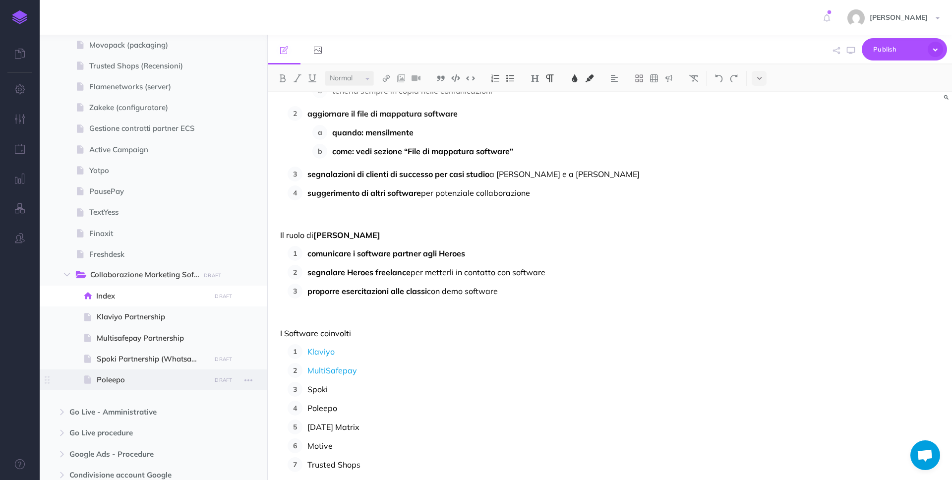
click at [180, 381] on span "Poleepo" at bounding box center [152, 380] width 111 height 12
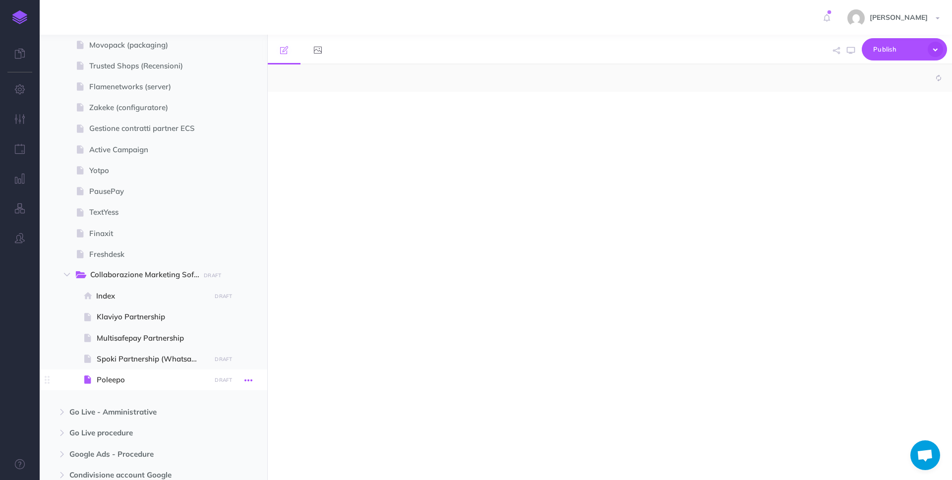
click at [248, 382] on icon "button" at bounding box center [248, 380] width 8 height 12
select select "null"
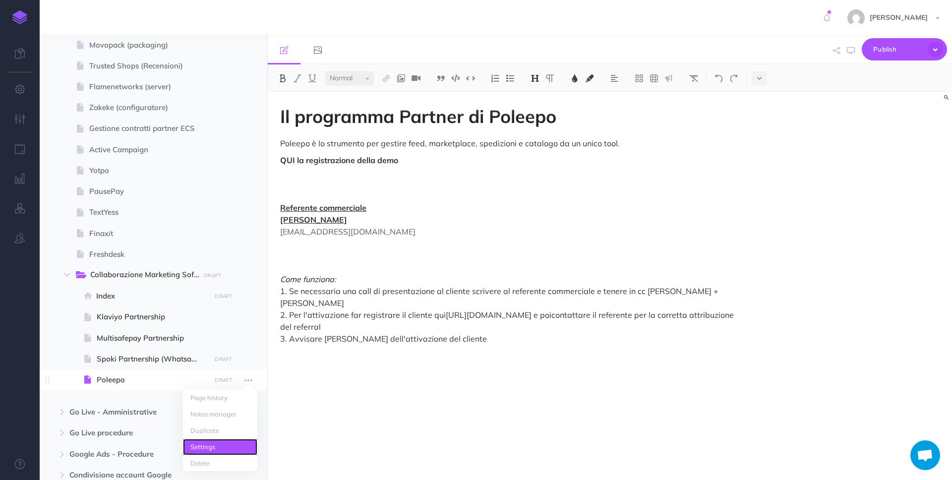
click at [240, 443] on link "Settings" at bounding box center [220, 447] width 74 height 16
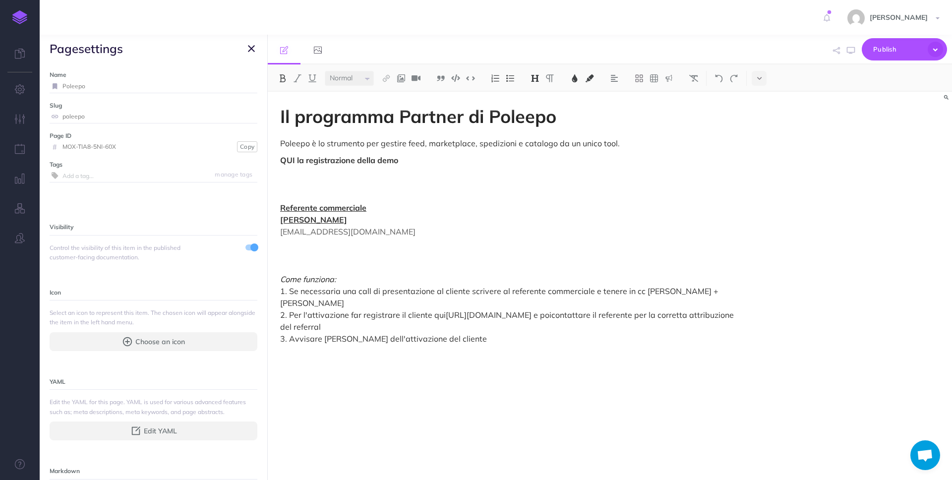
click at [160, 83] on input "Poleepo" at bounding box center [159, 86] width 195 height 13
type input "Poleepo Partnership"
click at [241, 83] on small "Save" at bounding box center [245, 85] width 13 height 7
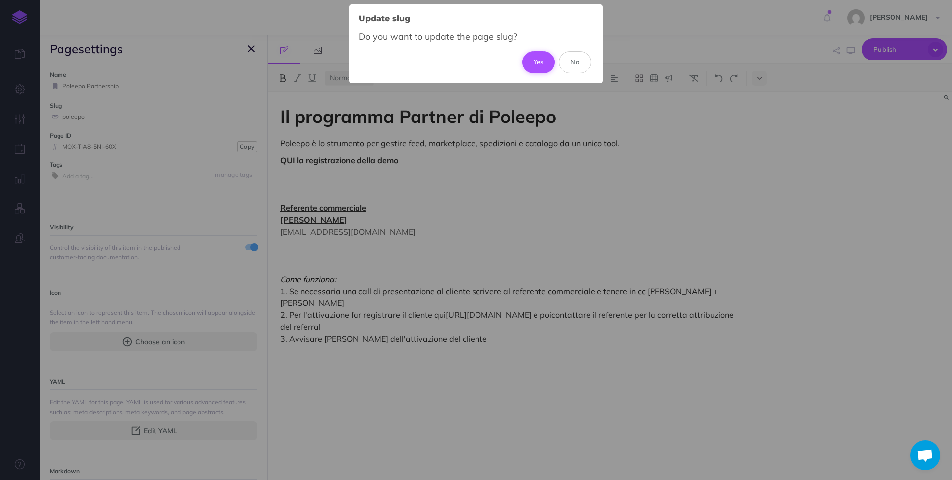
click at [530, 58] on button "Yes" at bounding box center [538, 62] width 33 height 22
type input "poleepo-partnership"
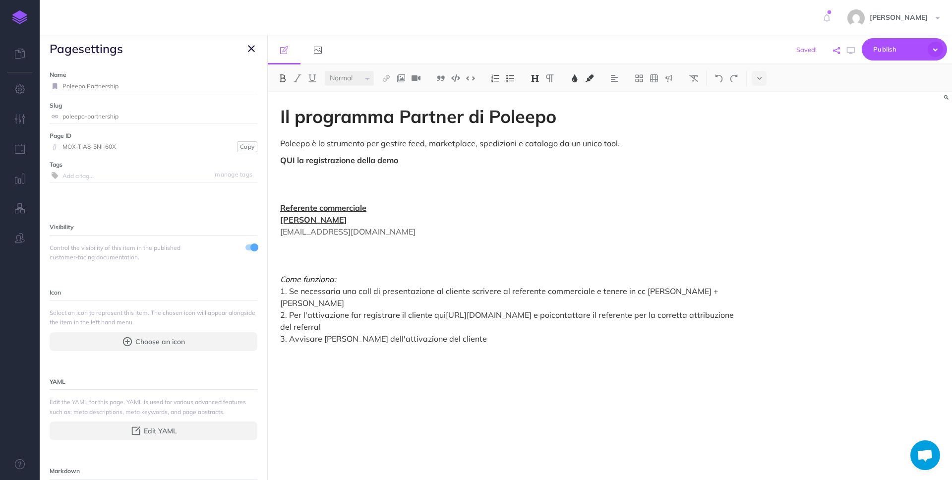
click at [835, 50] on icon "button" at bounding box center [836, 50] width 7 height 7
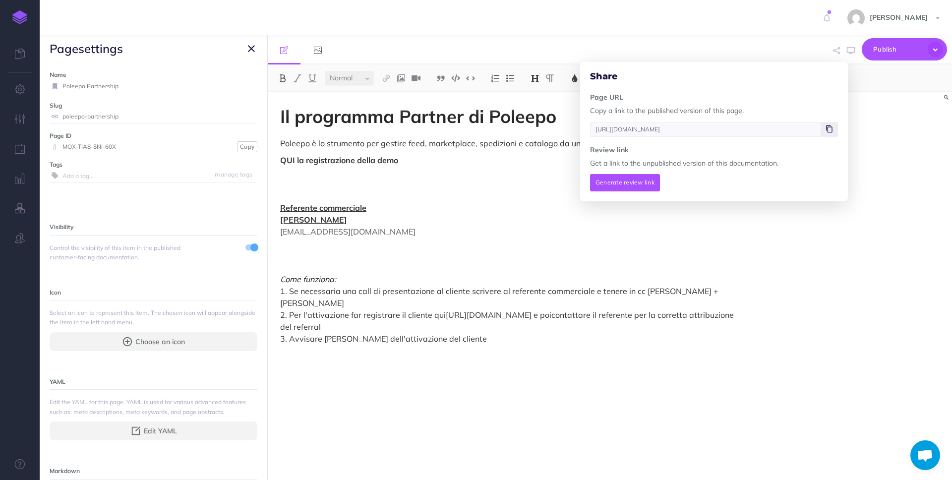
click at [833, 130] on icon at bounding box center [829, 129] width 6 height 6
click at [256, 54] on button "button" at bounding box center [251, 49] width 12 height 12
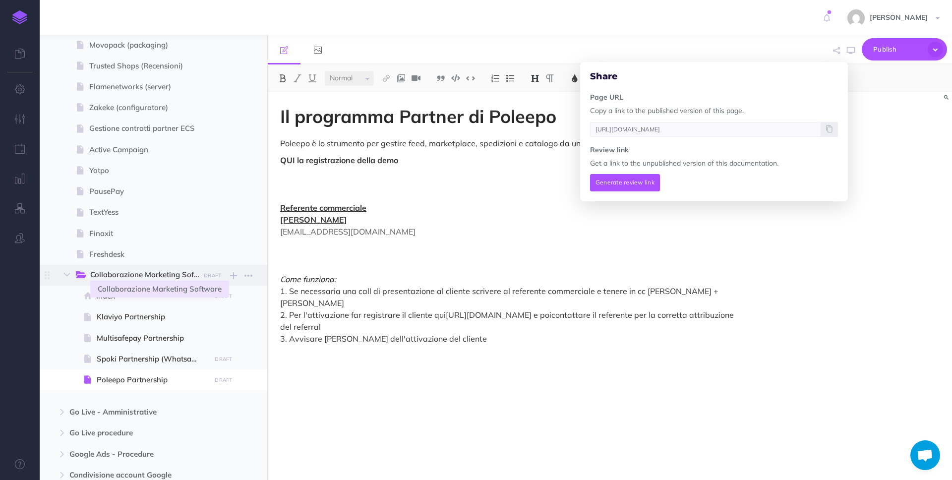
click at [164, 271] on span "Collaborazione Marketing Software" at bounding box center [149, 275] width 119 height 13
type input "[URL][DOMAIN_NAME]"
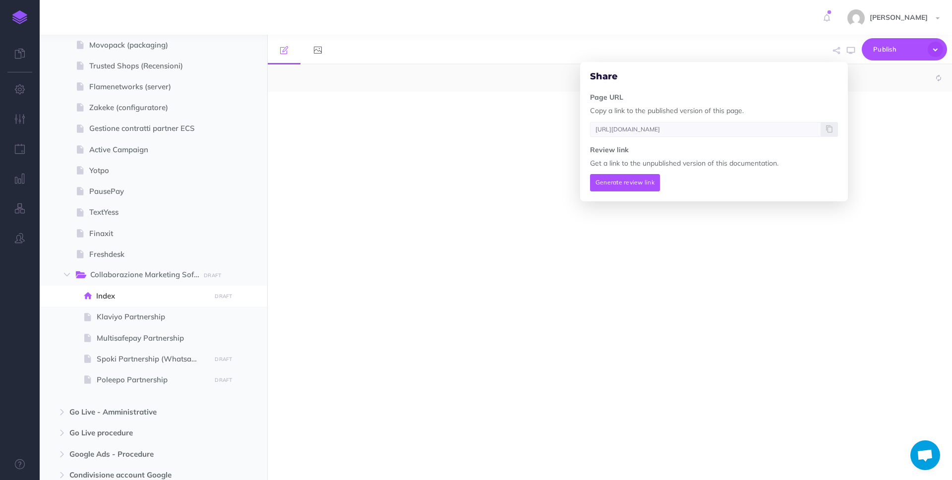
select select "null"
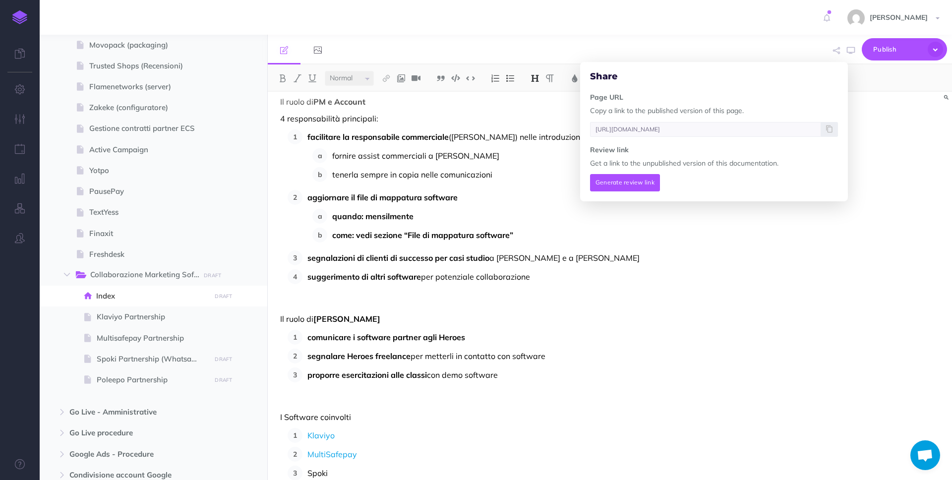
scroll to position [412, 0]
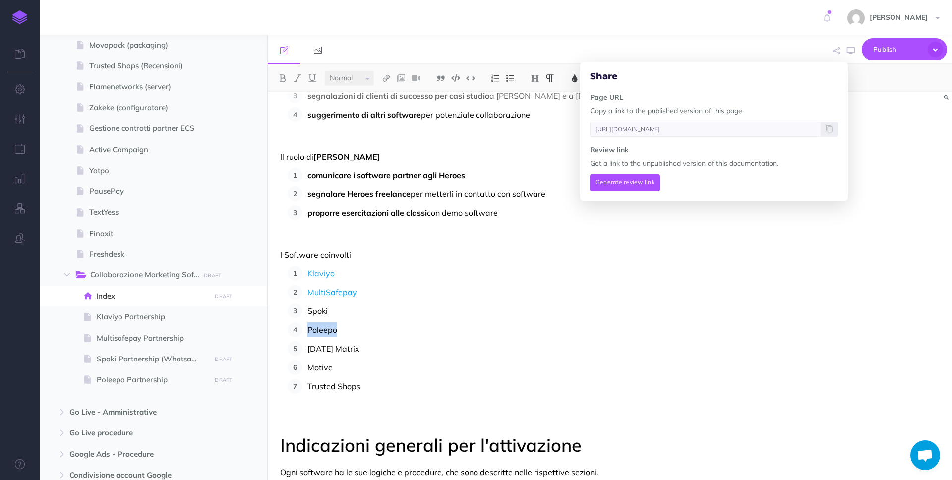
drag, startPoint x: 346, startPoint y: 332, endPoint x: 300, endPoint y: 332, distance: 46.1
click at [302, 332] on li "Poleepo" at bounding box center [518, 329] width 432 height 15
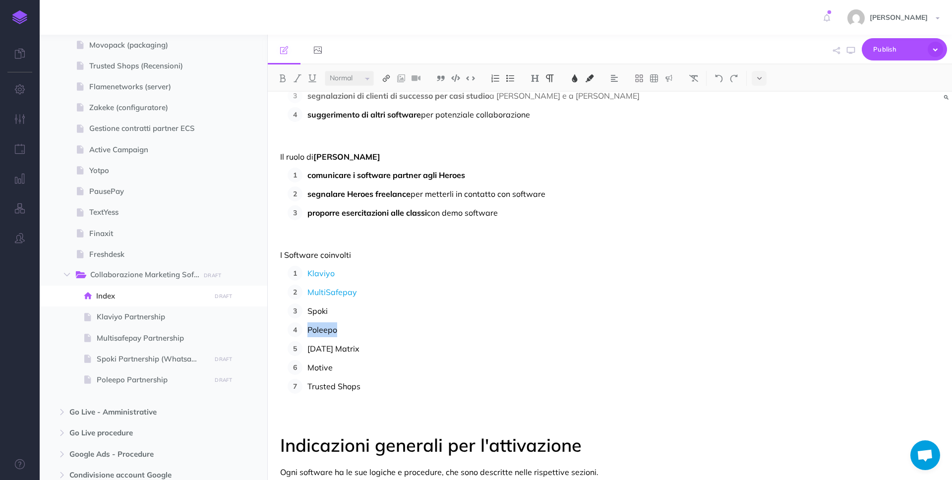
click at [385, 77] on img at bounding box center [386, 78] width 9 height 8
click at [390, 92] on icon at bounding box center [386, 95] width 8 height 7
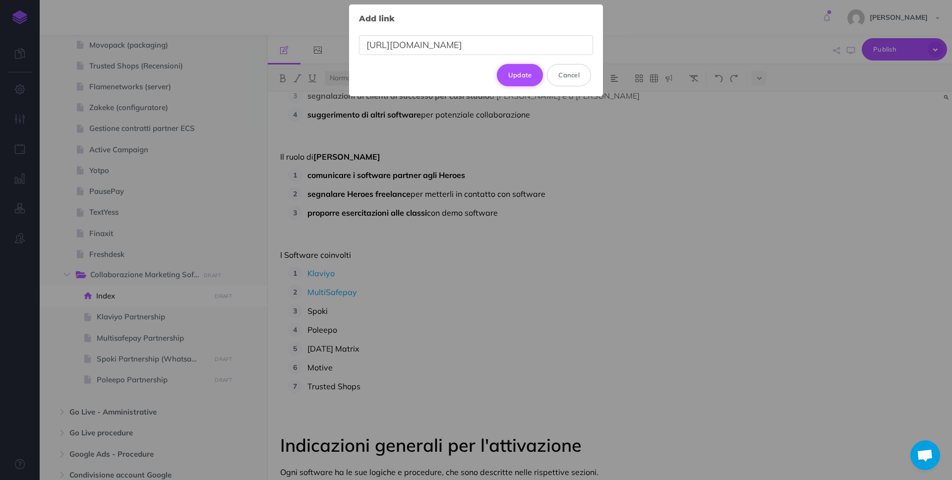
scroll to position [0, 285]
type input "[URL][DOMAIN_NAME]"
click at [520, 73] on button "Update" at bounding box center [520, 75] width 47 height 22
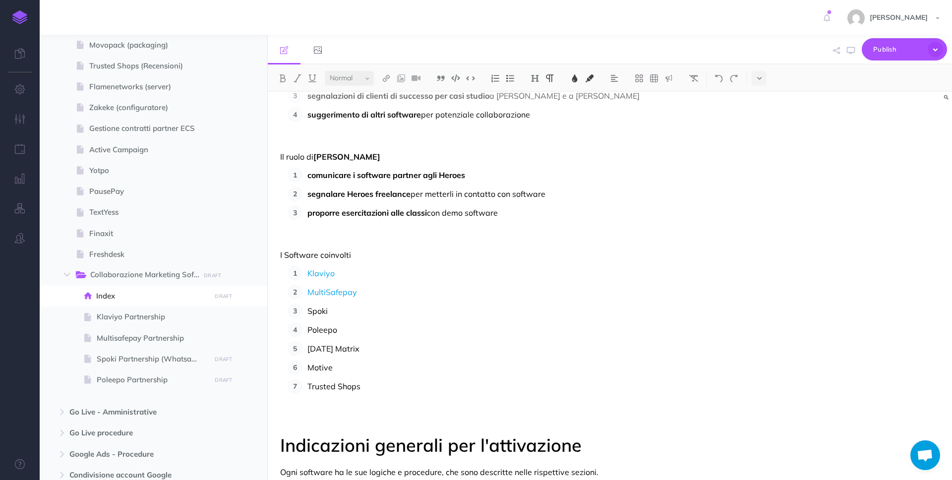
scroll to position [0, 0]
click at [574, 76] on img at bounding box center [574, 78] width 9 height 8
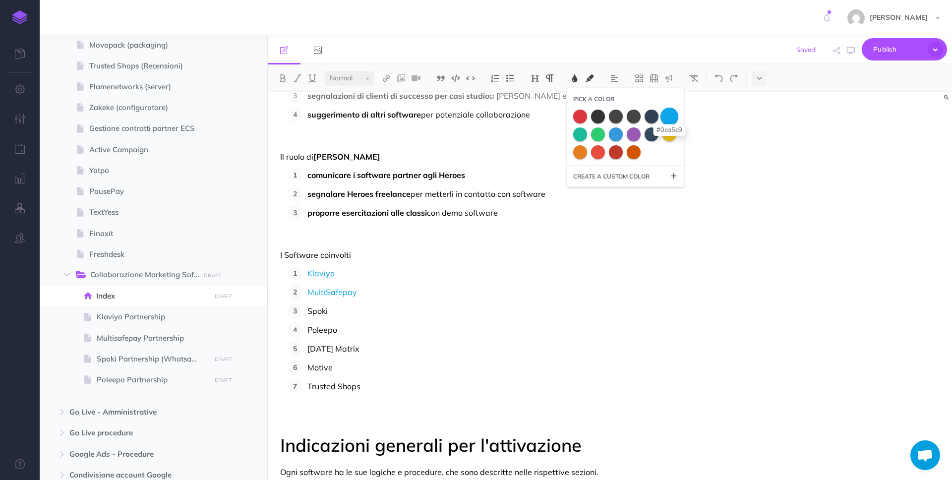
click at [670, 113] on span at bounding box center [670, 116] width 18 height 18
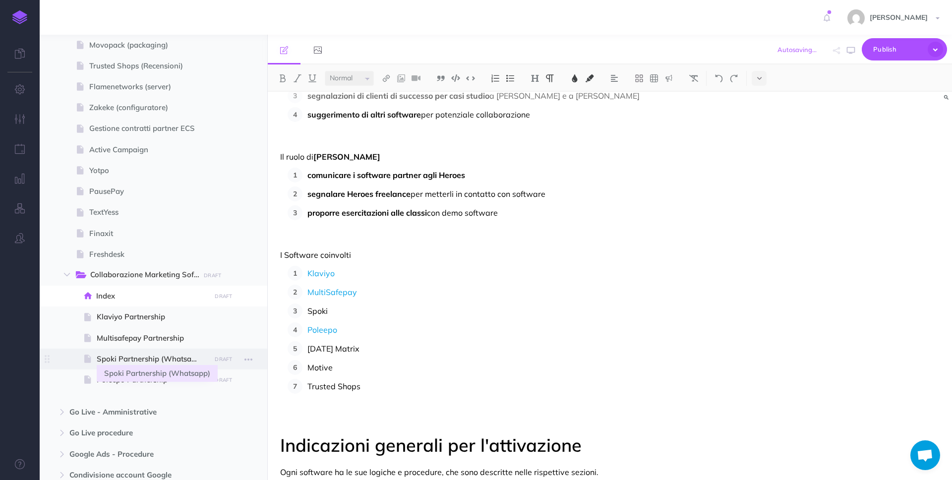
click at [115, 362] on span "Spoki Partnership (Whatsapp)" at bounding box center [152, 359] width 111 height 12
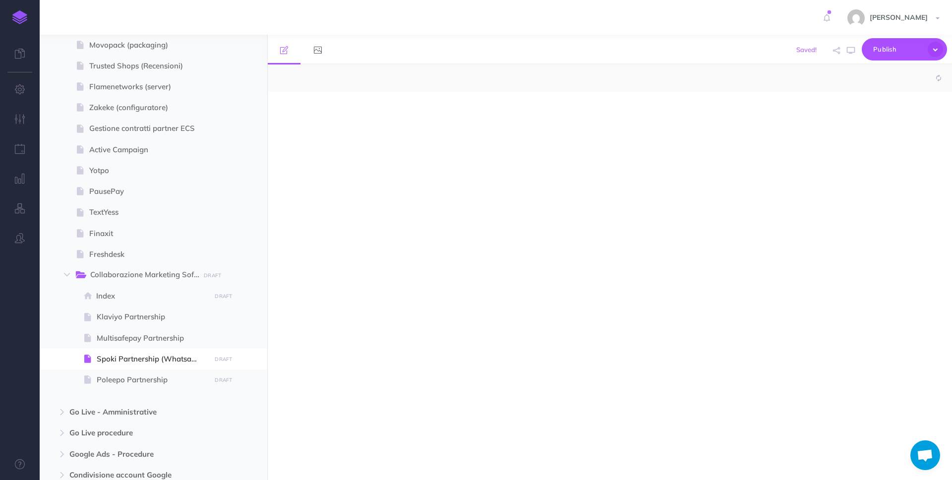
select select "null"
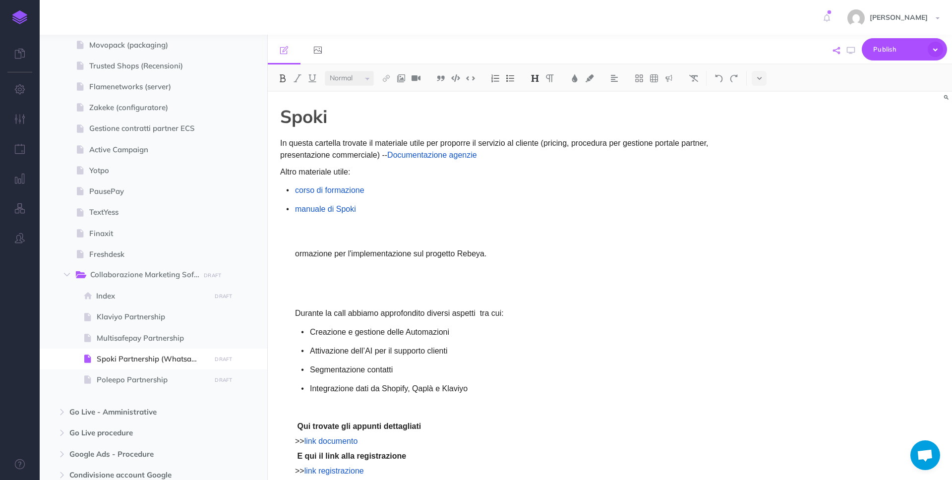
click at [841, 51] on button "button" at bounding box center [837, 50] width 12 height 29
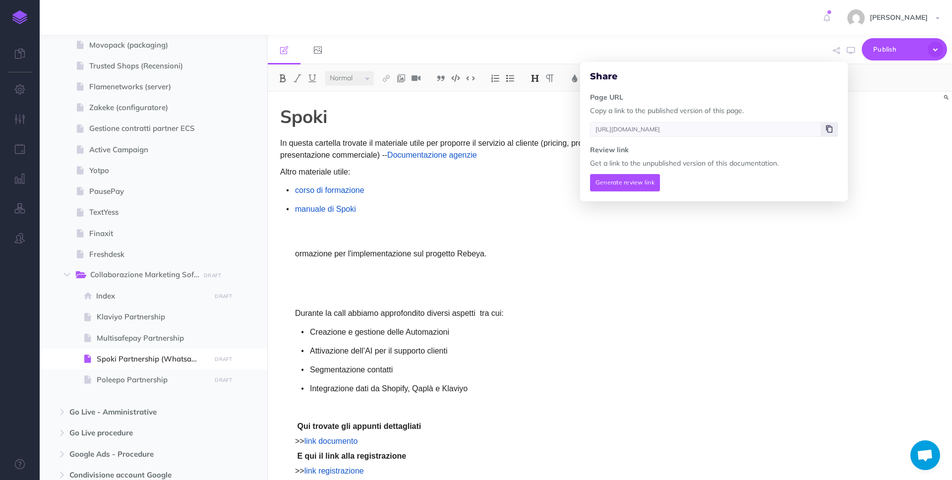
click at [826, 130] on span at bounding box center [829, 129] width 17 height 15
click at [169, 277] on span "Collaborazione Marketing Software" at bounding box center [149, 275] width 119 height 13
type input "[URL][DOMAIN_NAME]"
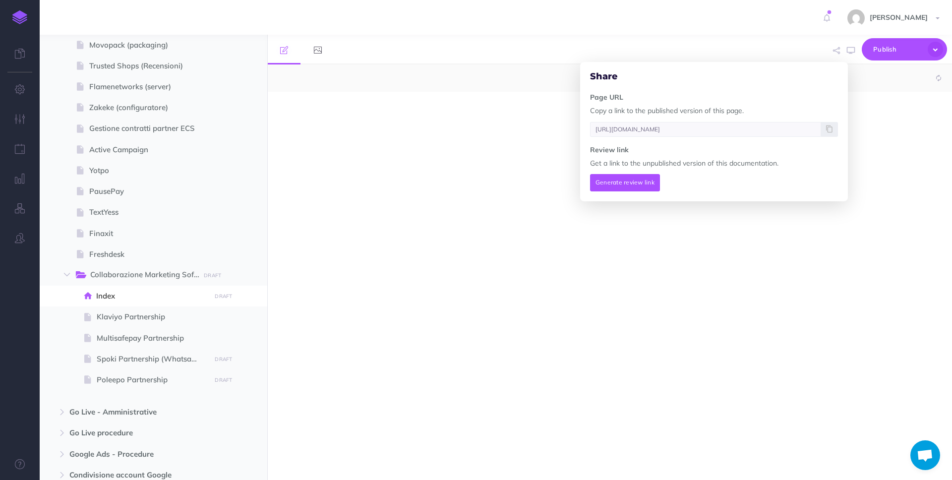
select select "null"
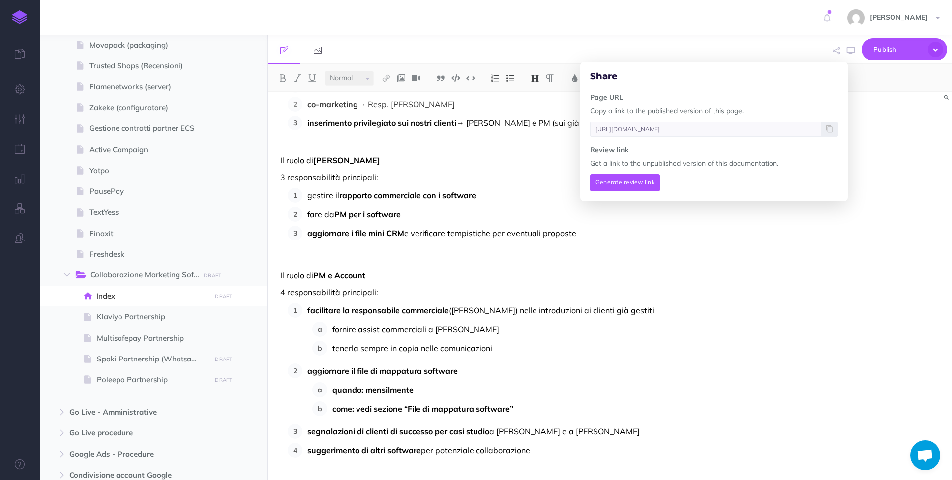
scroll to position [303, 0]
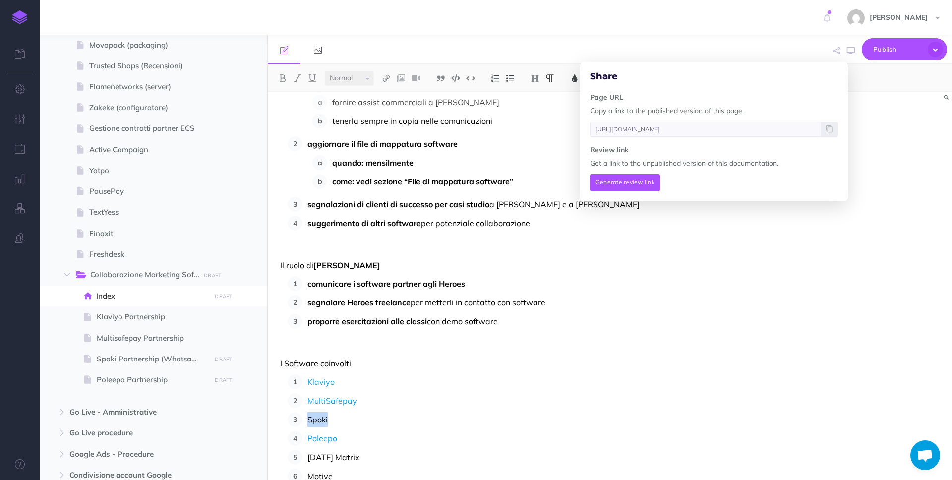
drag, startPoint x: 346, startPoint y: 416, endPoint x: 305, endPoint y: 421, distance: 40.9
click at [305, 421] on li "Spoki" at bounding box center [518, 419] width 432 height 15
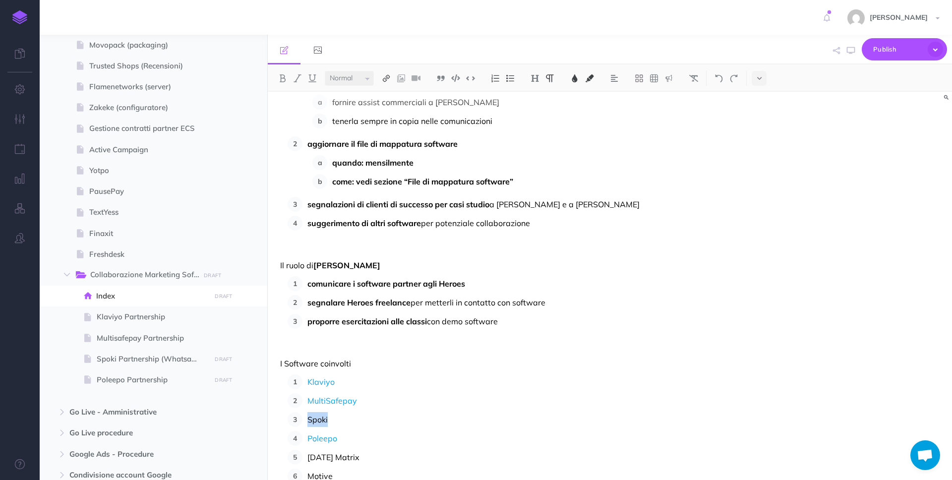
click at [391, 82] on button at bounding box center [386, 78] width 15 height 15
click at [390, 97] on icon at bounding box center [386, 95] width 8 height 7
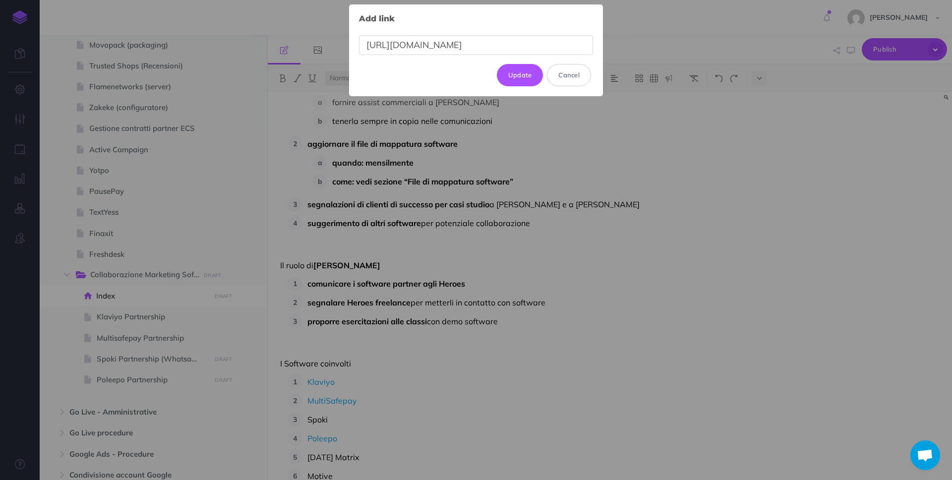
scroll to position [0, 320]
type input "[URL][DOMAIN_NAME]"
click at [524, 79] on button "Update" at bounding box center [520, 75] width 47 height 22
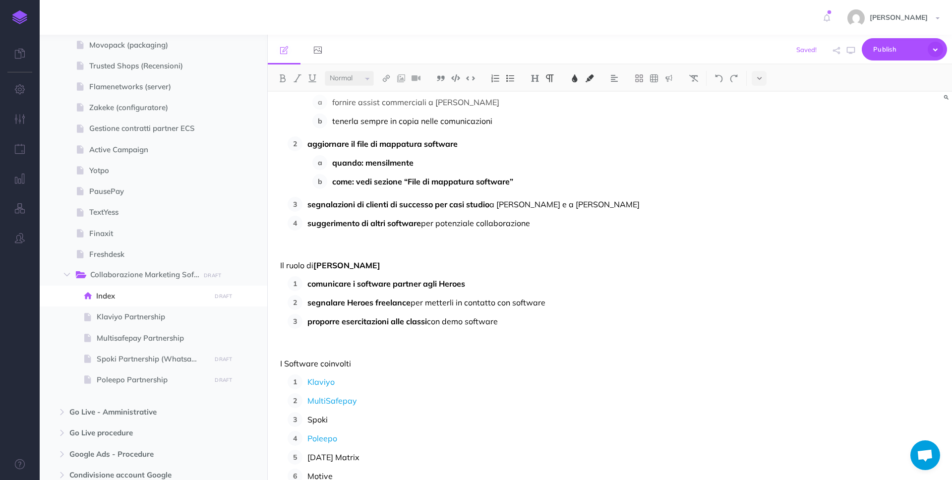
click at [572, 81] on img at bounding box center [574, 78] width 9 height 8
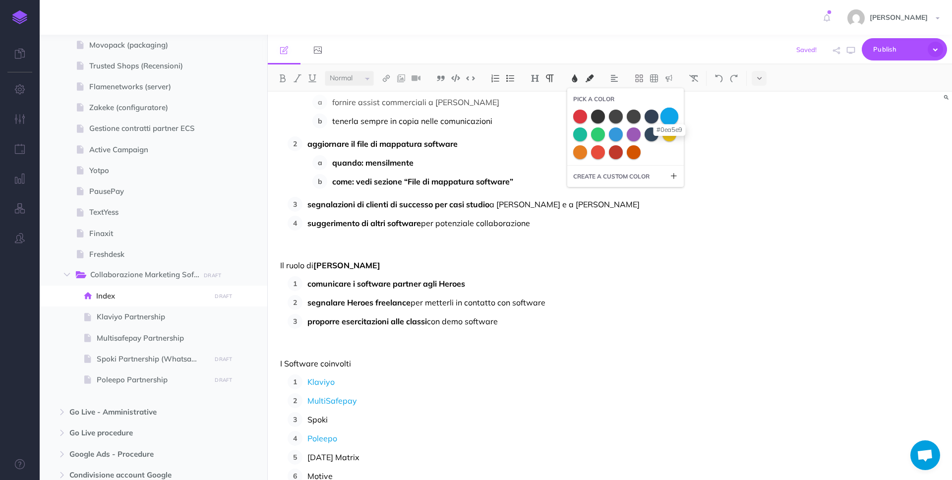
click at [675, 115] on span at bounding box center [670, 116] width 18 height 18
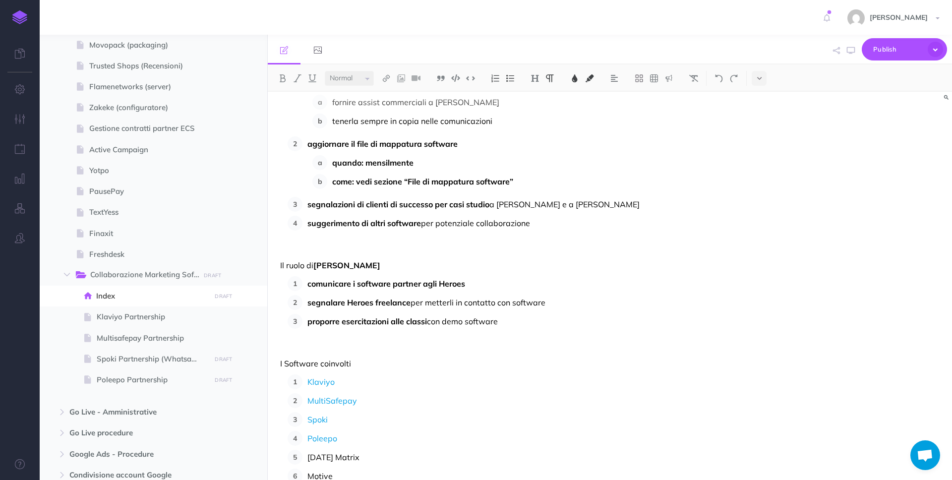
click at [620, 314] on p "proporre esercitazioni alle classi con demo software" at bounding box center [520, 321] width 427 height 15
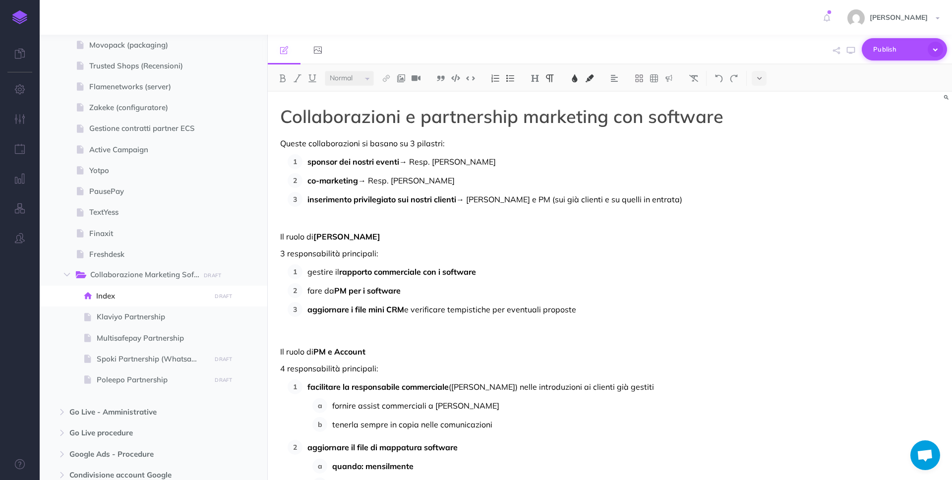
click at [897, 50] on span "Publish" at bounding box center [898, 49] width 50 height 15
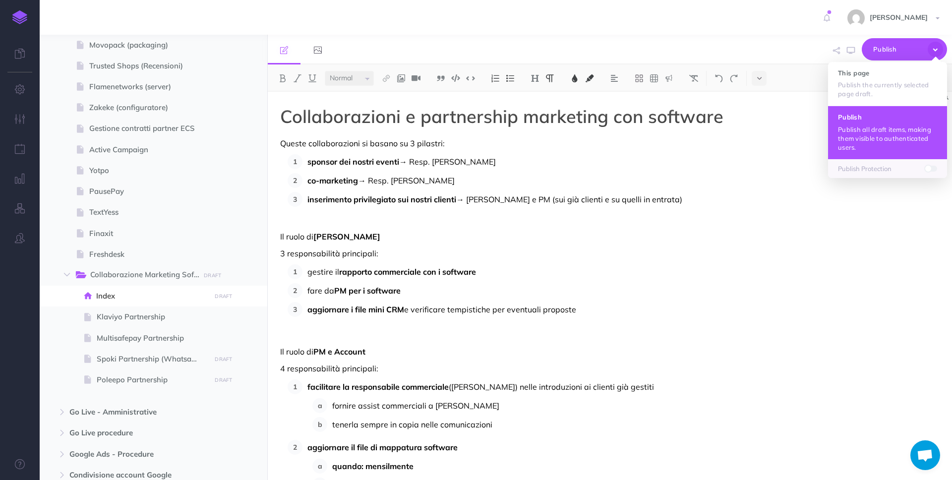
click at [880, 127] on p "Publish all draft items, making them visible to authenticated users." at bounding box center [887, 138] width 99 height 27
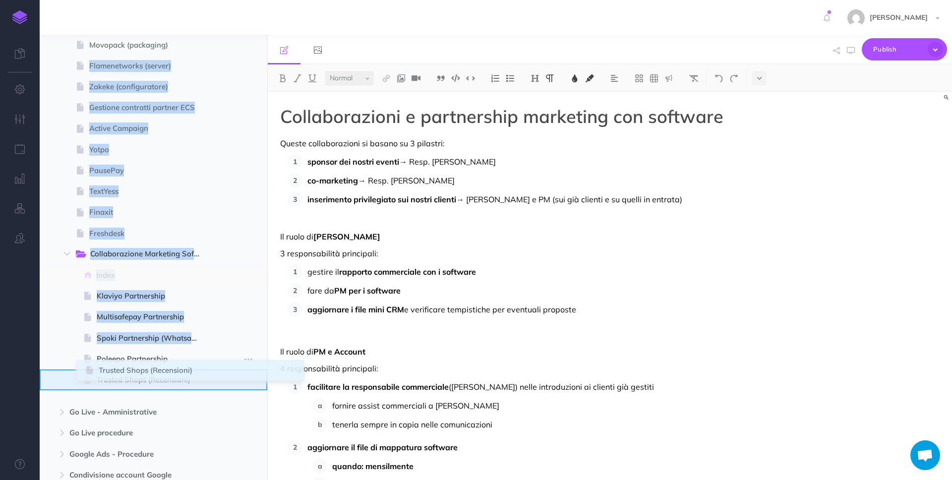
drag, startPoint x: 49, startPoint y: 63, endPoint x: 87, endPoint y: 368, distance: 306.9
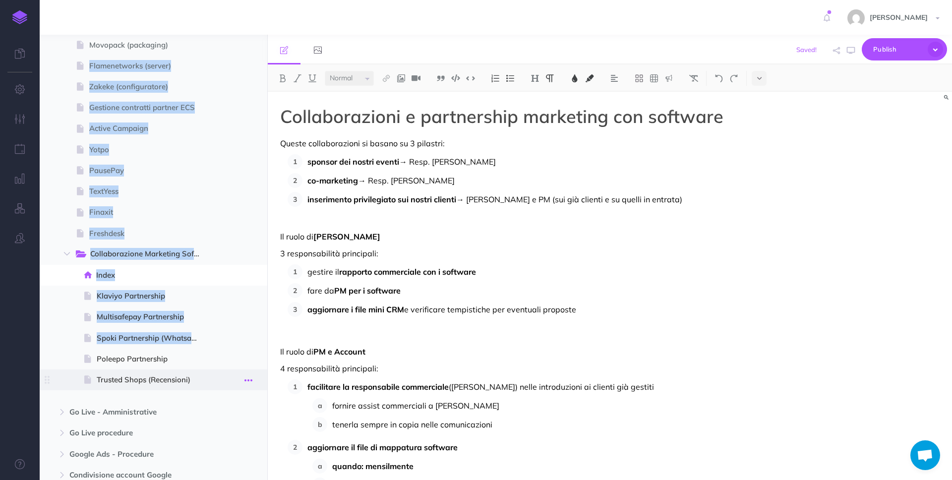
click at [245, 379] on icon "button" at bounding box center [248, 380] width 8 height 12
click at [221, 447] on link "Settings" at bounding box center [220, 447] width 74 height 16
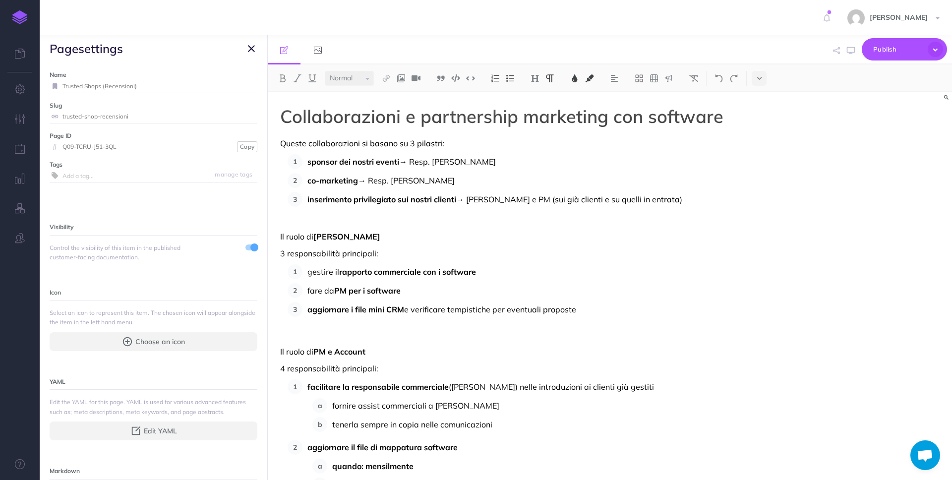
click at [103, 84] on input "Trusted Shops (Recensioni)" at bounding box center [159, 86] width 195 height 13
click at [84, 86] on input "Trusted Shops (Recensioni)" at bounding box center [159, 86] width 195 height 13
click at [102, 84] on input "TrustedShops (Recensioni)" at bounding box center [147, 86] width 171 height 13
type input "TrustedShops Partnership (Recensioni)"
click at [239, 82] on small "Save" at bounding box center [245, 85] width 13 height 7
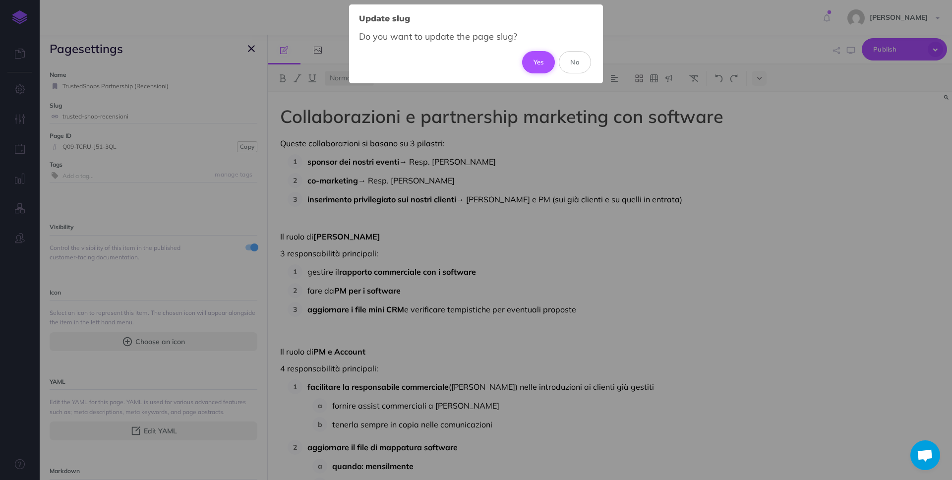
click at [531, 64] on button "Yes" at bounding box center [538, 62] width 33 height 22
type input "trustedshops-partnership-recensioni"
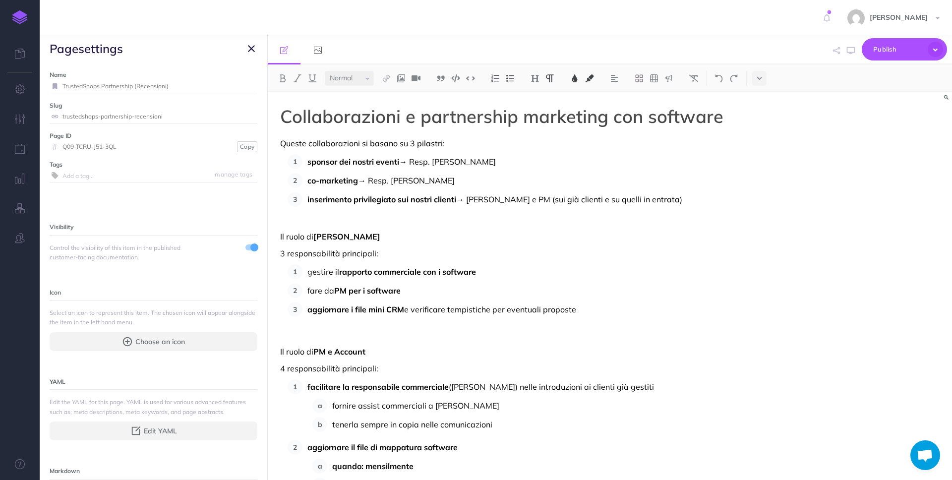
drag, startPoint x: 260, startPoint y: 47, endPoint x: 254, endPoint y: 48, distance: 5.5
click at [257, 48] on span "page settings" at bounding box center [154, 49] width 228 height 28
click at [254, 48] on icon "button" at bounding box center [251, 49] width 7 height 12
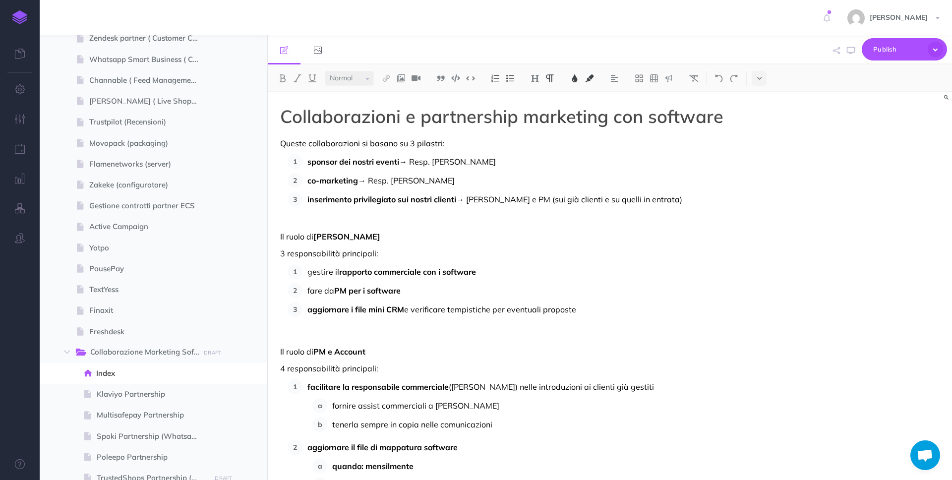
scroll to position [753, 0]
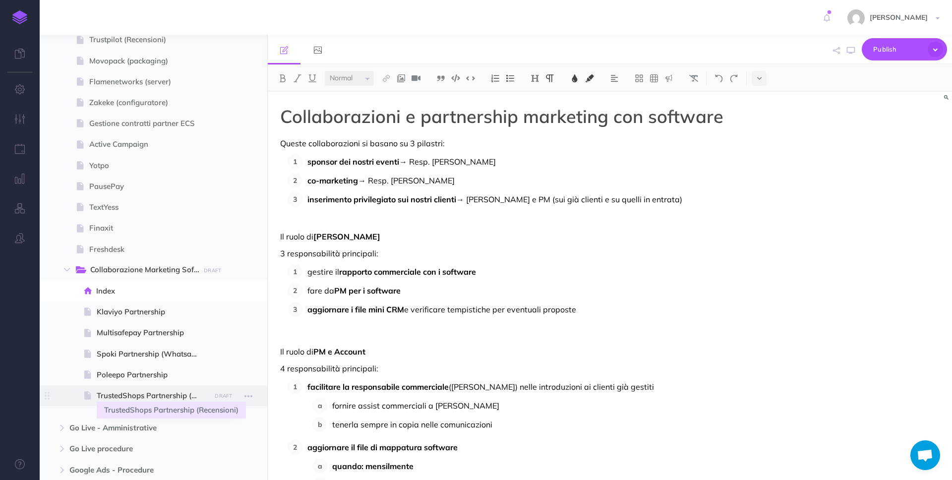
click at [172, 391] on span "TrustedShops Partnership (Recensioni)" at bounding box center [152, 396] width 111 height 12
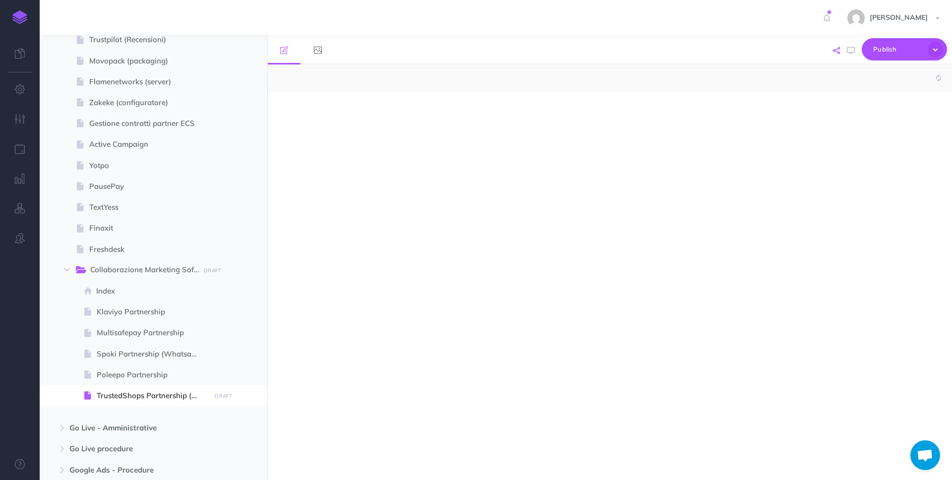
select select "null"
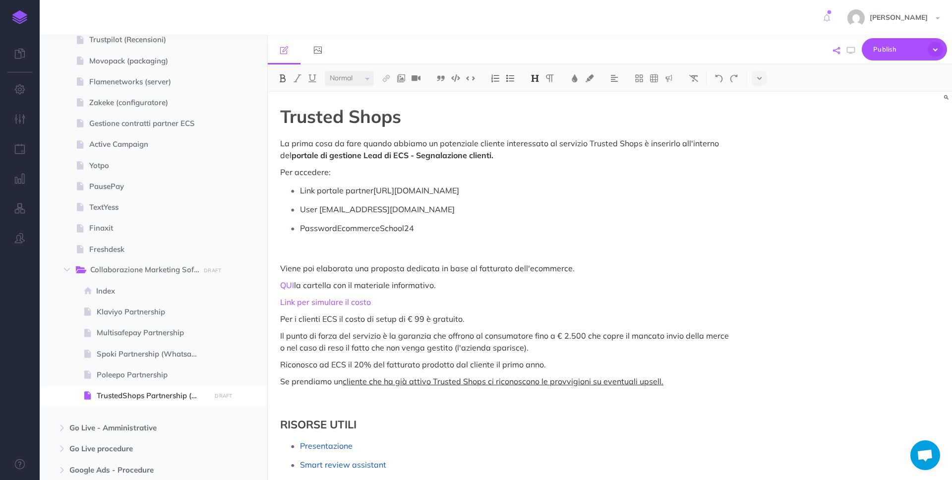
click at [837, 52] on icon "button" at bounding box center [836, 50] width 7 height 7
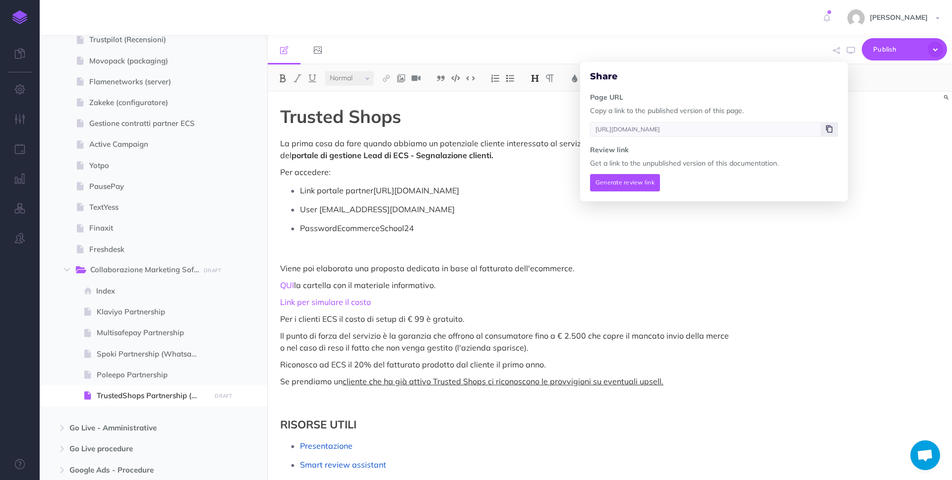
click at [828, 126] on icon at bounding box center [829, 129] width 6 height 6
click at [141, 261] on span "Collaborazione Marketing Software DRAFT Publish these changes Nevermind Publish…" at bounding box center [165, 270] width 183 height 21
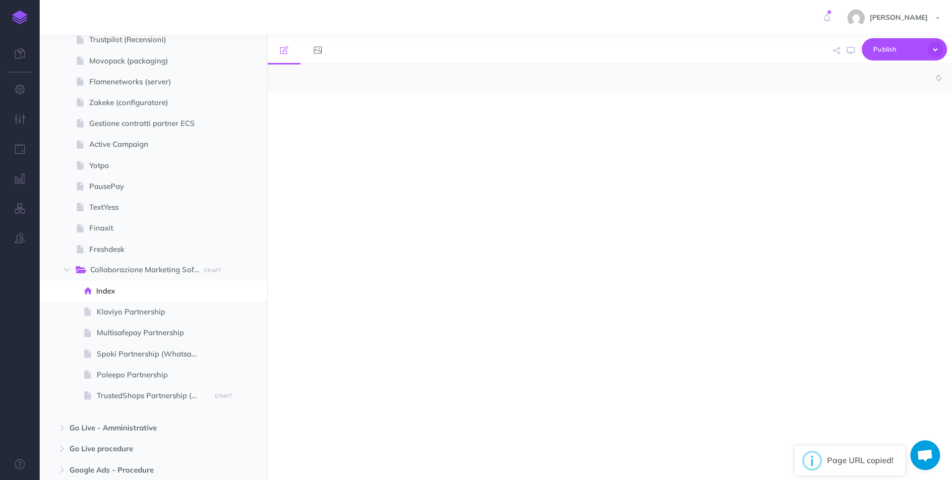
select select "null"
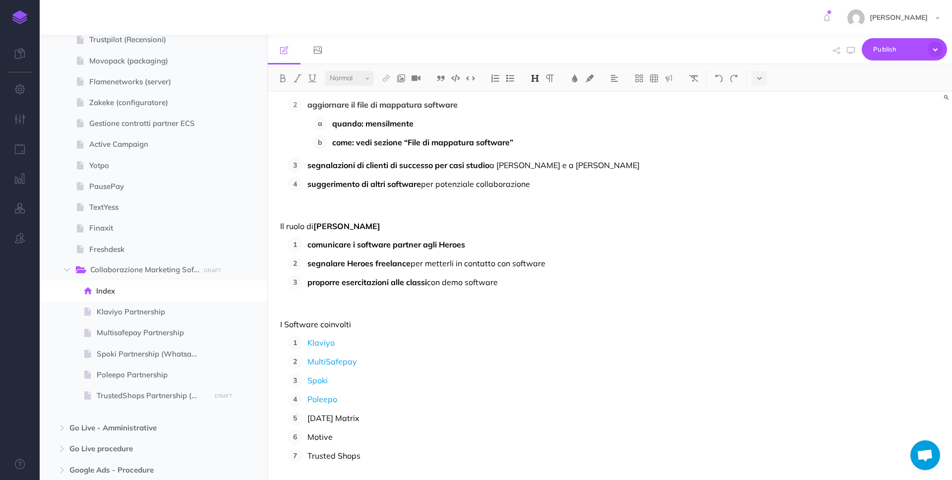
scroll to position [405, 0]
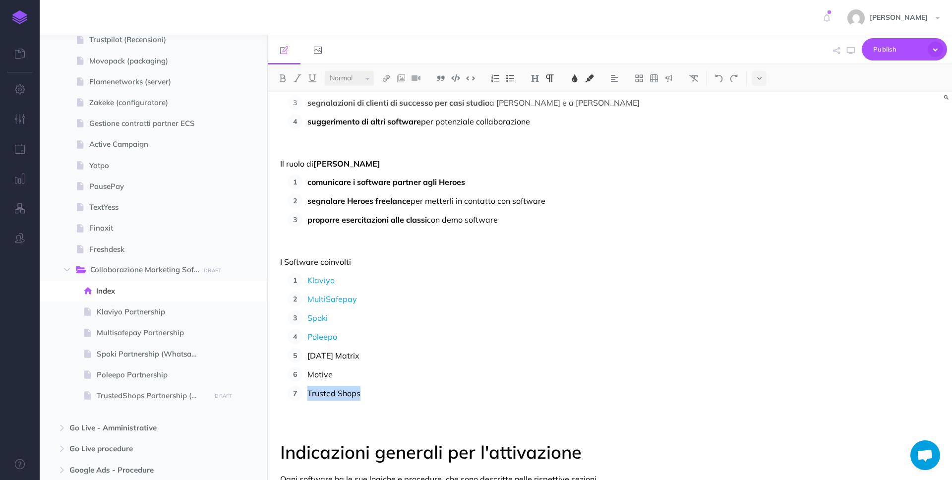
drag, startPoint x: 369, startPoint y: 394, endPoint x: 309, endPoint y: 367, distance: 65.3
click at [305, 394] on li "Trusted Shops" at bounding box center [518, 408] width 432 height 45
click at [386, 79] on img at bounding box center [386, 78] width 9 height 8
click at [386, 94] on icon at bounding box center [386, 95] width 8 height 7
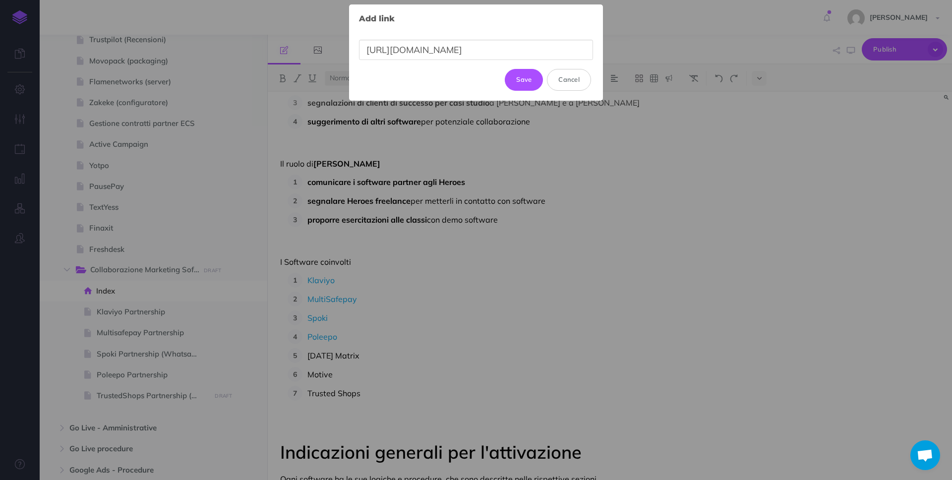
scroll to position [0, 352]
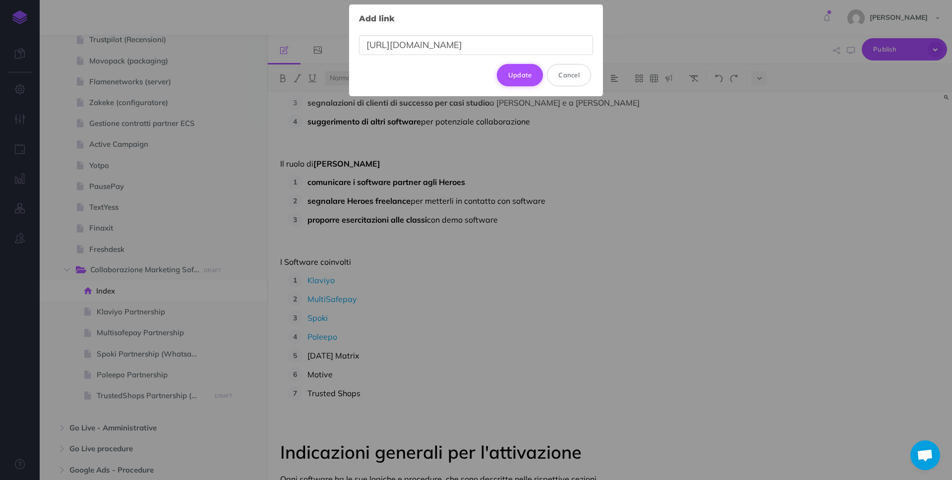
type input "[URL][DOMAIN_NAME]"
click at [529, 73] on button "Update" at bounding box center [520, 75] width 47 height 22
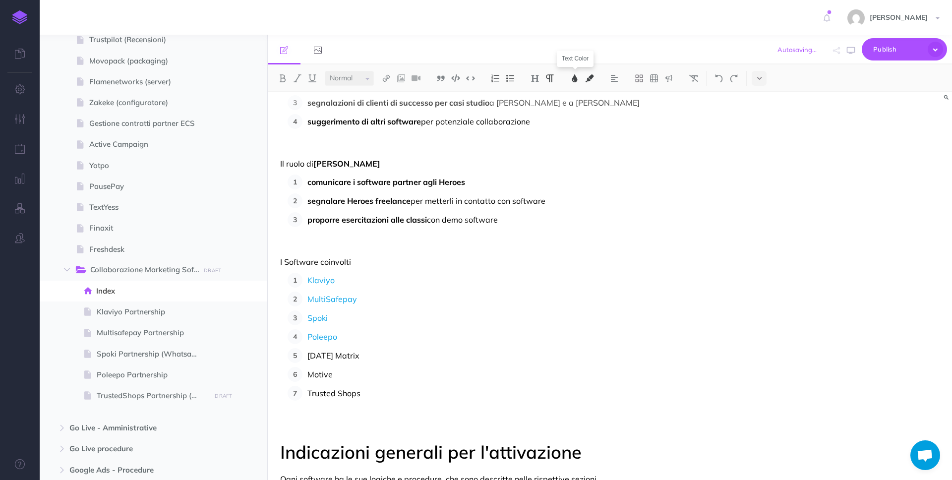
click at [575, 79] on img at bounding box center [574, 78] width 9 height 8
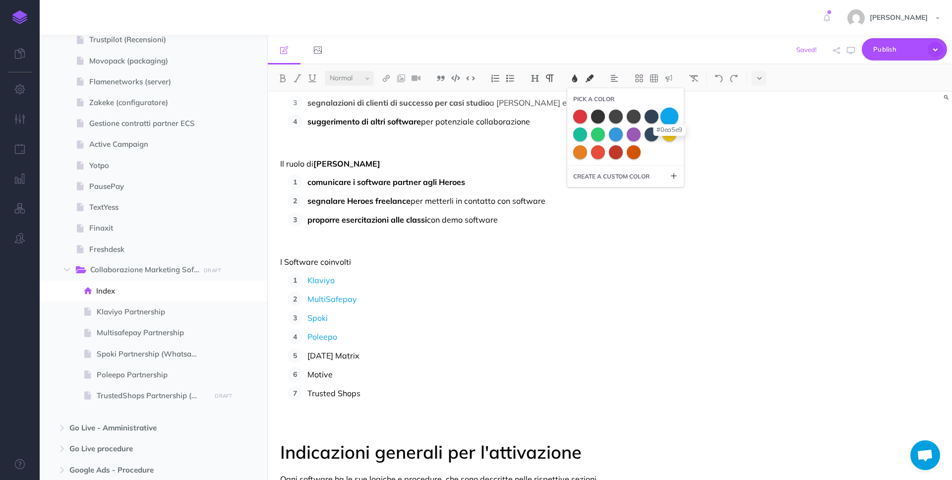
click at [671, 116] on span at bounding box center [670, 116] width 18 height 18
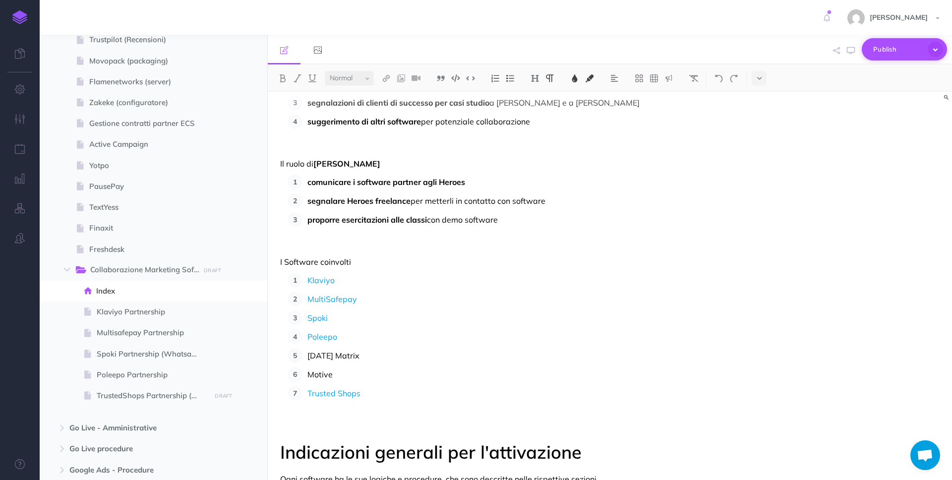
click at [891, 53] on span "Publish" at bounding box center [898, 49] width 50 height 15
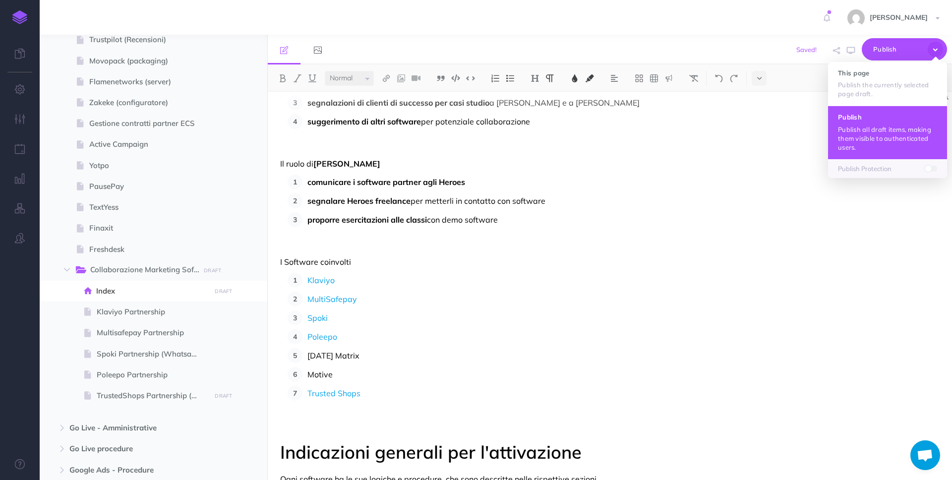
click at [868, 121] on button "Publish Publish all draft items, making them visible to authenticated users." at bounding box center [887, 132] width 119 height 53
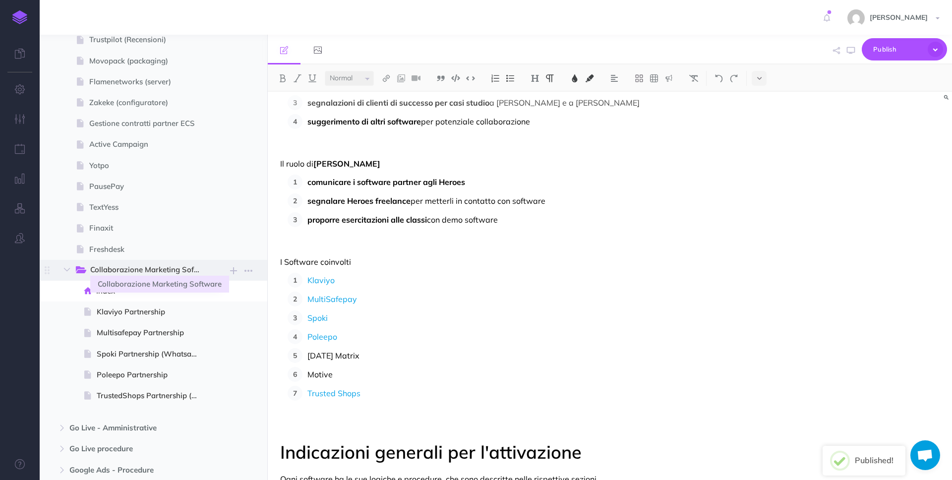
click at [197, 265] on span "Collaborazione Marketing Software" at bounding box center [149, 270] width 119 height 13
click at [200, 272] on span "Collaborazione Marketing Software" at bounding box center [149, 270] width 119 height 13
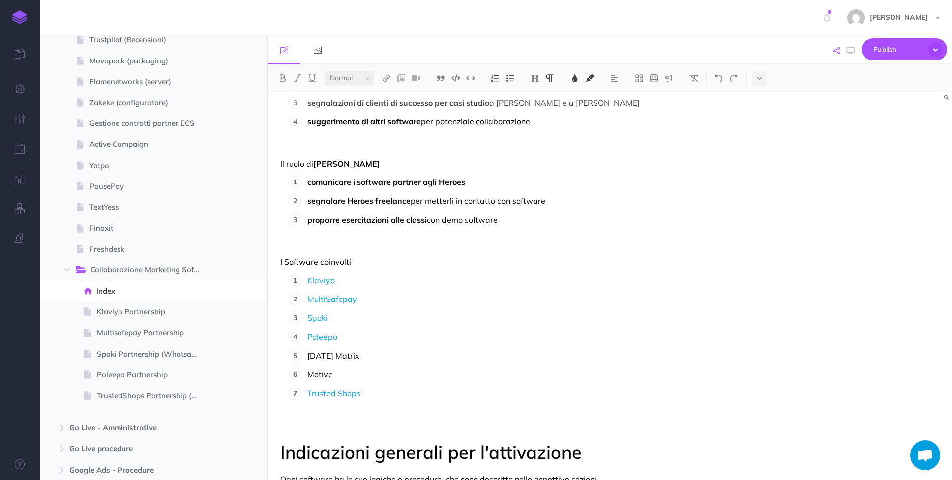
click at [839, 52] on icon "button" at bounding box center [836, 50] width 7 height 7
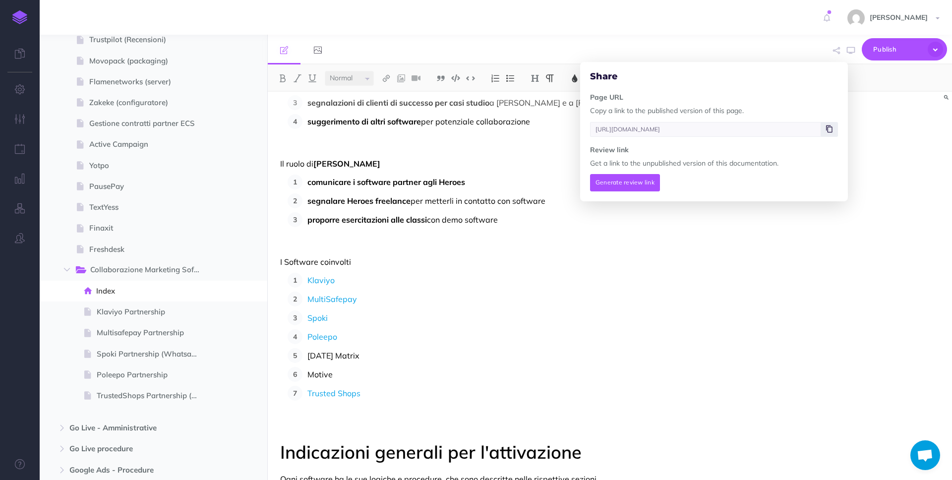
click at [826, 130] on span at bounding box center [829, 129] width 17 height 15
click at [834, 133] on span at bounding box center [829, 129] width 17 height 15
click at [890, 161] on div "Collaborazioni e partnership marketing con software Queste collaborazioni si ba…" at bounding box center [610, 286] width 684 height 388
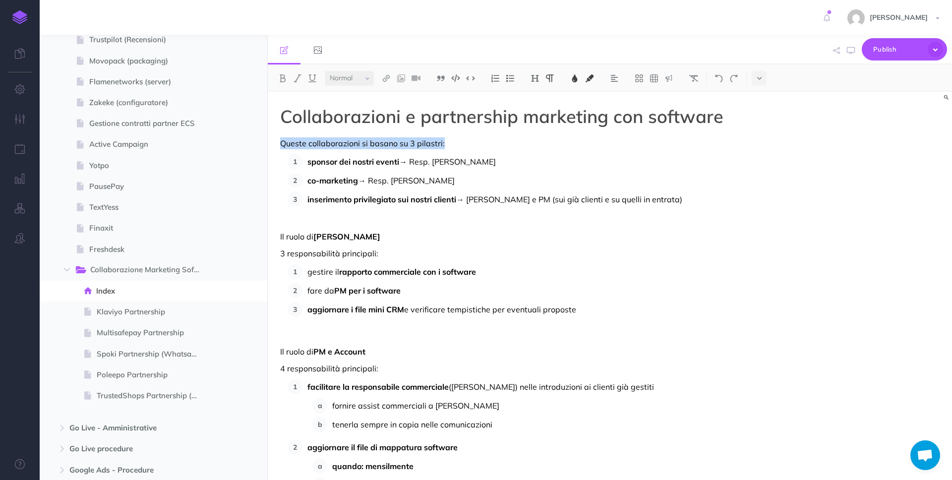
drag, startPoint x: 278, startPoint y: 143, endPoint x: 467, endPoint y: 143, distance: 188.9
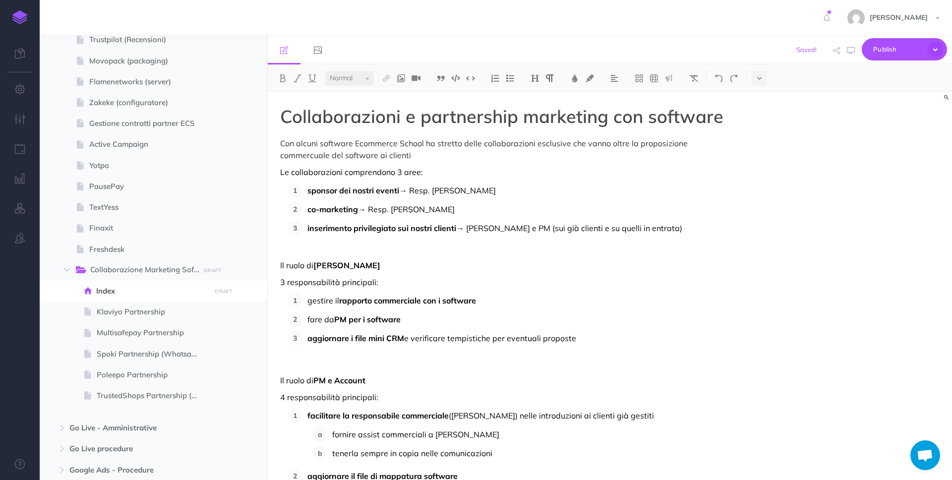
click at [323, 152] on p "Con alcuni software Ecommerce School ha stretto delle collaborazioni esclusive …" at bounding box center [507, 149] width 454 height 24
click at [418, 154] on p "Con alcuni software Ecommerce School ha stretto delle collaborazioni esclusive …" at bounding box center [507, 149] width 454 height 24
drag, startPoint x: 541, startPoint y: 151, endPoint x: 362, endPoint y: 156, distance: 178.1
click at [362, 156] on p "Con alcuni software Ecommerce School ha stretto delle collaborazioni esclusive …" at bounding box center [507, 149] width 454 height 24
click at [314, 210] on span "co-marketing" at bounding box center [332, 209] width 51 height 10
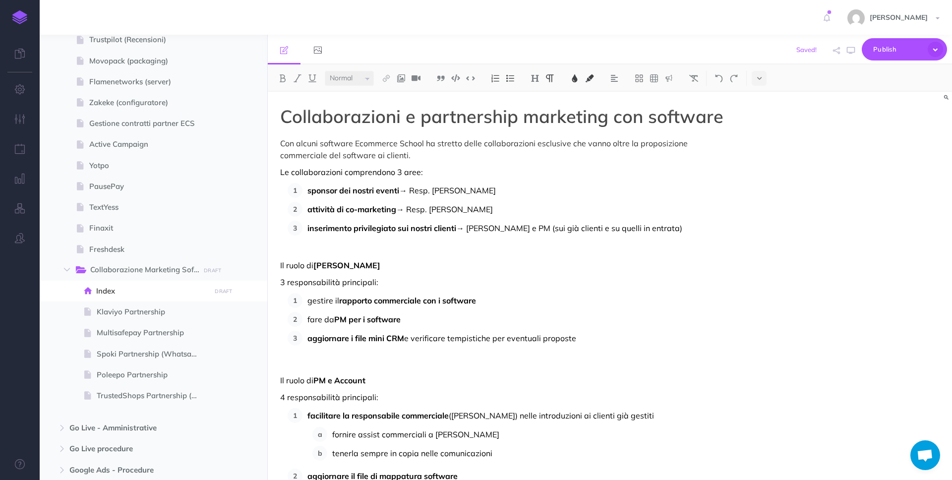
click at [474, 187] on span "→ Resp. [PERSON_NAME]" at bounding box center [447, 190] width 97 height 10
click at [521, 185] on p "sponsor dei nostri eventi → Resp. [PERSON_NAME], Marti" at bounding box center [520, 190] width 427 height 15
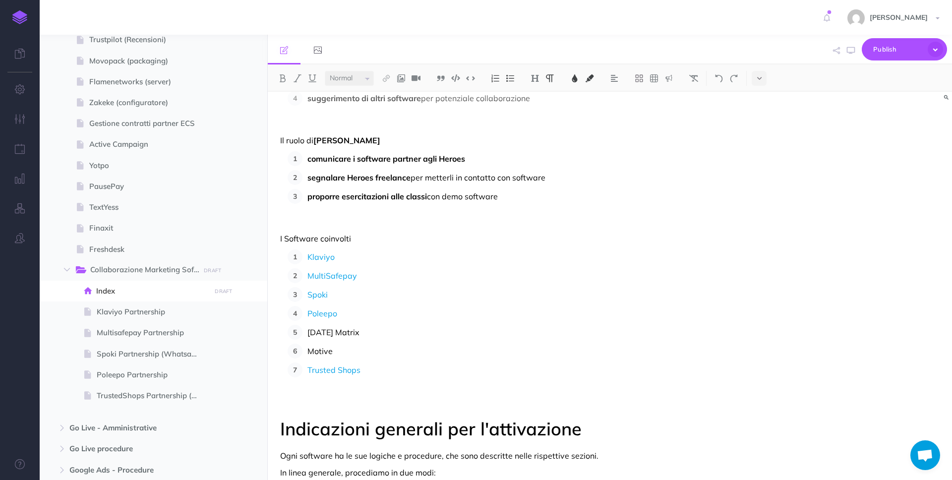
scroll to position [731, 0]
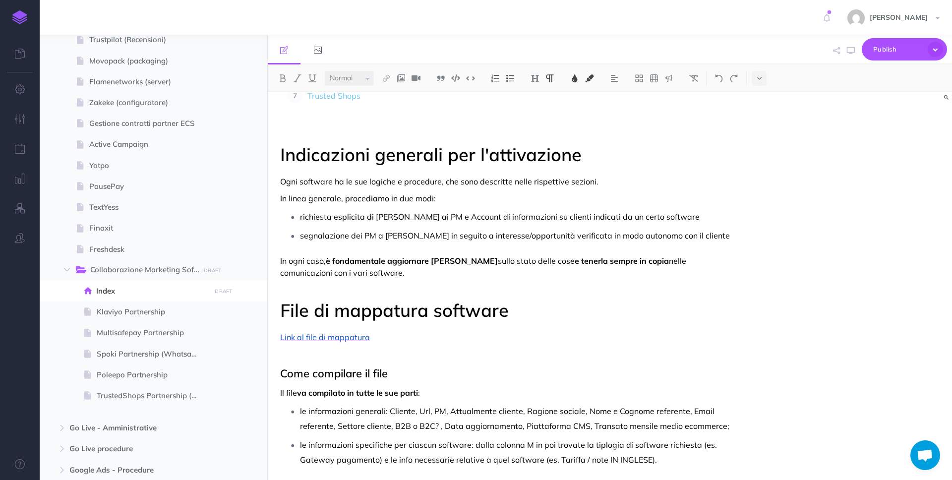
click at [525, 308] on h1 "File di mappatura software" at bounding box center [507, 311] width 454 height 20
click at [278, 308] on div "Collaborazioni e partnership marketing con software Con alcuni software Ecommer…" at bounding box center [507, 122] width 479 height 1525
click at [883, 46] on span "Publish" at bounding box center [898, 49] width 50 height 15
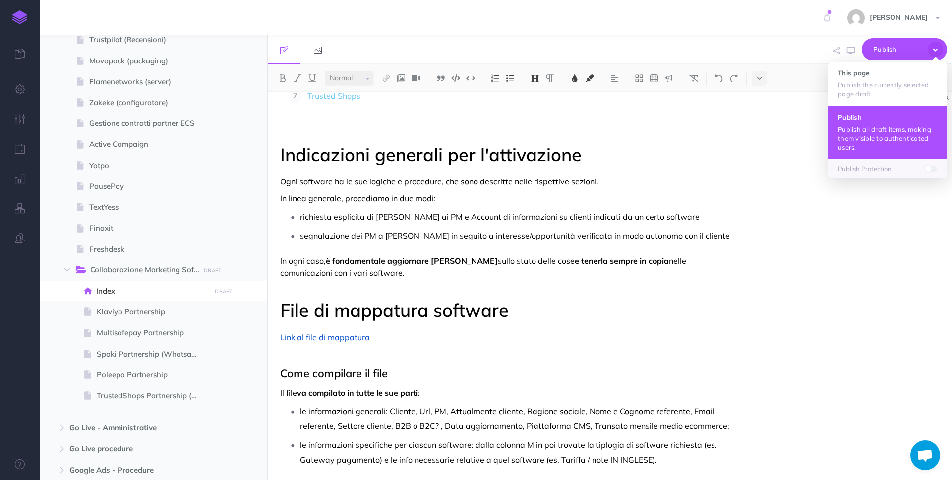
click at [858, 132] on p "Publish all draft items, making them visible to authenticated users." at bounding box center [887, 138] width 99 height 27
